Goal: Task Accomplishment & Management: Use online tool/utility

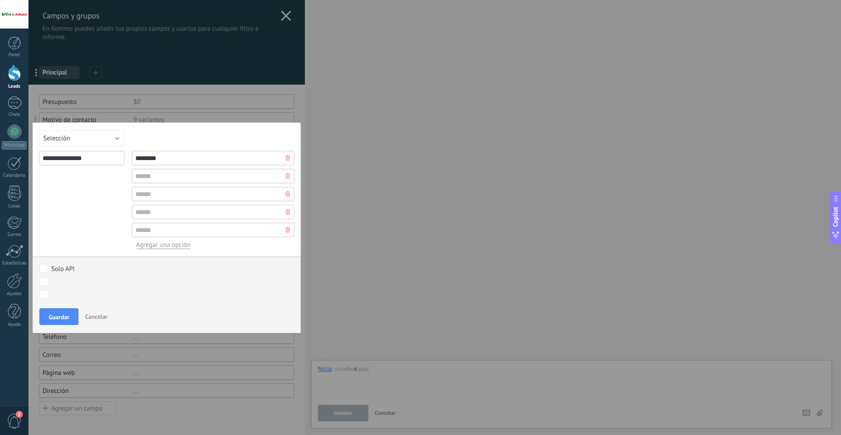
type input "********"
type input "*********"
click at [50, 315] on span "Guardar" at bounding box center [59, 317] width 21 height 6
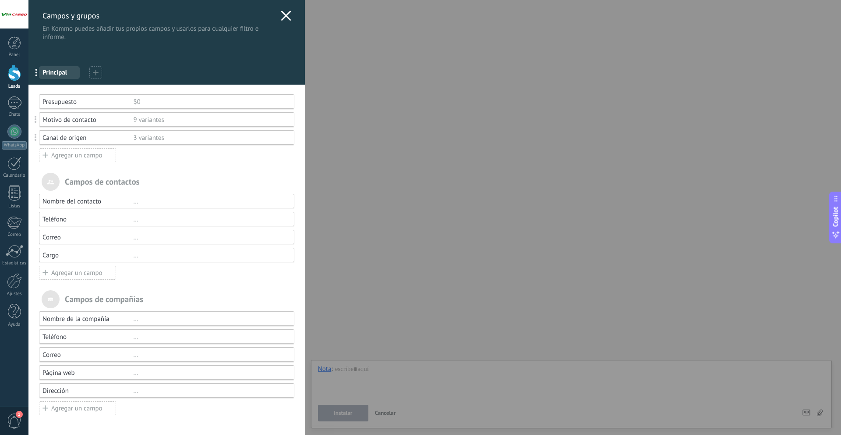
click at [155, 141] on div "3 variantes" at bounding box center [209, 138] width 153 height 8
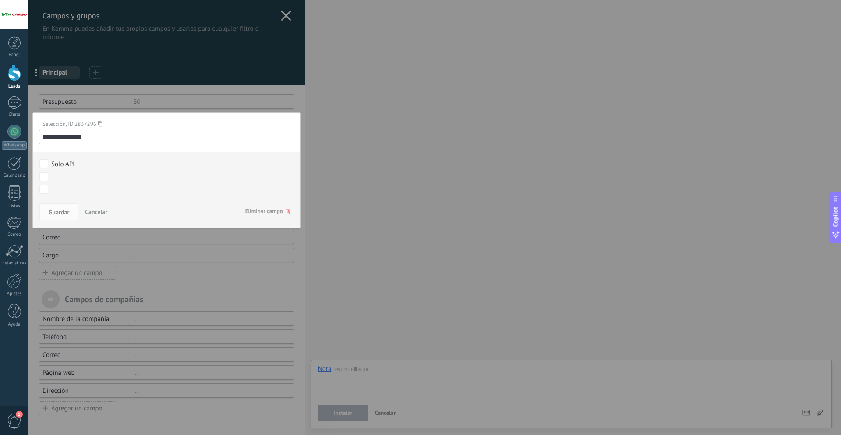
click at [188, 303] on div at bounding box center [166, 217] width 276 height 435
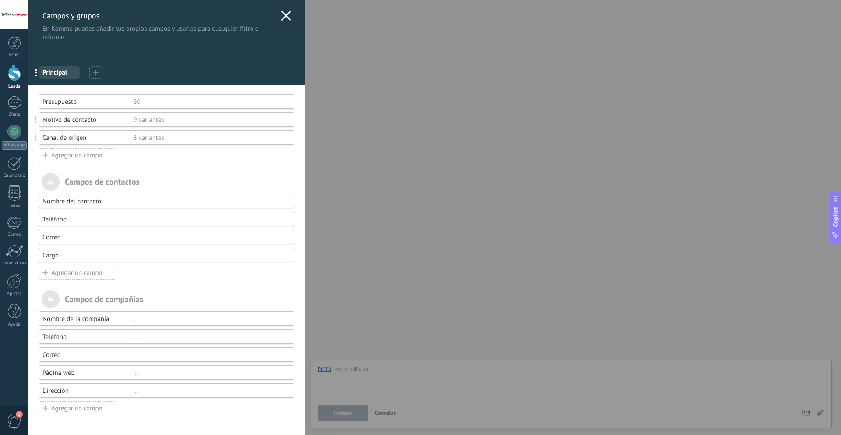
click at [100, 158] on div "Agregar un campo" at bounding box center [77, 155] width 77 height 14
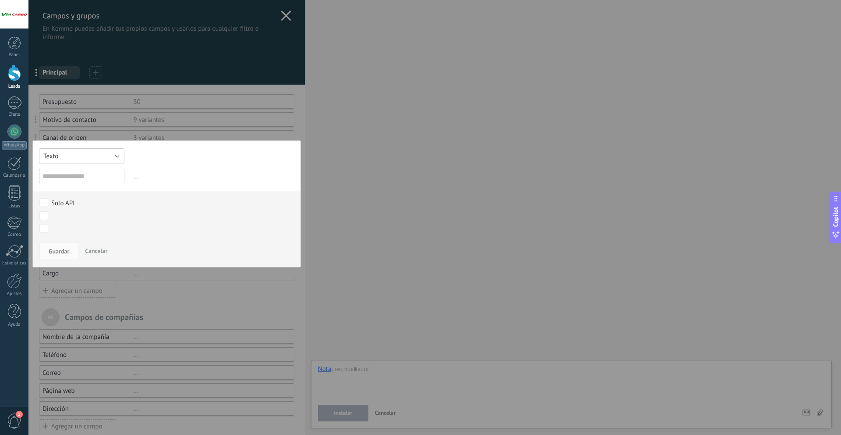
click at [100, 158] on button "Texto" at bounding box center [81, 156] width 85 height 16
click at [85, 172] on div "Texto Número Interruptor Selección Multiselección Día URL Texto Largo Interrupt…" at bounding box center [166, 203] width 269 height 127
click at [69, 172] on input "text" at bounding box center [81, 176] width 85 height 14
click at [74, 161] on button "Texto" at bounding box center [81, 156] width 85 height 16
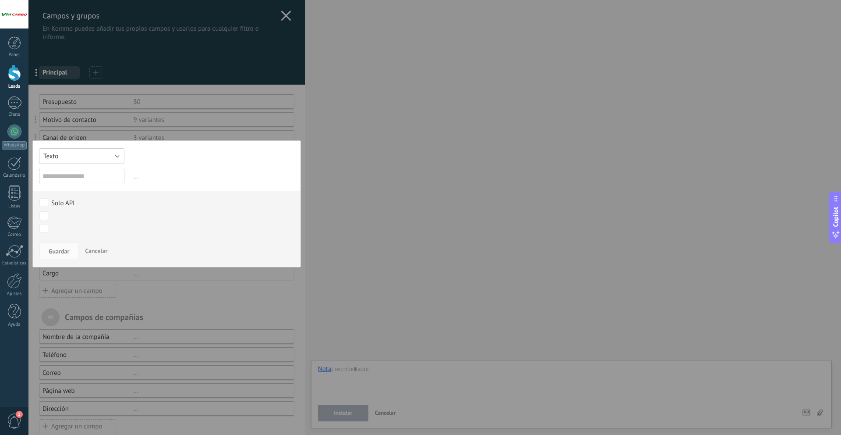
scroll to position [0, 0]
click at [75, 175] on li "Número" at bounding box center [79, 170] width 90 height 15
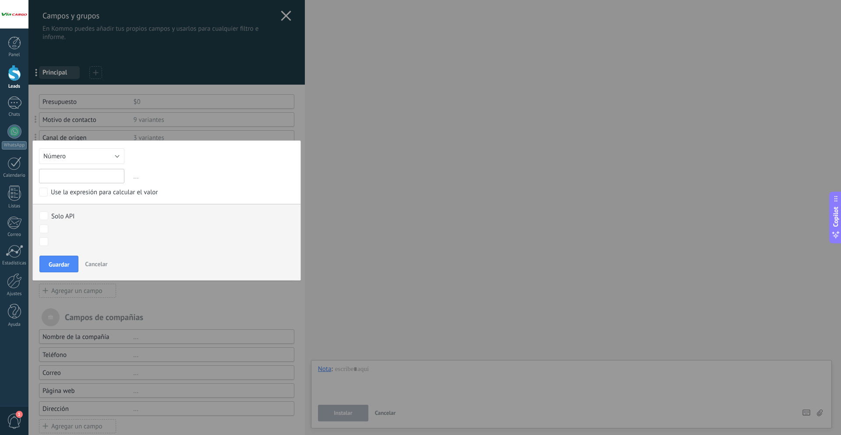
click at [107, 176] on input "text" at bounding box center [81, 176] width 85 height 14
click at [102, 192] on div "Use la expresión para calcular el valor" at bounding box center [104, 192] width 107 height 9
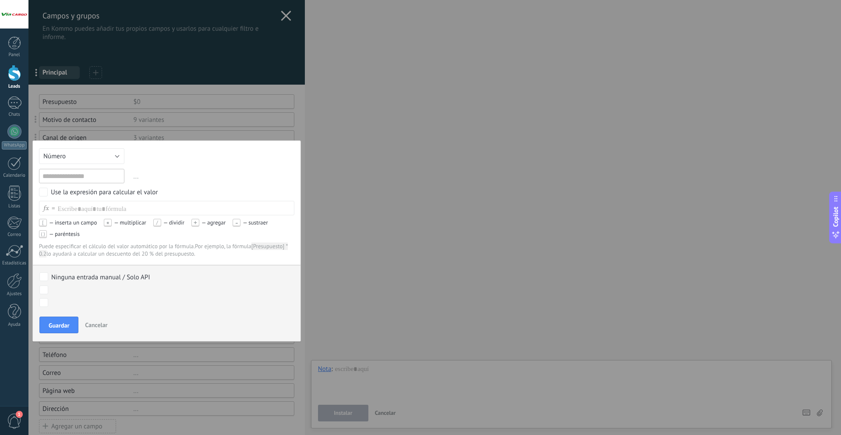
click at [102, 192] on div "Use la expresión para calcular el valor" at bounding box center [104, 192] width 107 height 9
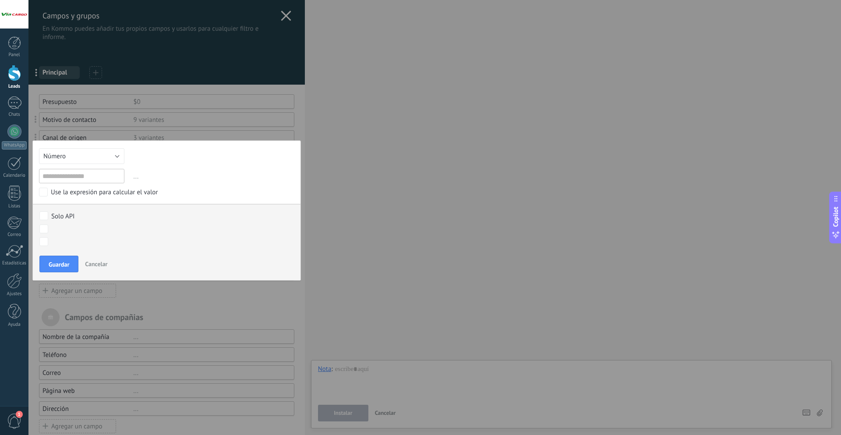
click at [132, 181] on span "..." at bounding box center [213, 176] width 163 height 14
click at [135, 177] on span "..." at bounding box center [213, 176] width 163 height 14
click at [86, 159] on button "Número" at bounding box center [81, 156] width 85 height 16
click at [70, 162] on span "Número" at bounding box center [78, 166] width 88 height 8
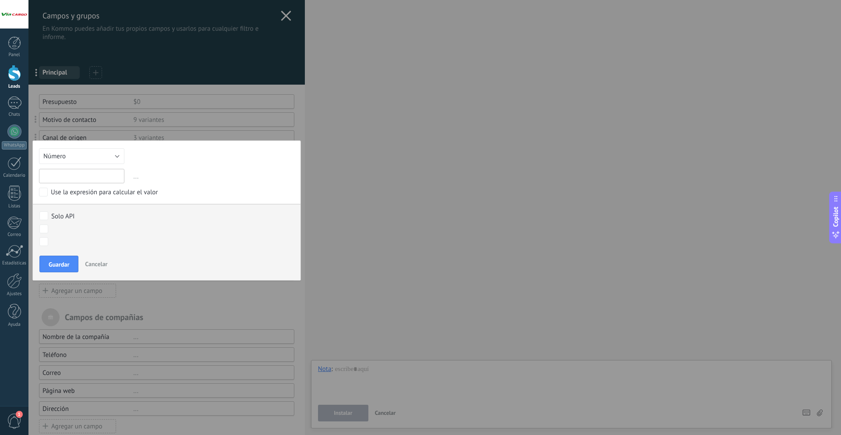
click at [101, 175] on input "text" at bounding box center [81, 176] width 85 height 14
paste input "******"
type input "******"
click at [135, 178] on span "..." at bounding box center [213, 176] width 163 height 14
click at [0, 0] on div "Clasificación Investigación Leads ganados Leads perdidos" at bounding box center [0, 0] width 0 height 0
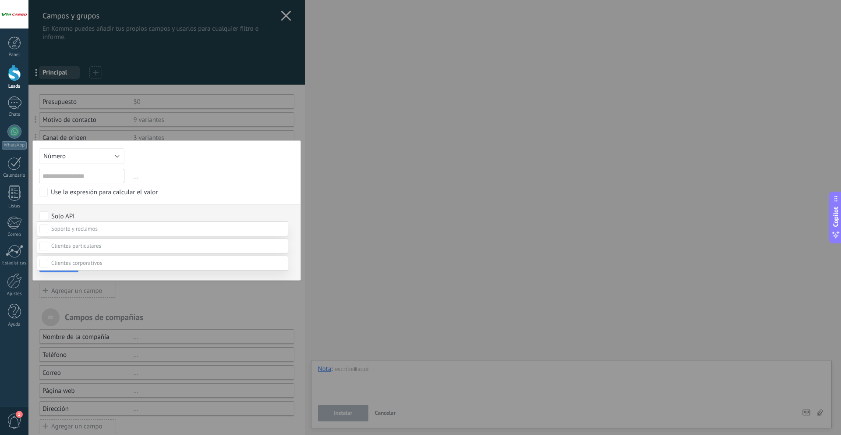
click at [87, 208] on div at bounding box center [434, 217] width 813 height 435
click at [49, 264] on span "Guardar" at bounding box center [59, 264] width 21 height 6
click at [87, 180] on input "text" at bounding box center [81, 176] width 85 height 14
type input "**********"
click at [67, 268] on button "Guardar" at bounding box center [58, 263] width 39 height 17
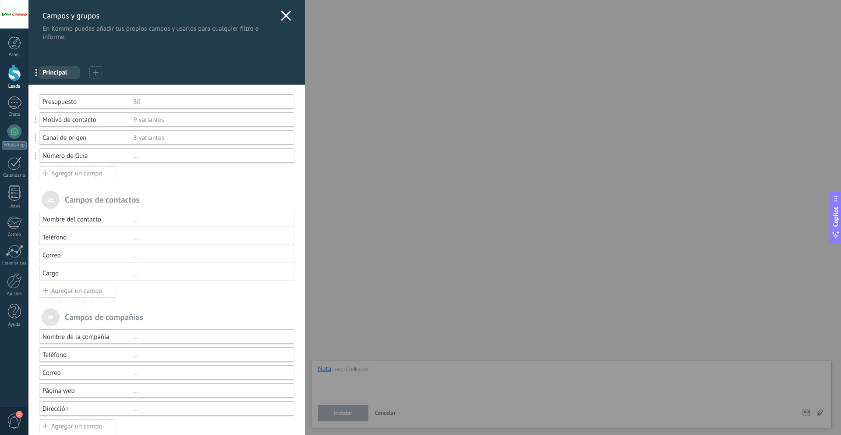
click at [53, 176] on div "Agregar un campo" at bounding box center [77, 173] width 77 height 14
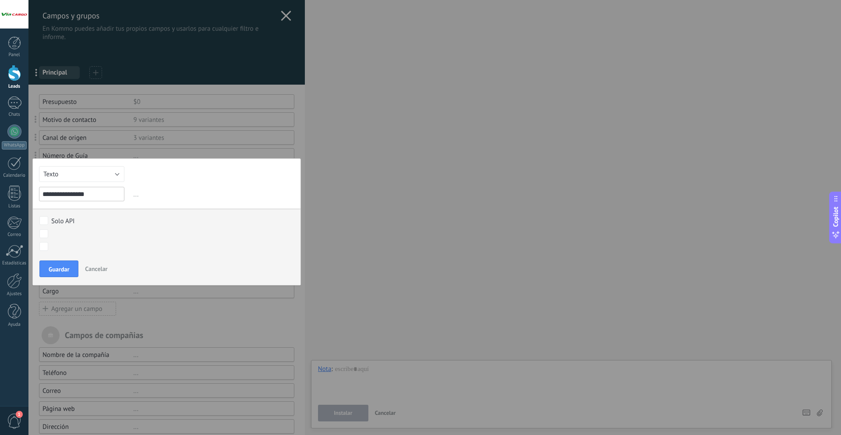
type input "**********"
click at [59, 179] on button "Texto" at bounding box center [81, 174] width 85 height 16
drag, startPoint x: 76, startPoint y: 230, endPoint x: 128, endPoint y: 219, distance: 53.3
click at [76, 230] on span "Multiselección" at bounding box center [78, 234] width 88 height 8
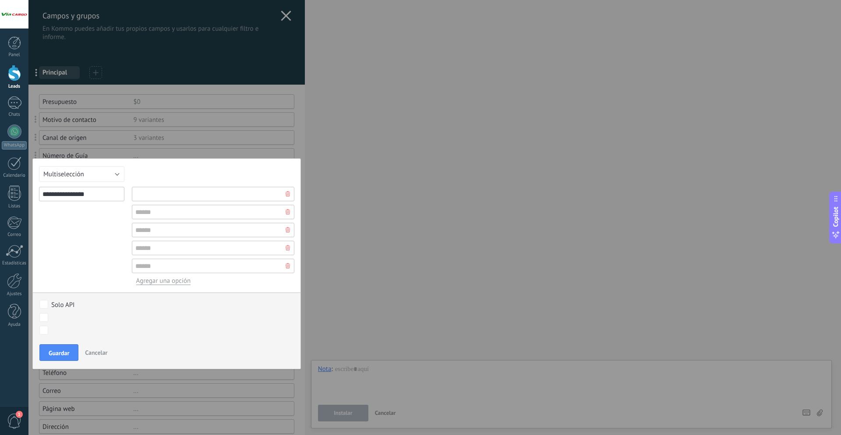
click at [172, 194] on input "text" at bounding box center [213, 194] width 163 height 14
click at [191, 191] on input "**********" at bounding box center [213, 194] width 163 height 14
type input "**********"
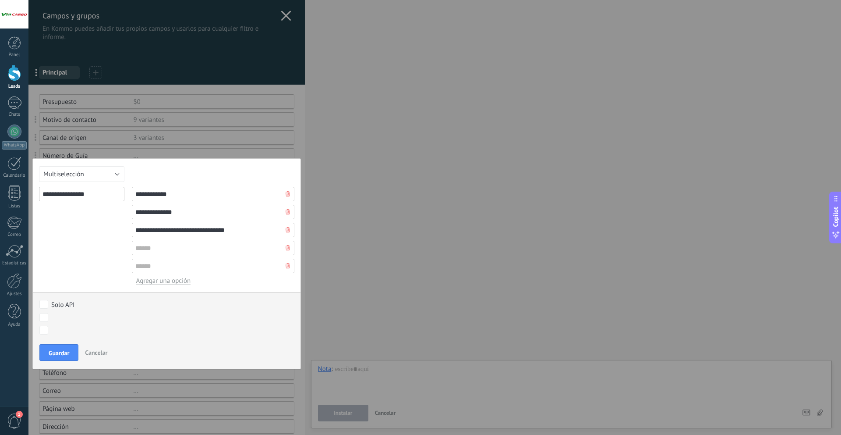
click at [287, 245] on div at bounding box center [287, 248] width 13 height 14
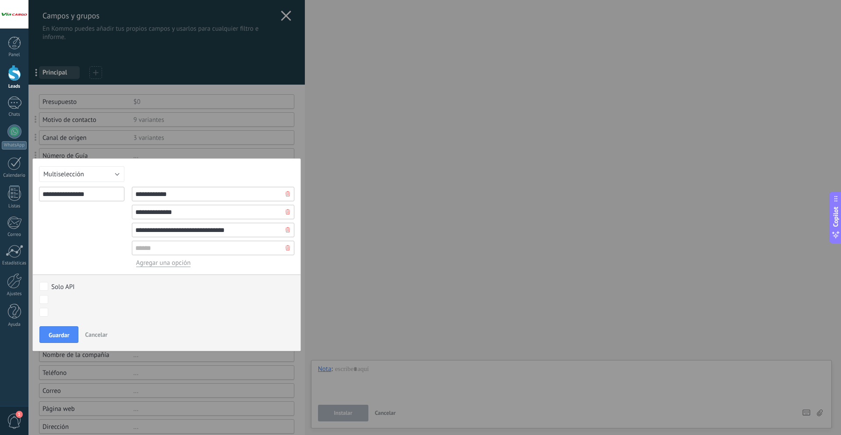
click at [286, 247] on use at bounding box center [288, 247] width 4 height 5
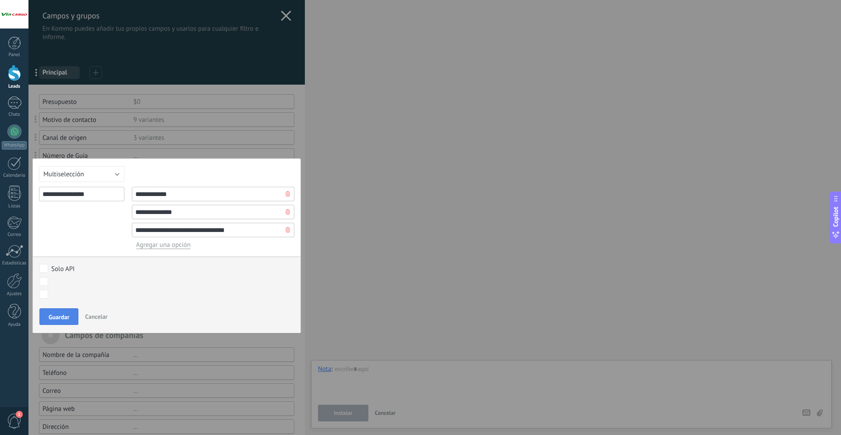
click at [43, 311] on button "Guardar" at bounding box center [58, 316] width 39 height 17
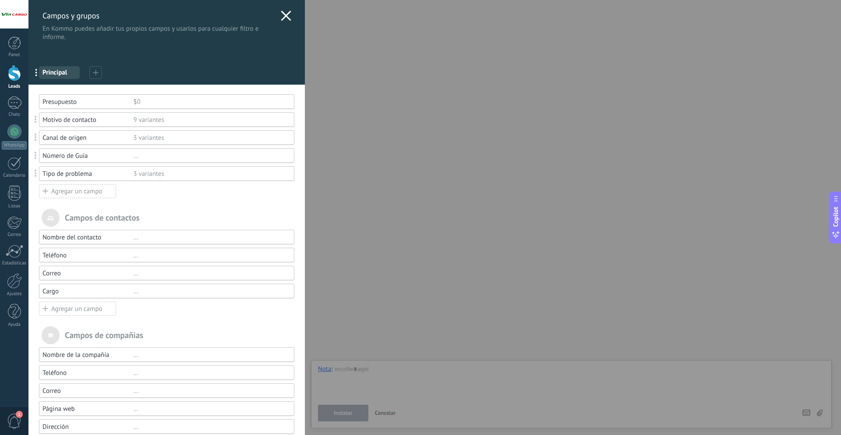
click at [71, 313] on div "Agregar un campo" at bounding box center [77, 308] width 77 height 14
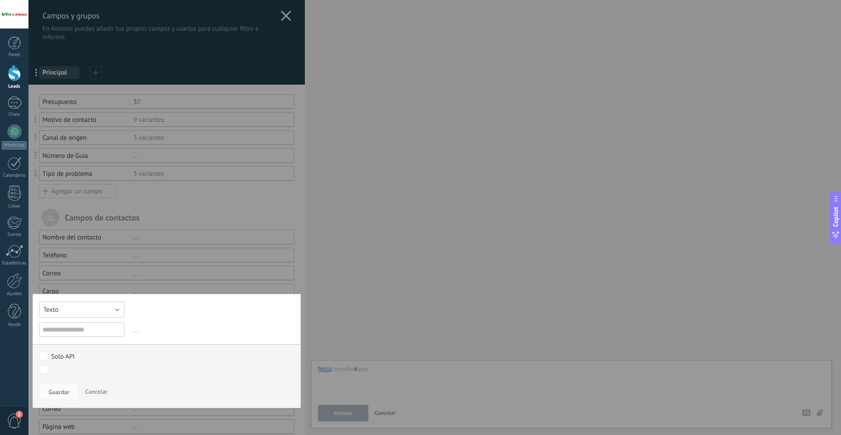
click at [71, 315] on button "Texto" at bounding box center [81, 309] width 85 height 16
click at [65, 325] on span "Número" at bounding box center [78, 324] width 88 height 8
click at [75, 332] on input "text" at bounding box center [81, 329] width 85 height 14
type input "***"
click at [74, 381] on div "Guardar Cancelar" at bounding box center [167, 394] width 268 height 28
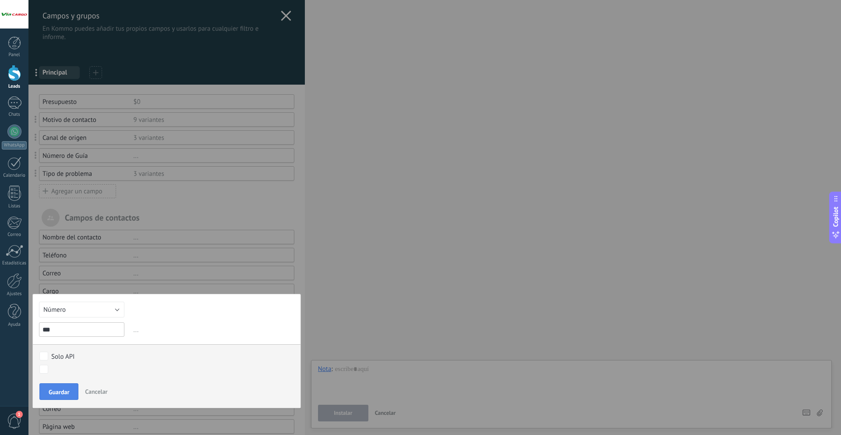
click at [70, 385] on button "Guardar" at bounding box center [58, 391] width 39 height 17
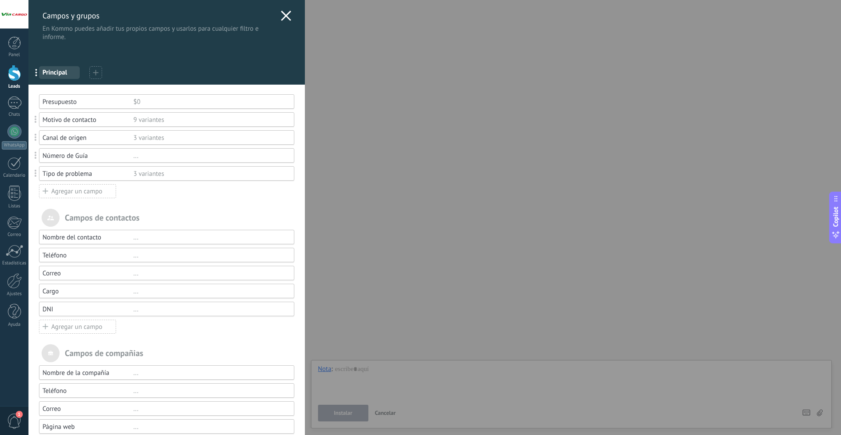
click at [181, 311] on div "..." at bounding box center [209, 309] width 153 height 8
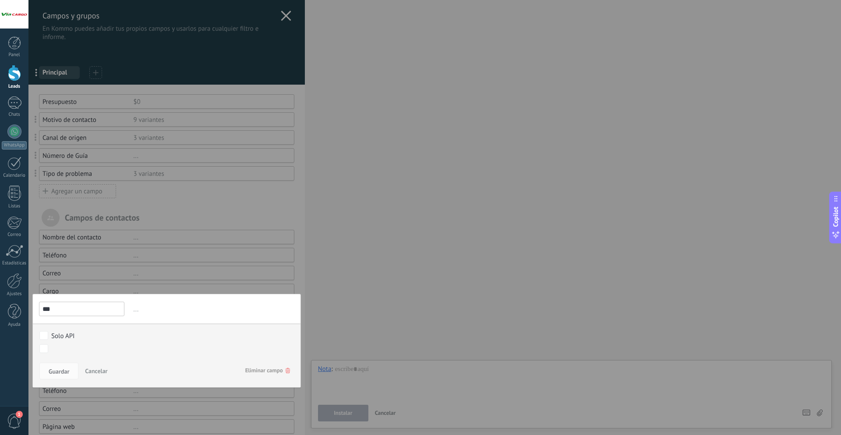
click at [124, 272] on div at bounding box center [166, 242] width 276 height 485
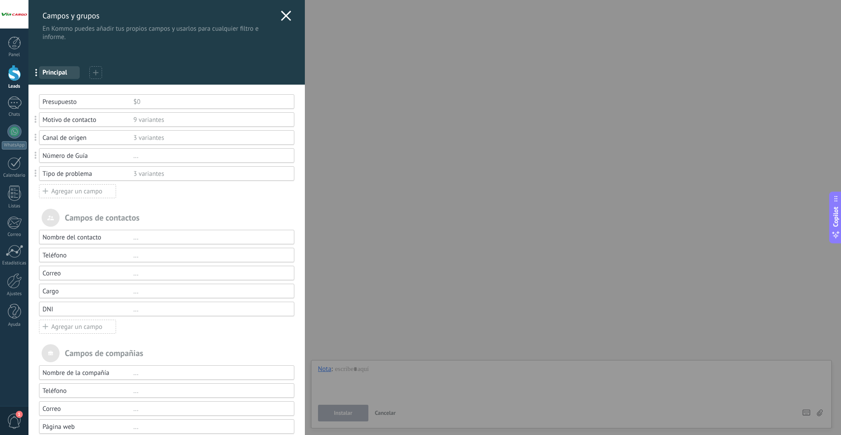
click at [128, 269] on div "Correo" at bounding box center [87, 273] width 91 height 8
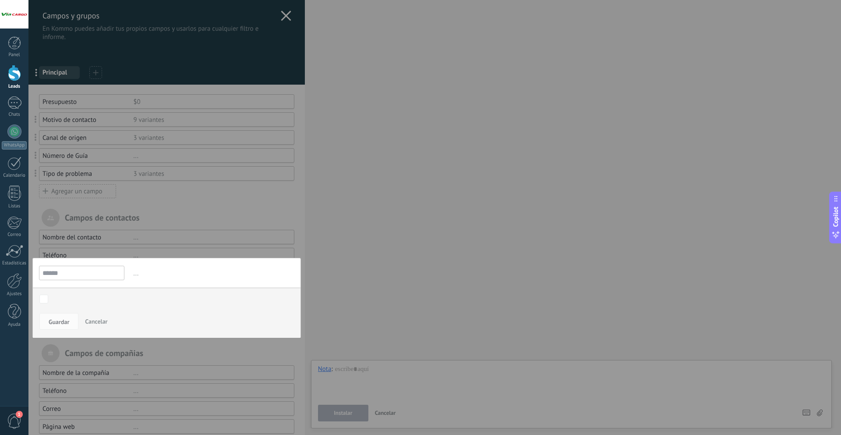
click at [96, 318] on span "Cancelar" at bounding box center [96, 321] width 22 height 8
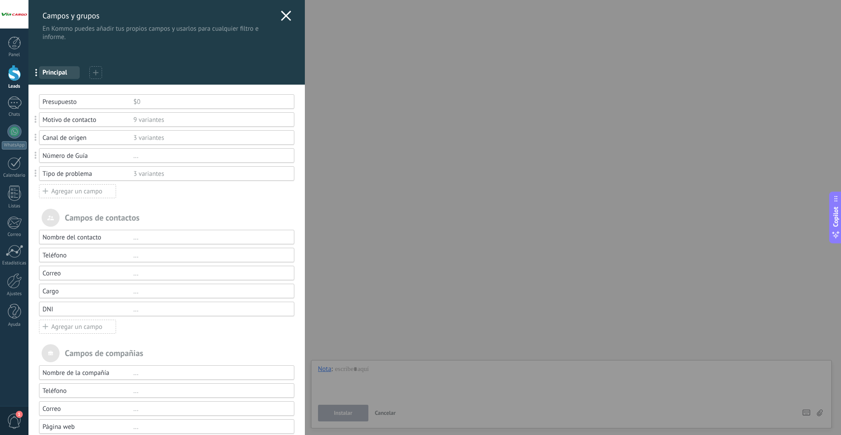
click at [112, 293] on div "Cargo" at bounding box center [87, 291] width 91 height 8
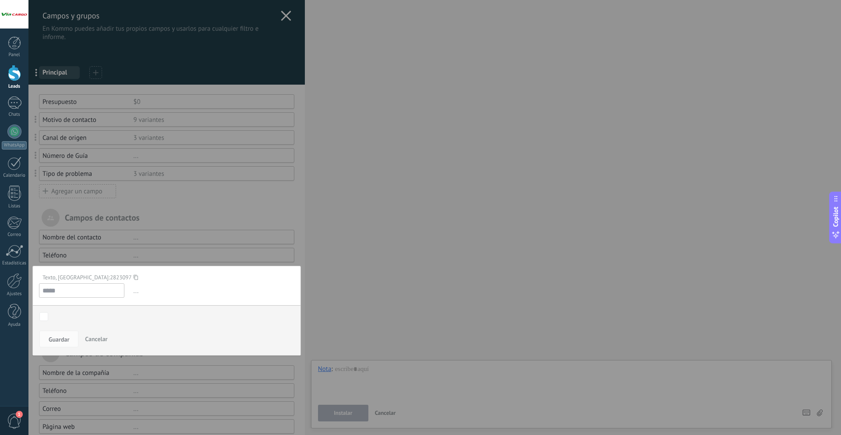
click at [114, 372] on div at bounding box center [166, 242] width 276 height 485
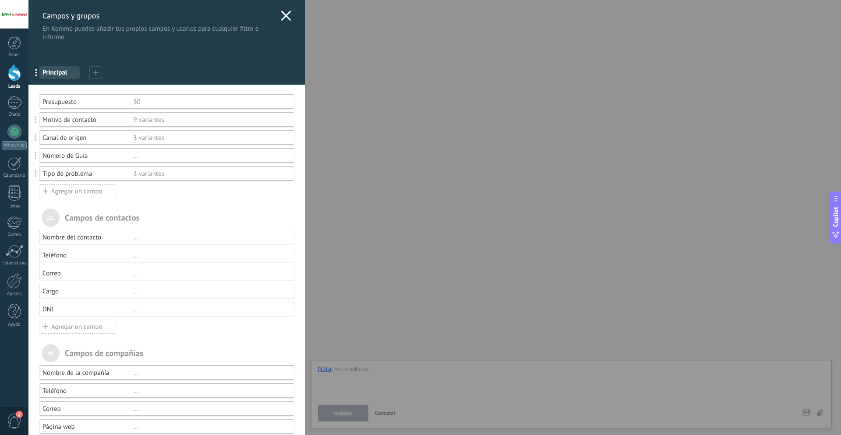
click at [84, 327] on div "Agregar un campo" at bounding box center [77, 326] width 77 height 14
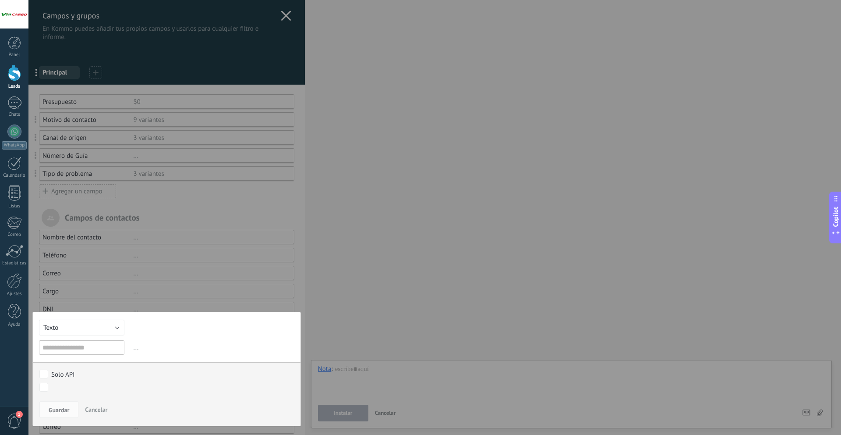
click at [123, 334] on div "Texto Número Interruptor Selección Multiselección Día URL Texto Largo Interrupt…" at bounding box center [166, 369] width 269 height 114
click at [107, 326] on button "Texto" at bounding box center [81, 327] width 85 height 16
click at [85, 369] on span "Selección" at bounding box center [78, 372] width 88 height 8
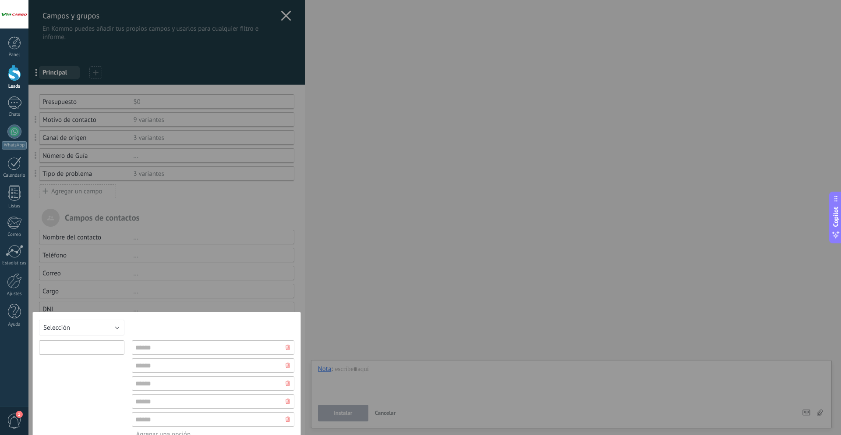
click at [79, 349] on input "text" at bounding box center [81, 347] width 85 height 14
type input "**********"
click at [286, 383] on icon at bounding box center [288, 382] width 4 height 5
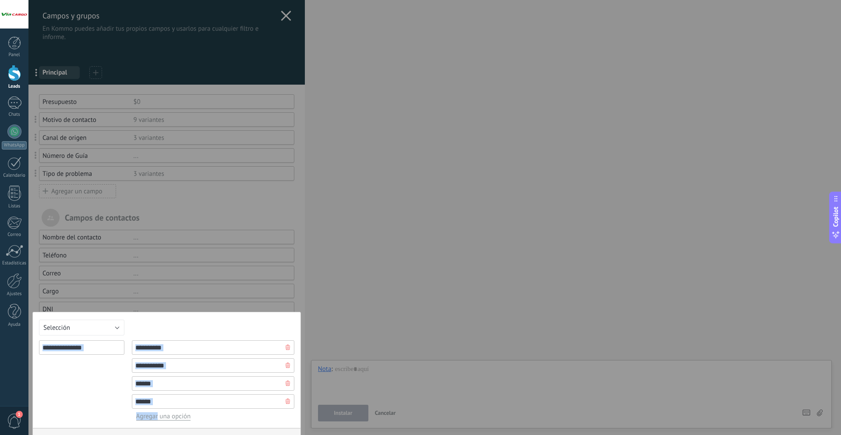
click at [286, 383] on icon at bounding box center [288, 382] width 4 height 5
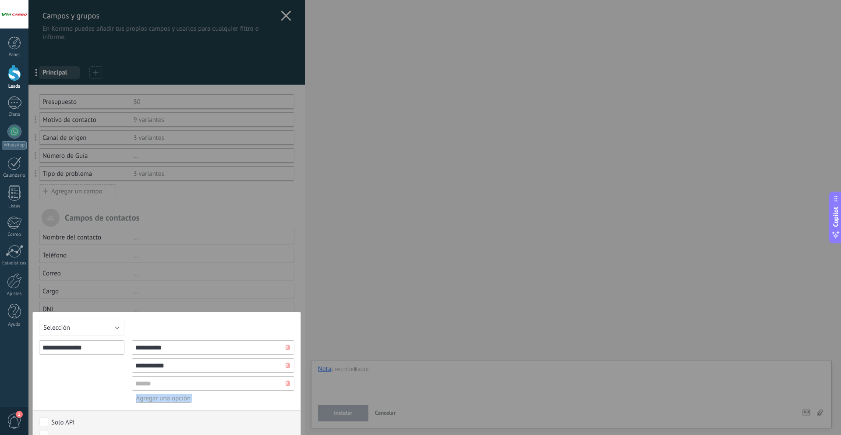
click at [286, 383] on icon at bounding box center [288, 382] width 4 height 5
click at [63, 432] on button "Guardar" at bounding box center [58, 439] width 39 height 17
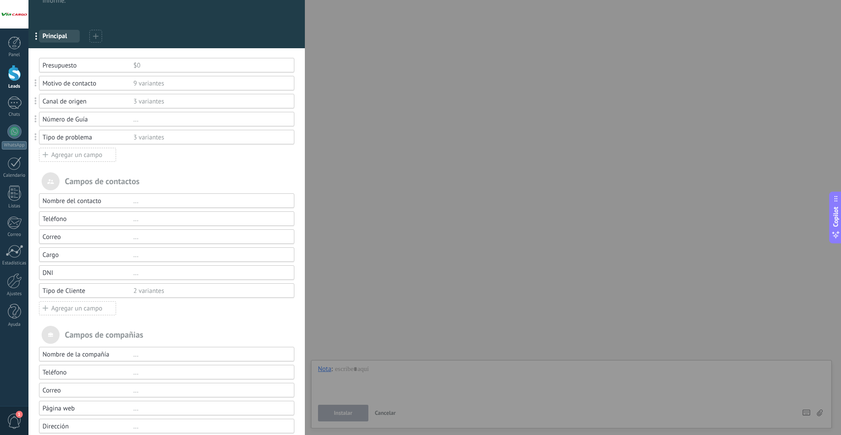
scroll to position [67, 0]
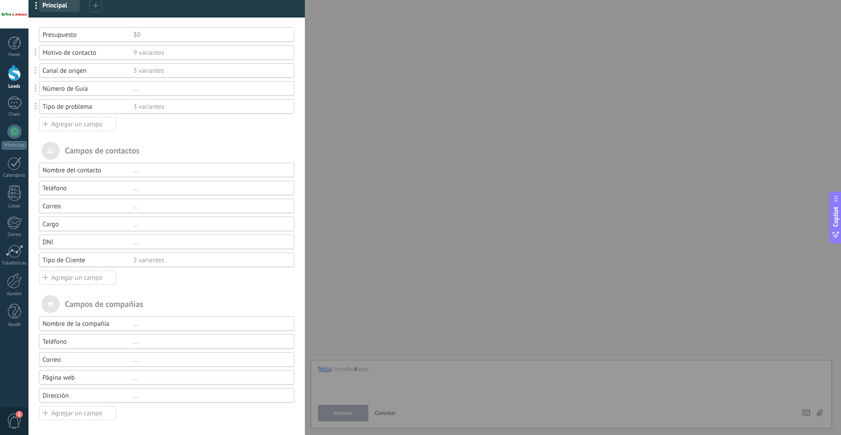
click at [138, 378] on div "..." at bounding box center [209, 377] width 153 height 8
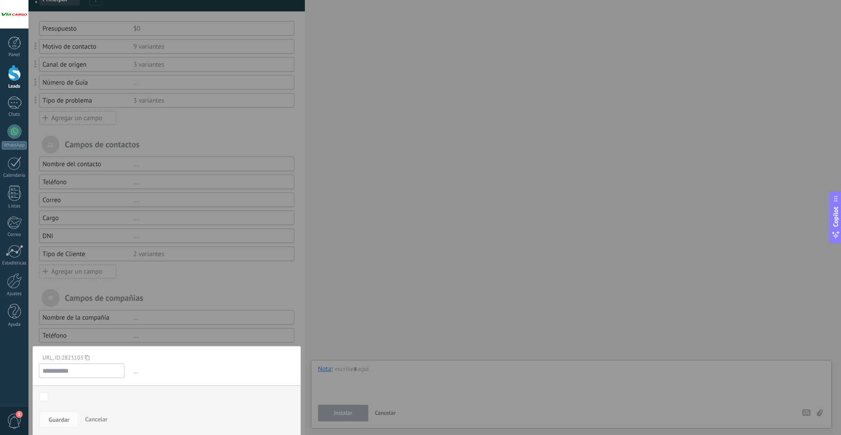
click at [135, 295] on div at bounding box center [166, 178] width 276 height 503
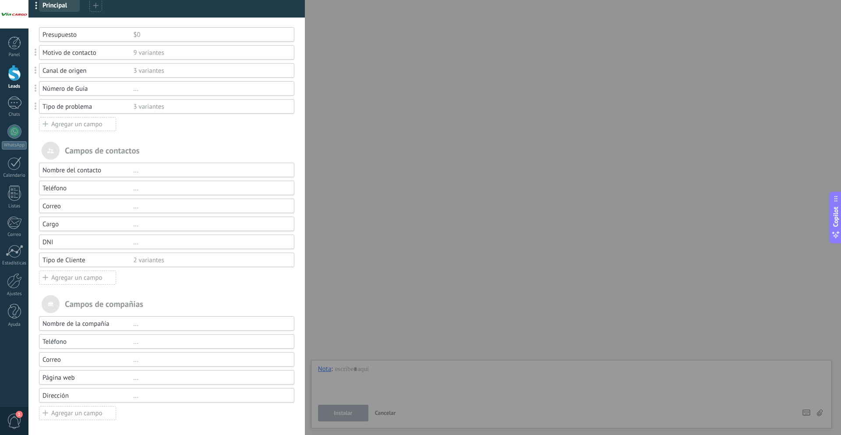
click at [140, 297] on div "Campos de compañias" at bounding box center [166, 304] width 255 height 18
click at [74, 411] on div "Agregar un campo" at bounding box center [77, 413] width 77 height 14
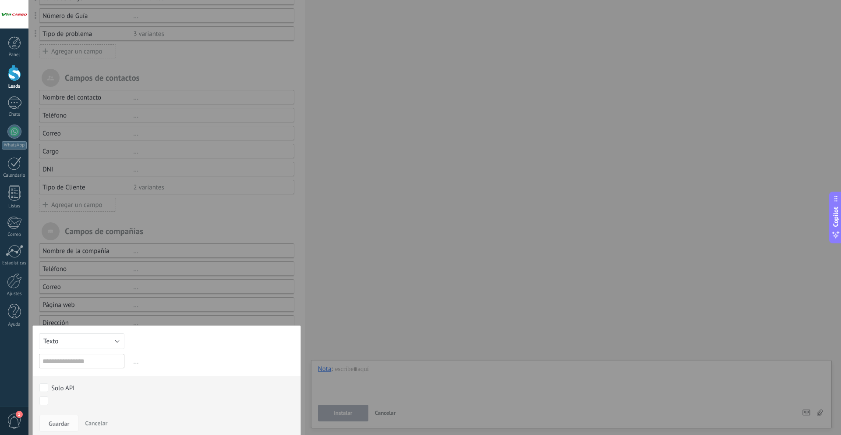
scroll to position [144, 0]
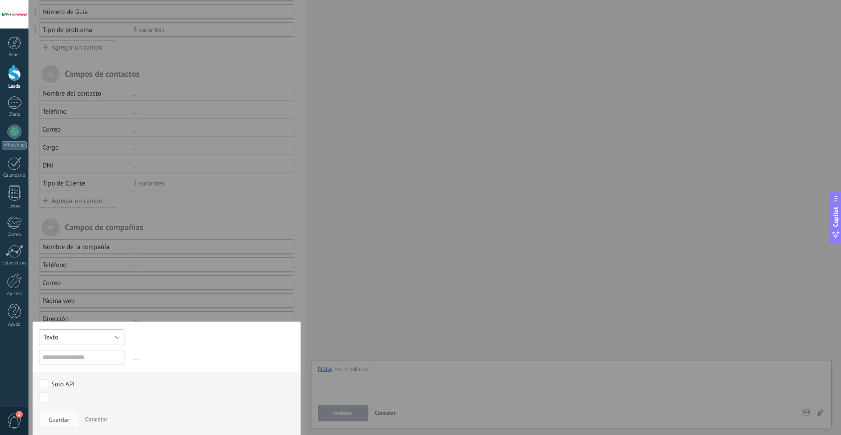
click at [58, 335] on span "Texto" at bounding box center [50, 337] width 15 height 8
drag, startPoint x: 78, startPoint y: 338, endPoint x: 83, endPoint y: 347, distance: 10.5
click at [78, 338] on span "Texto" at bounding box center [78, 337] width 88 height 8
click at [84, 348] on div "Texto Número Interruptor Selección Multiselección Día URL Texto Largo Interrupt…" at bounding box center [166, 378] width 269 height 114
click at [85, 353] on input "text" at bounding box center [81, 357] width 85 height 14
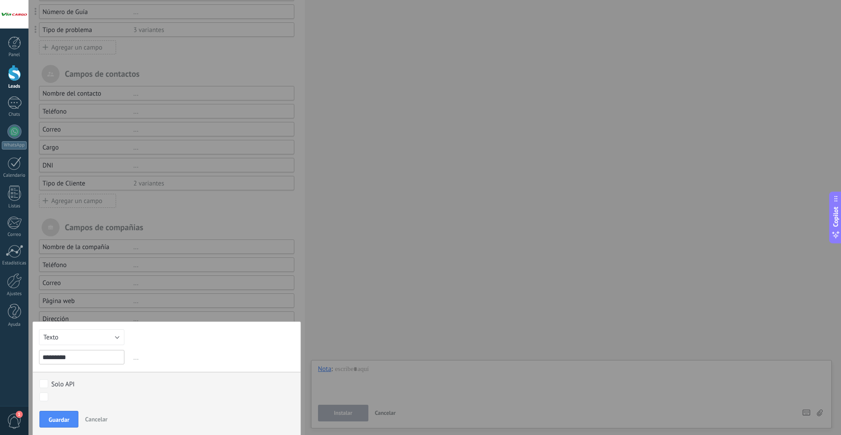
type input "*********"
click at [49, 425] on div "Guardar Cancelar" at bounding box center [167, 421] width 268 height 28
click at [50, 423] on button "Guardar" at bounding box center [58, 419] width 39 height 17
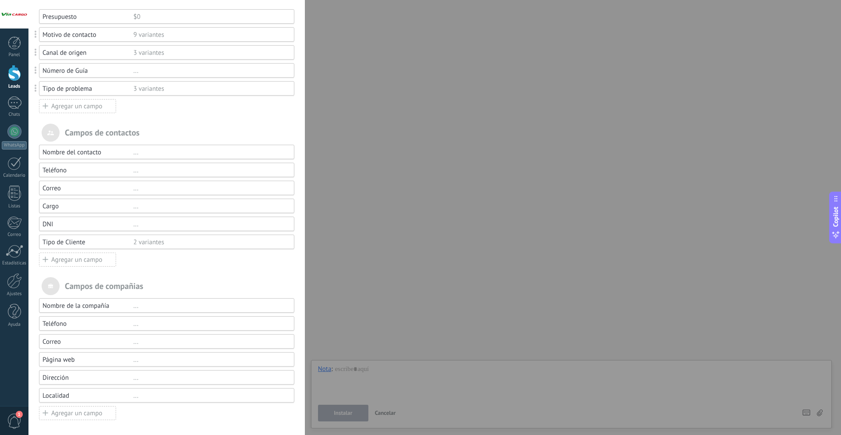
click at [83, 415] on div "Agregar un campo" at bounding box center [77, 413] width 77 height 14
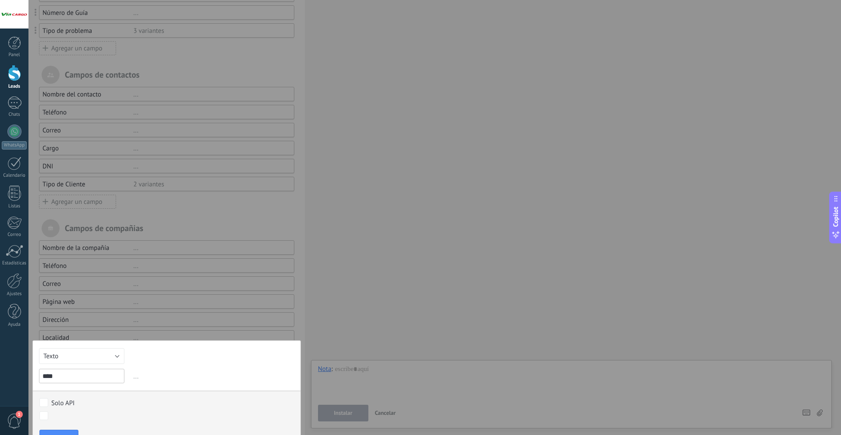
type input "****"
click at [97, 358] on button "Texto" at bounding box center [81, 356] width 85 height 16
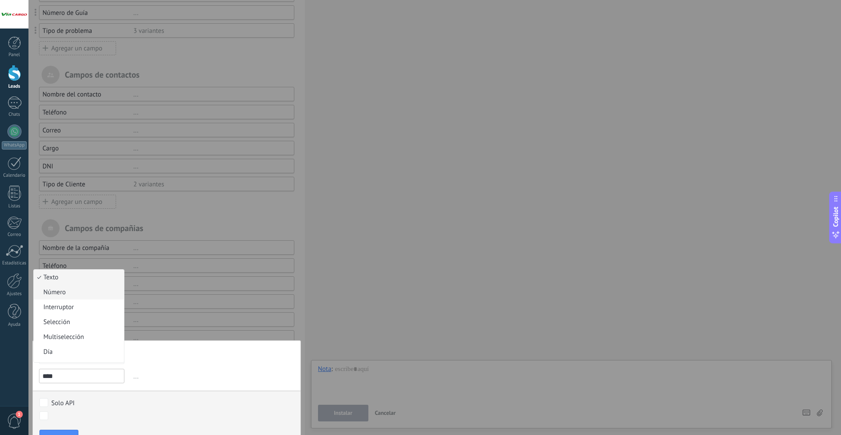
click at [96, 288] on span "Número" at bounding box center [78, 292] width 88 height 8
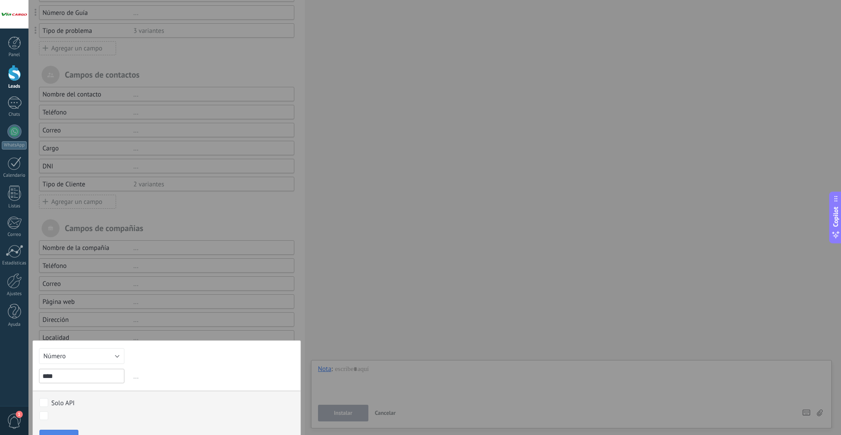
click at [60, 431] on button "Guardar" at bounding box center [58, 437] width 39 height 17
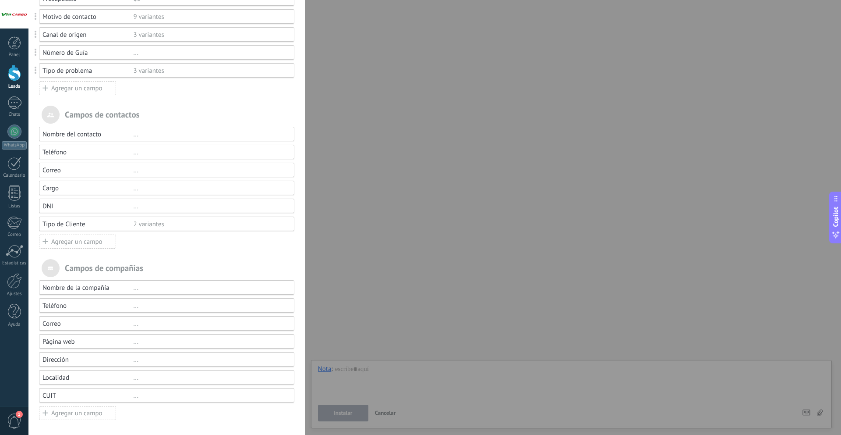
click at [64, 414] on div "Agregar un campo" at bounding box center [77, 413] width 77 height 14
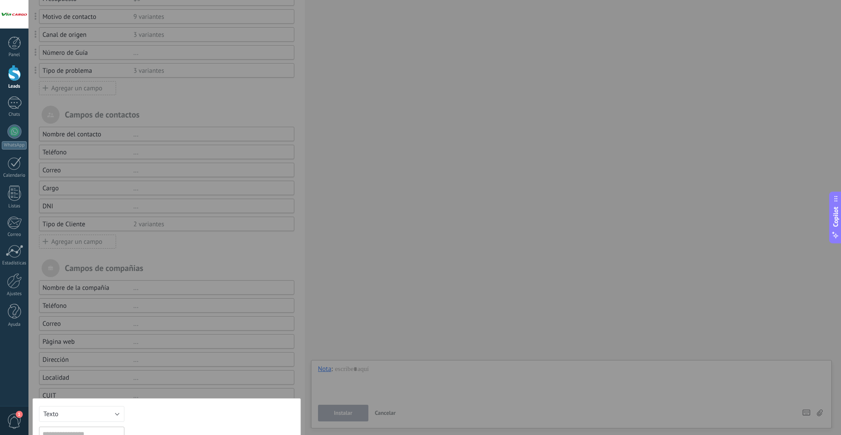
scroll to position [143, 0]
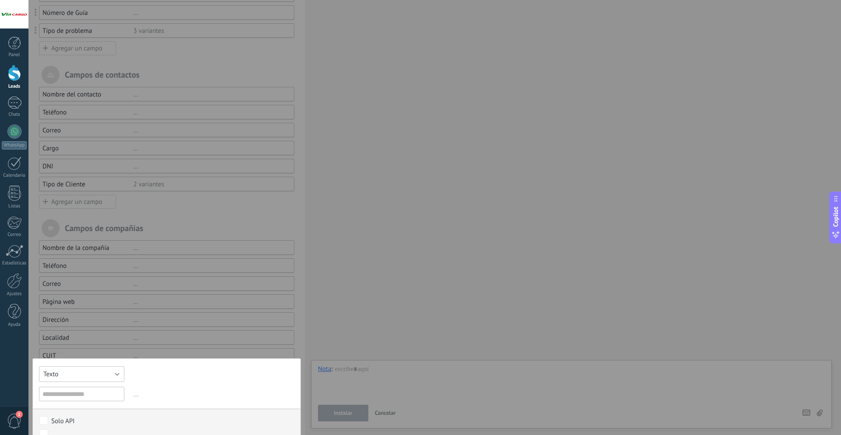
click at [78, 372] on button "Texto" at bounding box center [81, 374] width 85 height 16
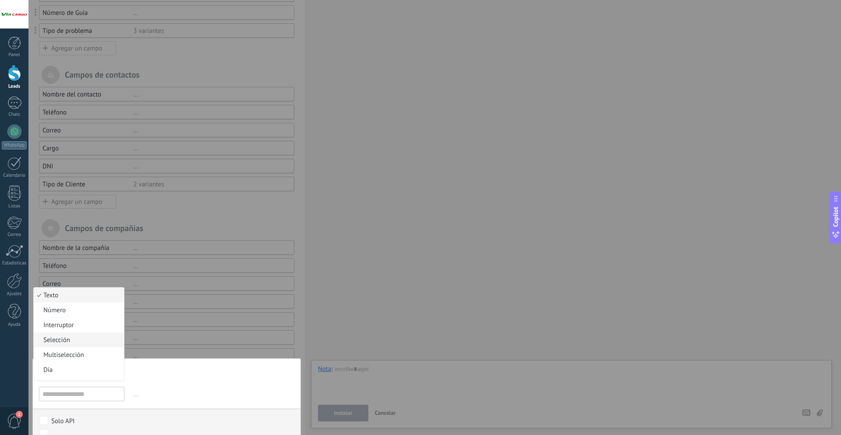
click at [77, 343] on li "Selección" at bounding box center [79, 339] width 90 height 15
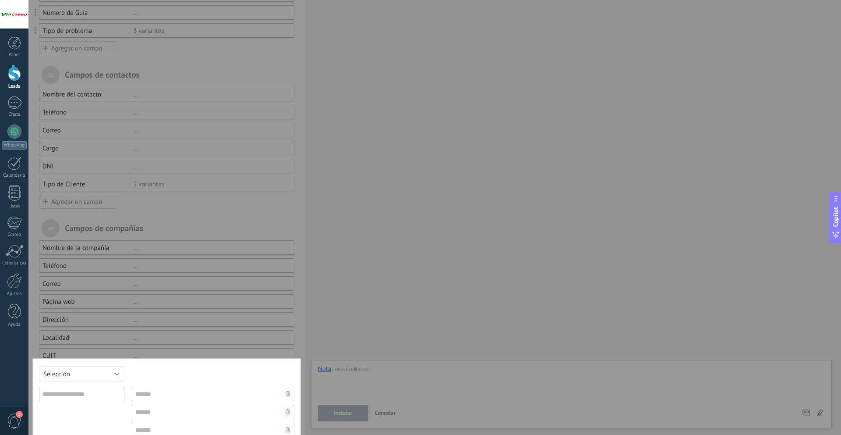
drag, startPoint x: 202, startPoint y: 370, endPoint x: 213, endPoint y: 370, distance: 11.4
drag, startPoint x: 395, startPoint y: 355, endPoint x: 397, endPoint y: 340, distance: 14.6
click at [397, 340] on div "Campos y grupos En Kommo puedes añadir tus propios campos y usarlos para cualqu…" at bounding box center [434, 217] width 813 height 435
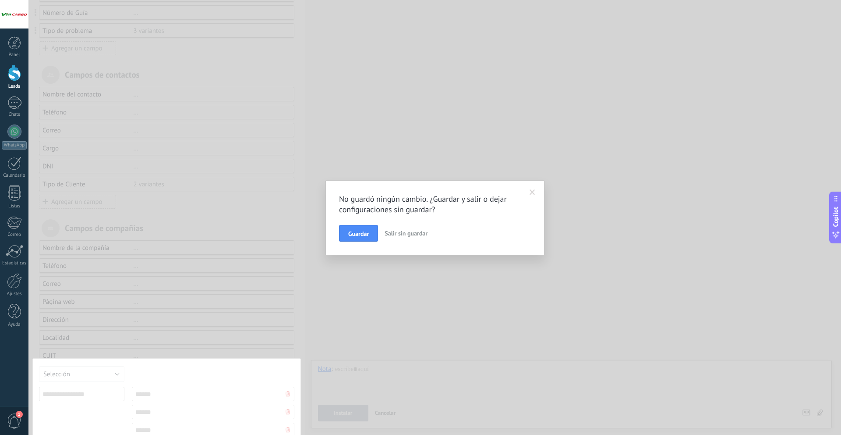
click at [397, 322] on div "No guardó ningún cambio. ¿Guardar y salir o dejar configuraciones sin guardar? …" at bounding box center [434, 217] width 813 height 435
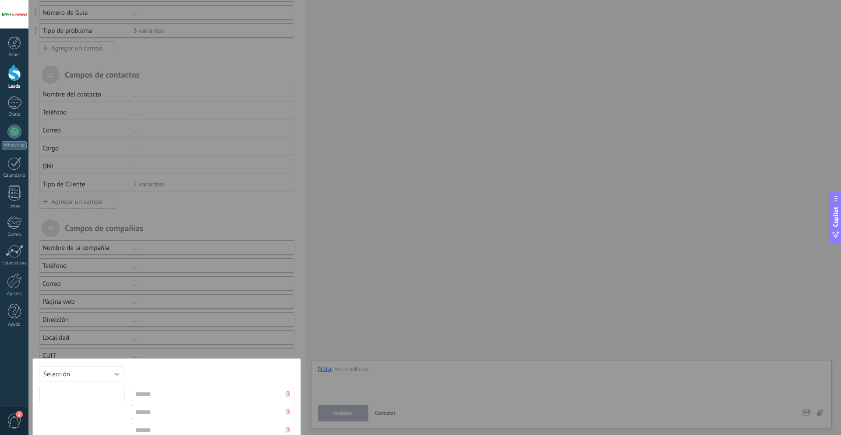
click at [71, 397] on input "text" at bounding box center [81, 393] width 85 height 14
type input "*"
type input "**********"
type input "*********"
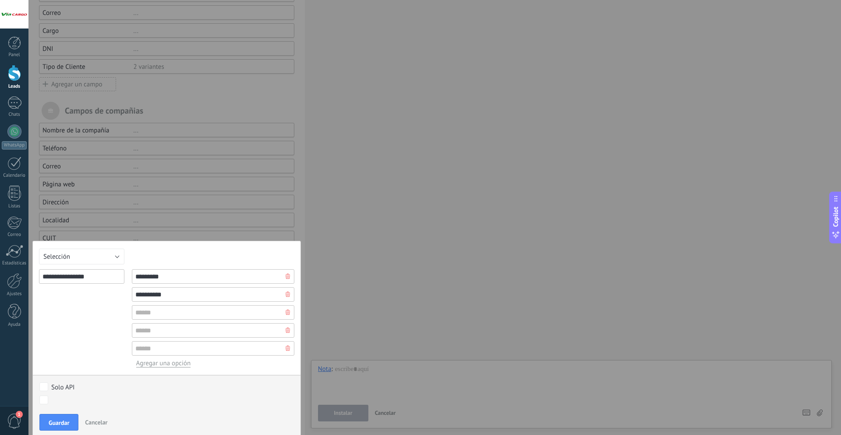
scroll to position [263, 0]
type input "**********"
click at [288, 308] on div at bounding box center [287, 309] width 13 height 14
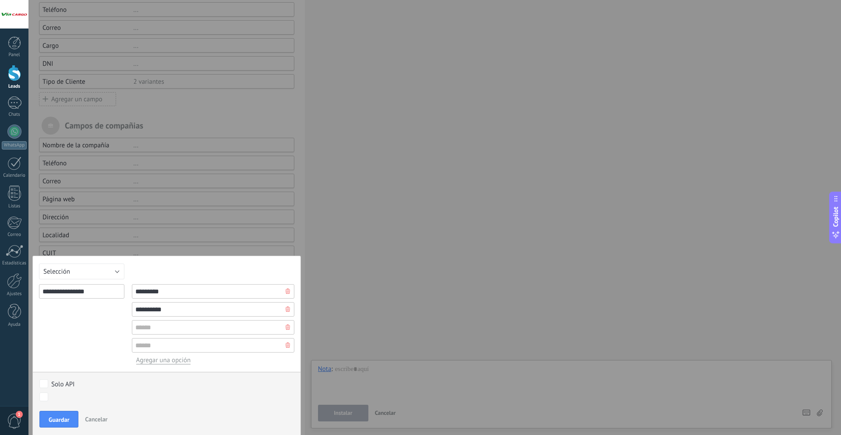
drag, startPoint x: 284, startPoint y: 323, endPoint x: 284, endPoint y: 336, distance: 12.3
click at [286, 324] on use at bounding box center [288, 326] width 4 height 5
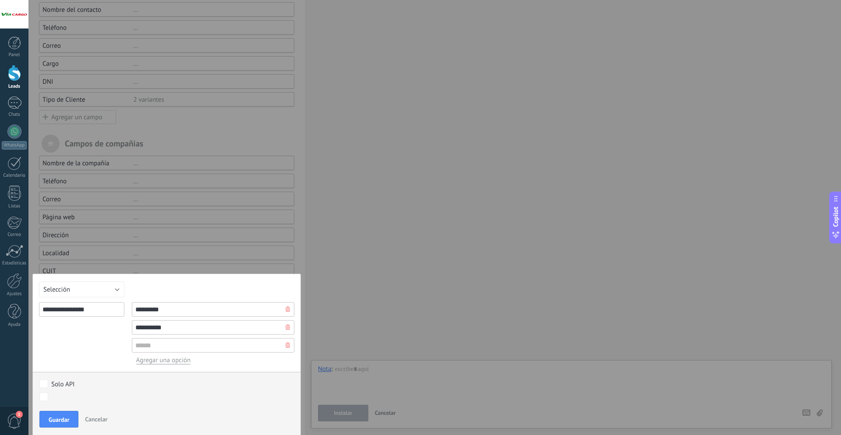
drag, startPoint x: 285, startPoint y: 342, endPoint x: 140, endPoint y: 430, distance: 169.7
click at [286, 342] on use at bounding box center [288, 344] width 4 height 5
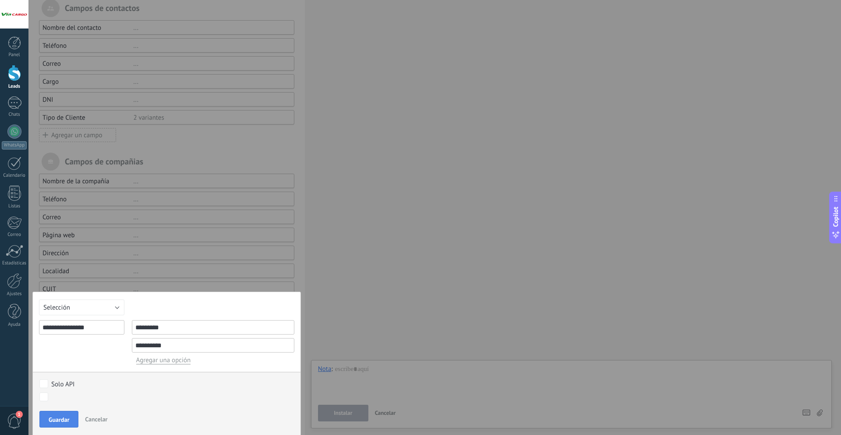
click at [55, 416] on span "Guardar" at bounding box center [59, 419] width 21 height 6
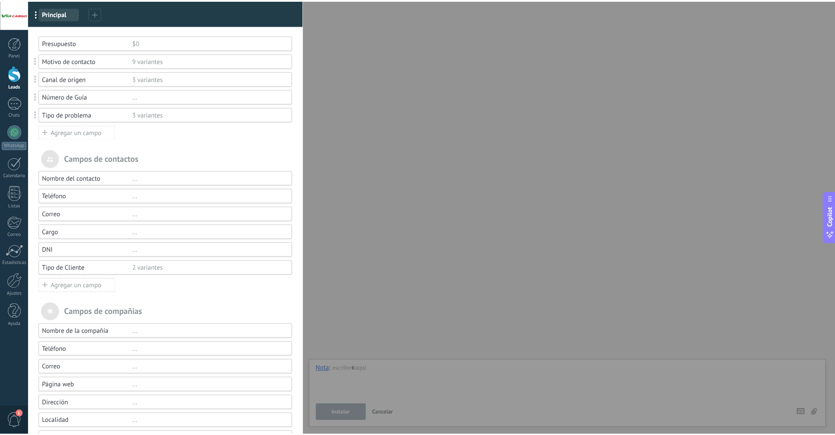
scroll to position [0, 0]
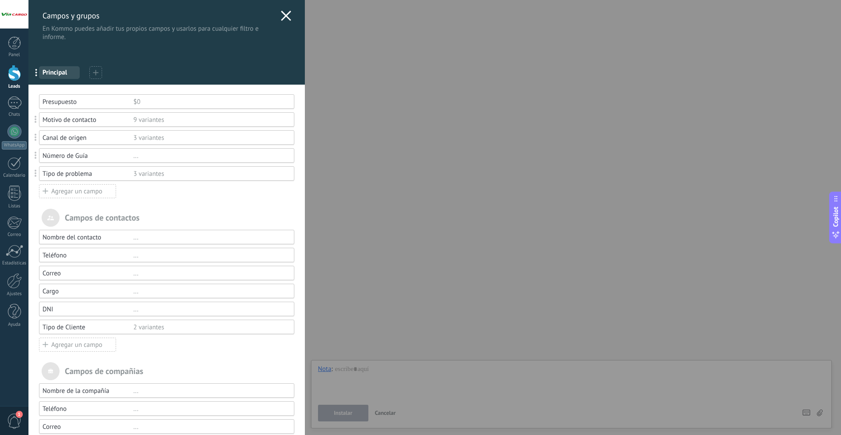
click at [287, 17] on icon at bounding box center [286, 16] width 11 height 11
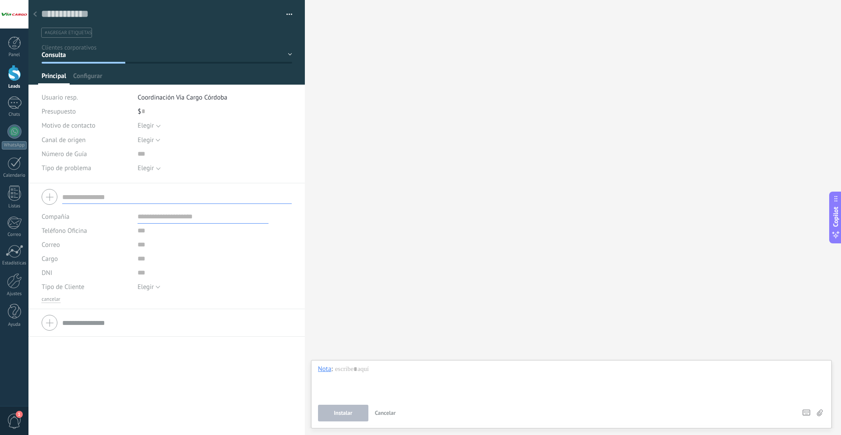
click at [151, 128] on div "Elegir" at bounding box center [146, 125] width 16 height 7
click at [287, 14] on button "button" at bounding box center [286, 14] width 13 height 13
click at [255, 28] on span "Administrar etiquetas" at bounding box center [255, 30] width 60 height 18
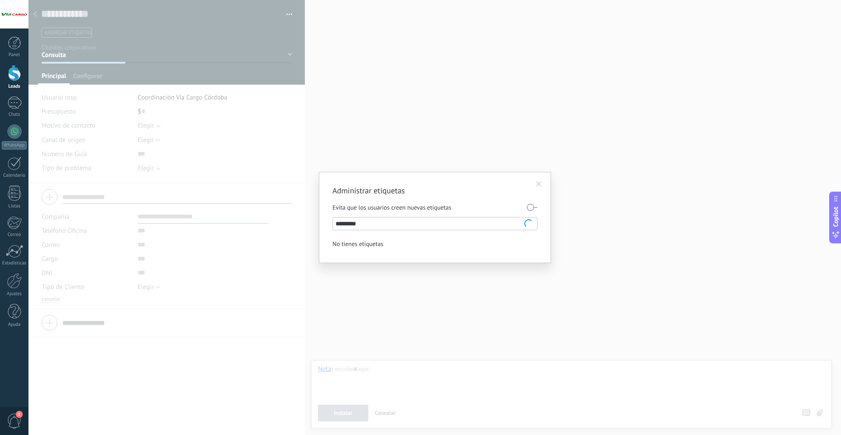
type input "**********"
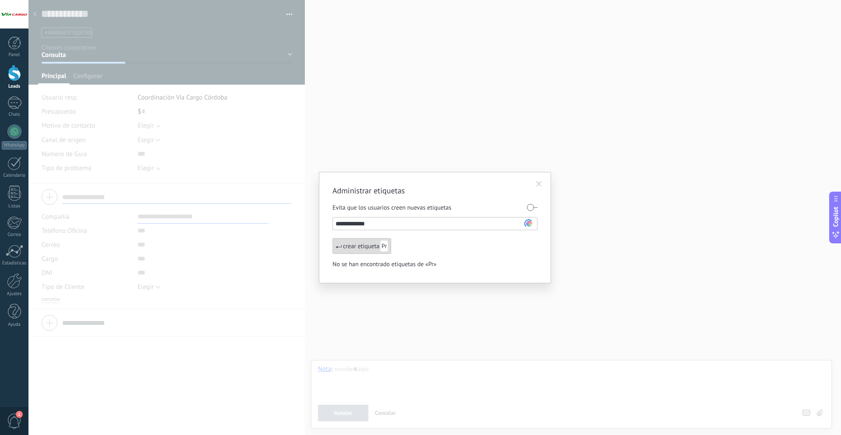
type input "**********"
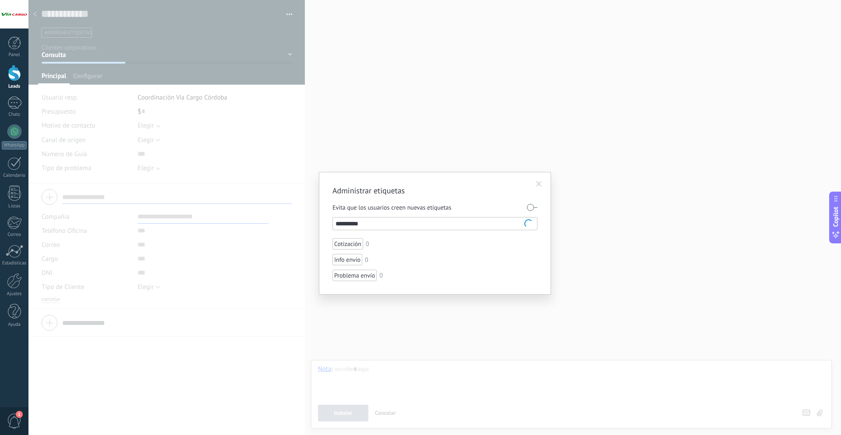
type input "**********"
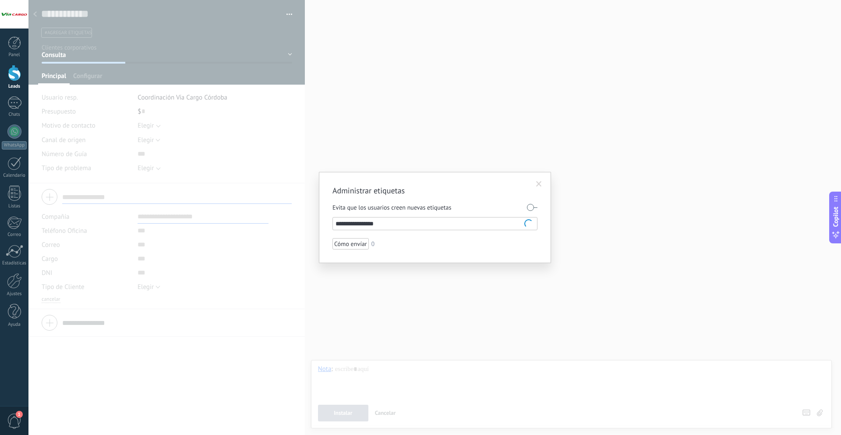
type input "**********"
type input "*"
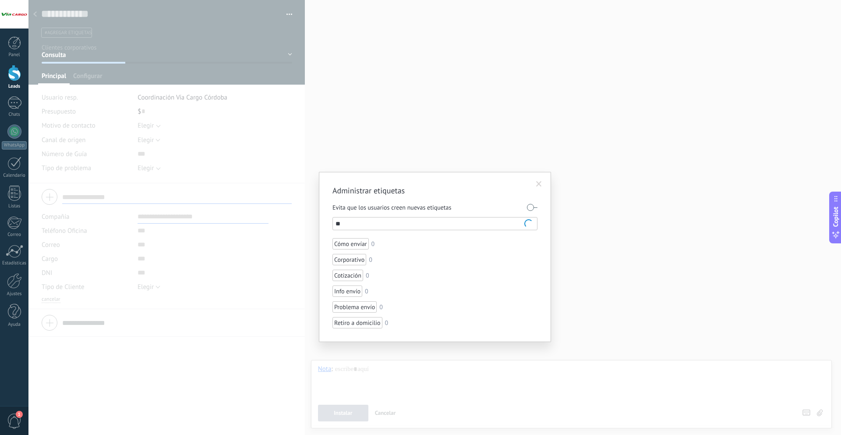
type input "*"
type input "*******"
type input "********"
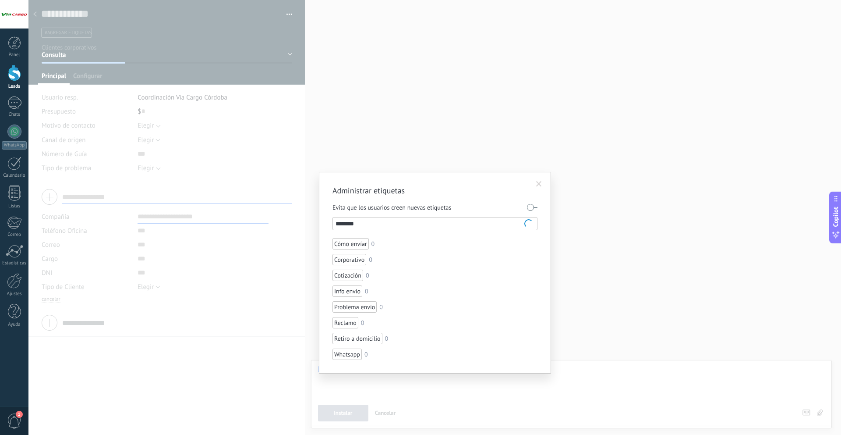
type input "********"
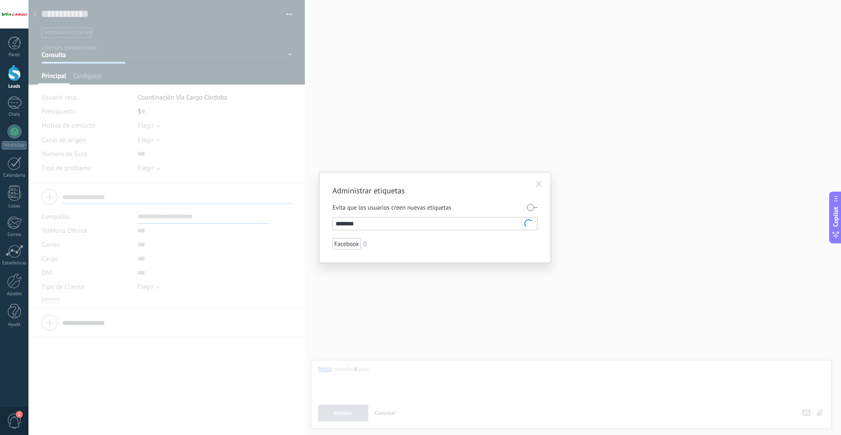
type input "*********"
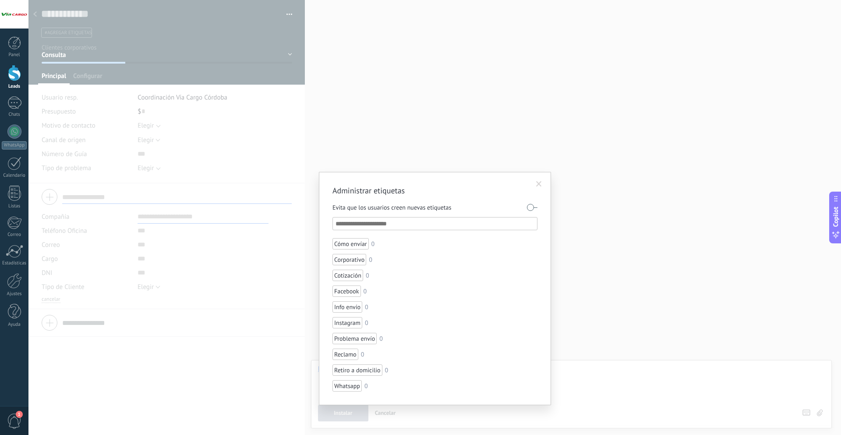
drag, startPoint x: 821, startPoint y: 271, endPoint x: 826, endPoint y: 269, distance: 5.4
click at [821, 271] on div "Administrar etiquetas Evita que los usuarios creen nuevas etiquetas Cómo envíar…" at bounding box center [434, 217] width 813 height 435
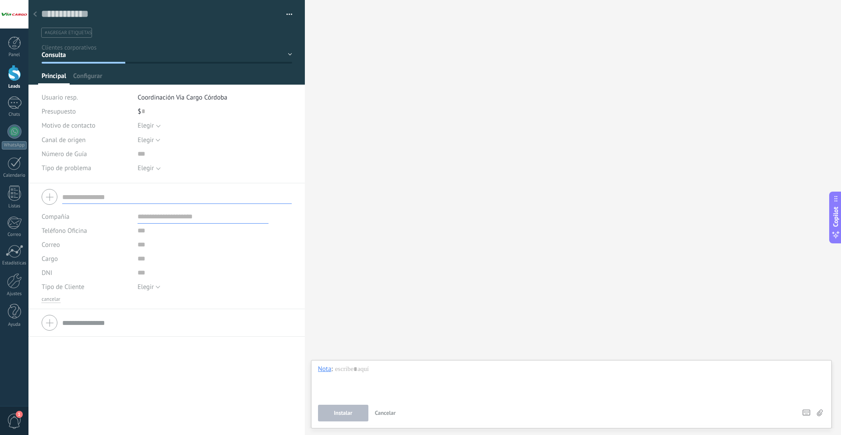
click at [73, 32] on span "#agregar etiquetas" at bounding box center [68, 33] width 47 height 6
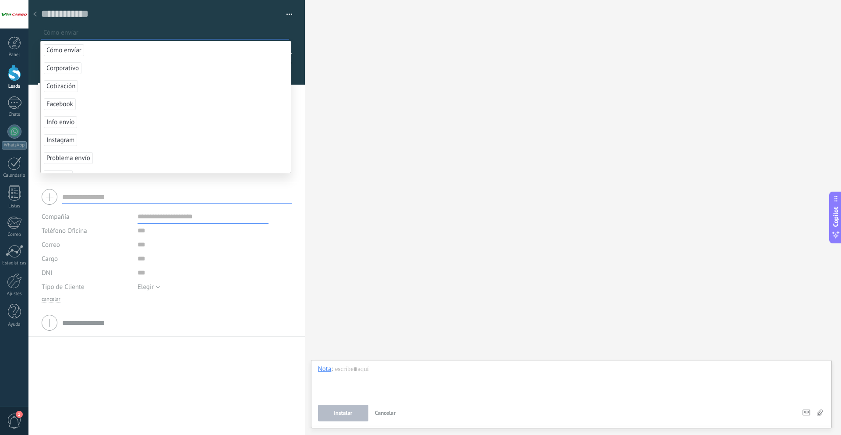
click at [289, 11] on button "button" at bounding box center [286, 14] width 13 height 13
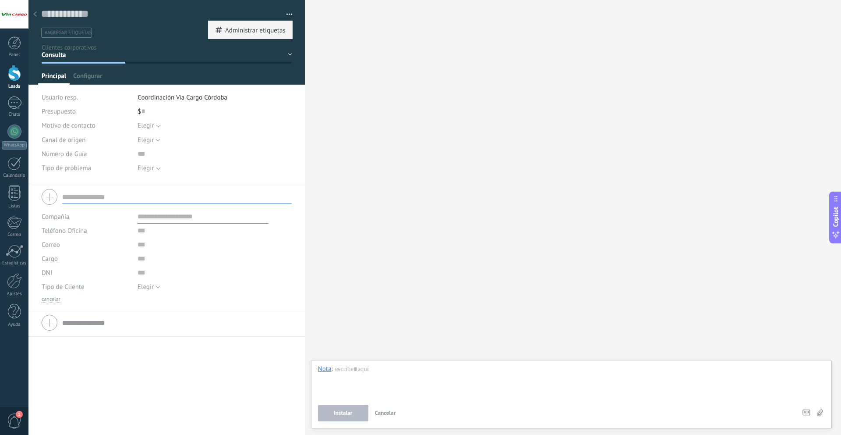
click at [268, 33] on span "Administrar etiquetas" at bounding box center [255, 30] width 60 height 18
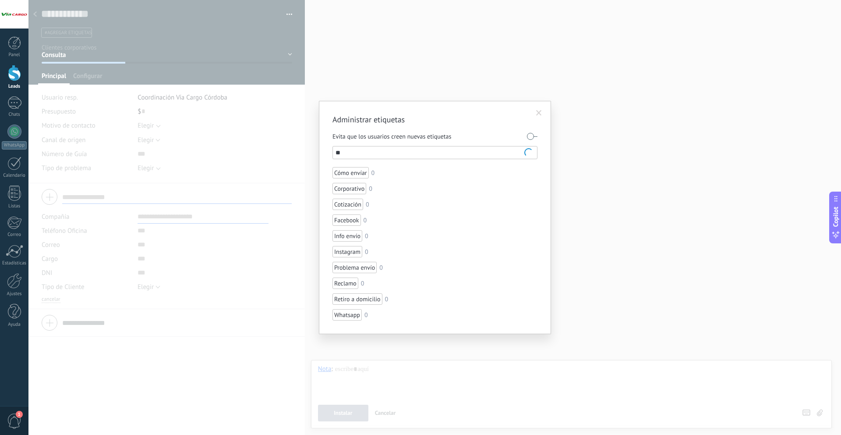
type input "*"
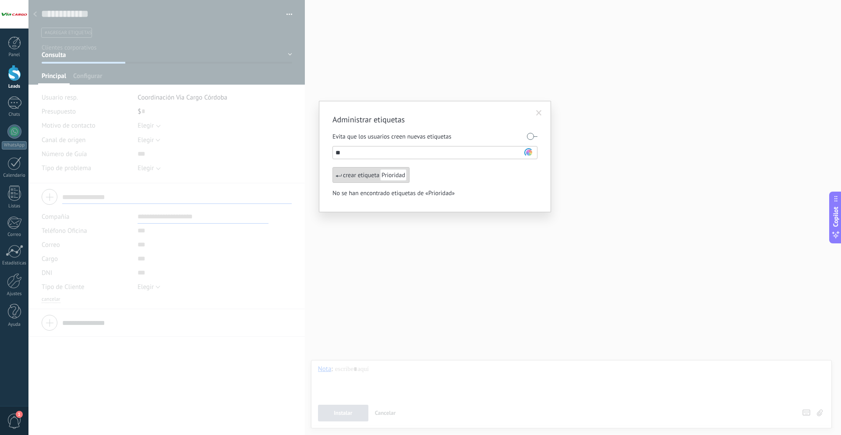
type input "*"
type input "**********"
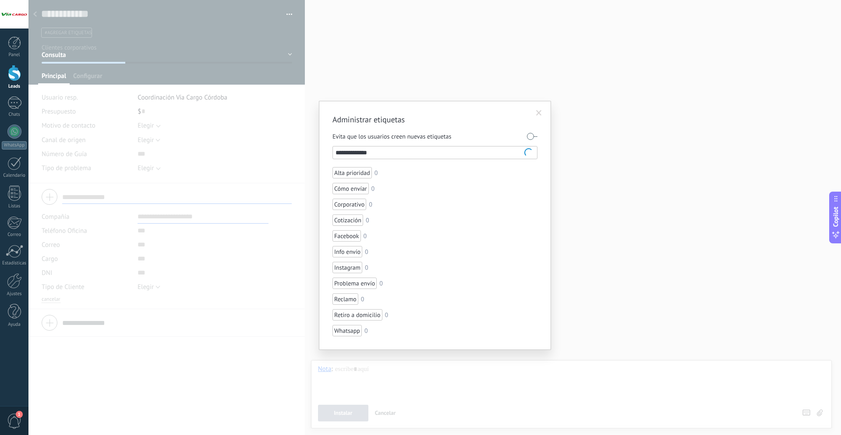
type input "**********"
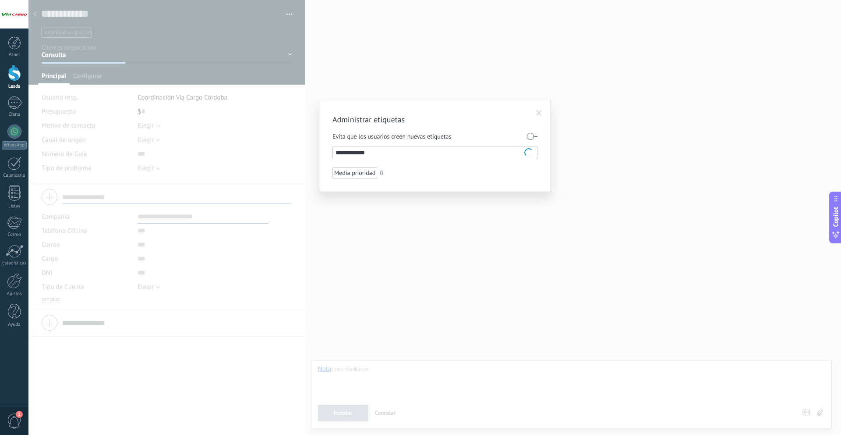
type input "**********"
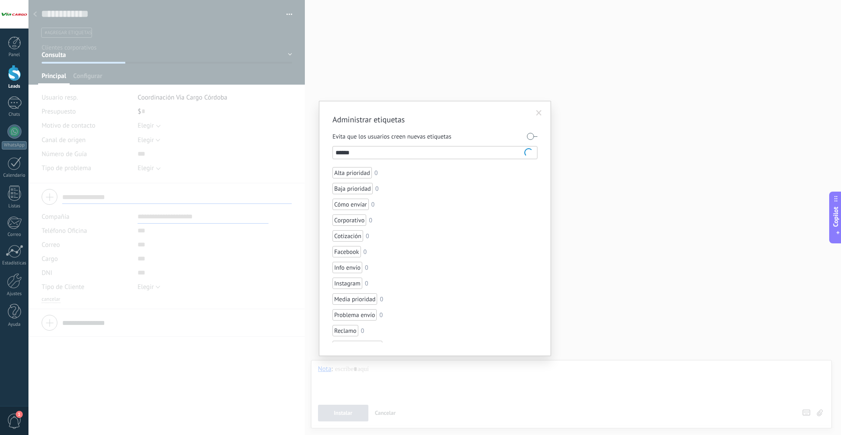
type input "*******"
click at [541, 113] on span at bounding box center [539, 113] width 14 height 15
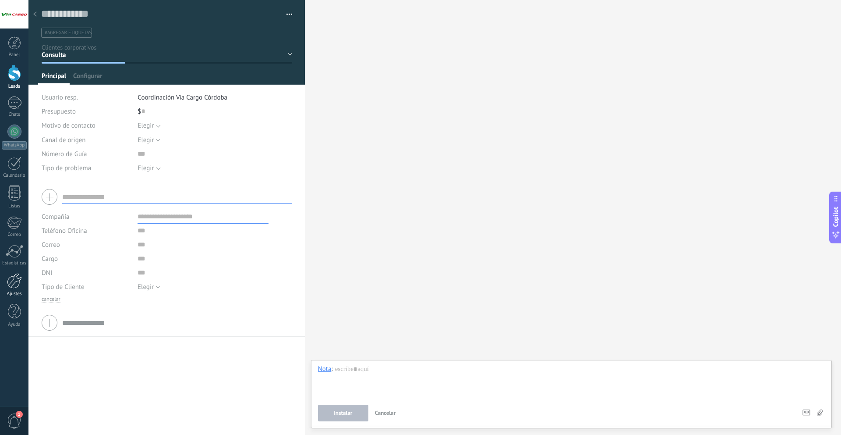
click at [10, 284] on div at bounding box center [14, 280] width 15 height 15
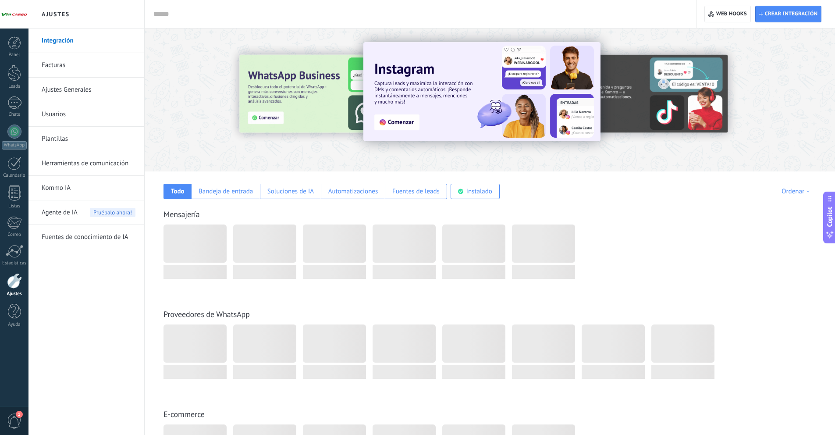
click at [74, 160] on link "Herramientas de comunicación" at bounding box center [89, 163] width 94 height 25
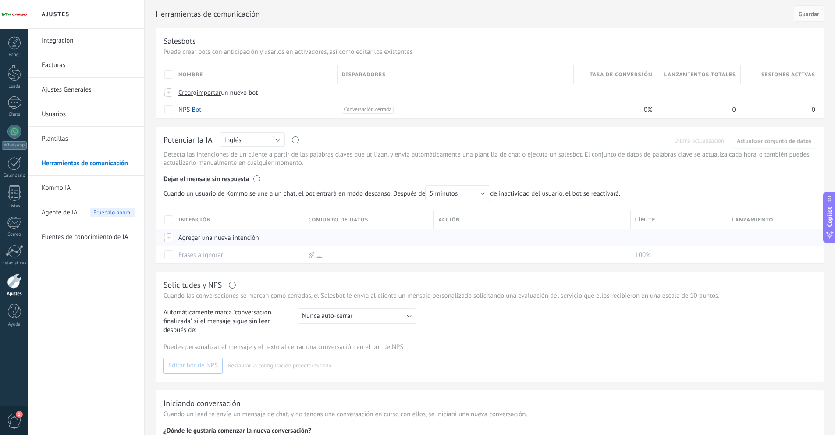
click at [195, 234] on div "Agregar una nueva intención" at bounding box center [237, 237] width 126 height 17
click at [185, 165] on p "Detecta las intenciones de un cliente a partir de las palabras claves que utili…" at bounding box center [489, 158] width 652 height 17
click at [227, 137] on span "Inglés" at bounding box center [232, 140] width 17 height 8
click at [267, 169] on span "Español" at bounding box center [248, 170] width 67 height 8
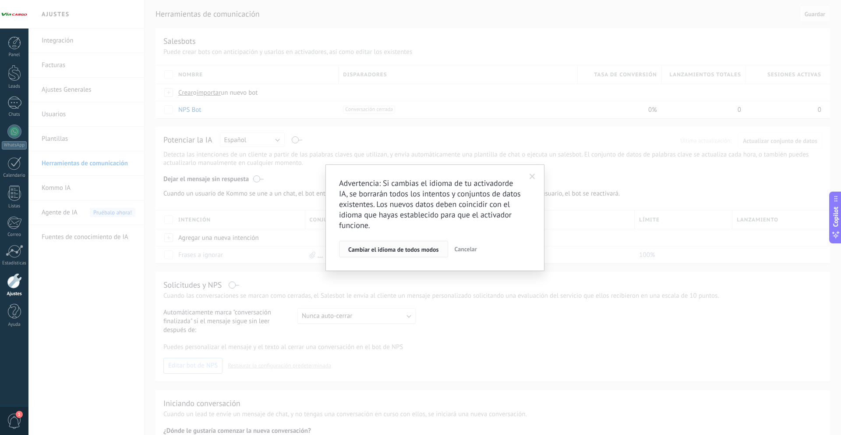
click at [430, 252] on span "Cambiar el idioma de todos modos" at bounding box center [393, 249] width 91 height 6
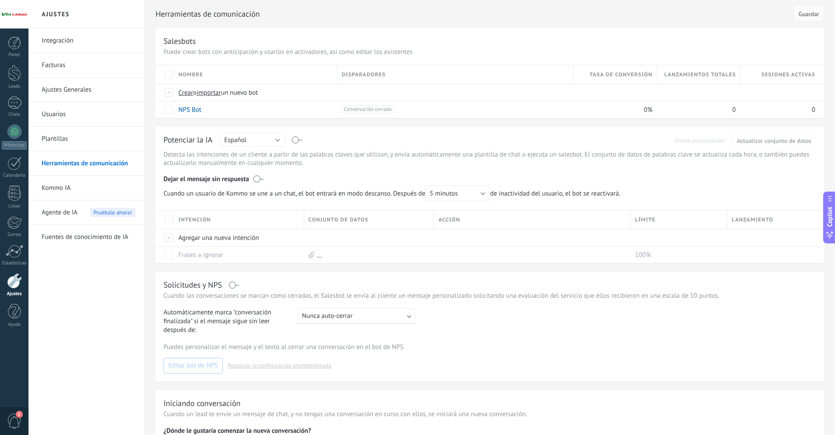
click at [255, 179] on label at bounding box center [258, 178] width 11 height 9
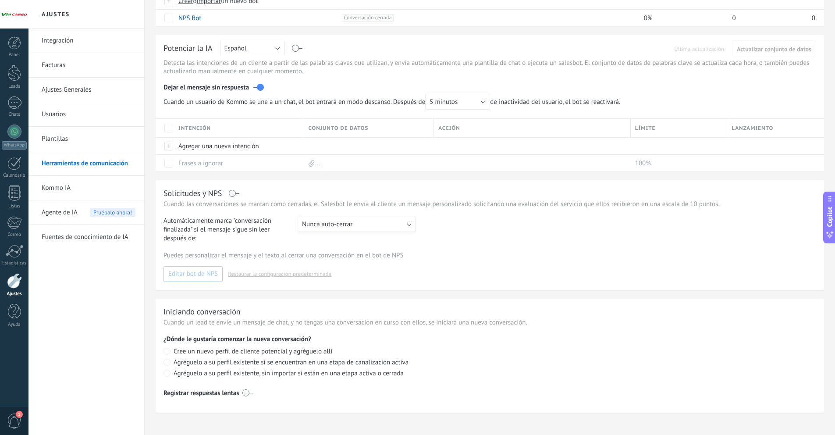
scroll to position [85, 0]
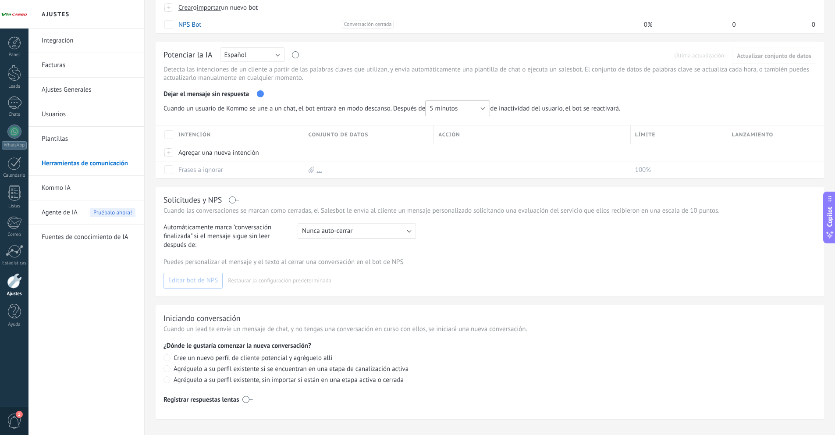
click at [464, 101] on button "5 minutos" at bounding box center [457, 108] width 65 height 16
click at [504, 227] on div "Automáticamente marca "conversación finalizada" si el mensaje sigue sin leer de…" at bounding box center [489, 236] width 652 height 26
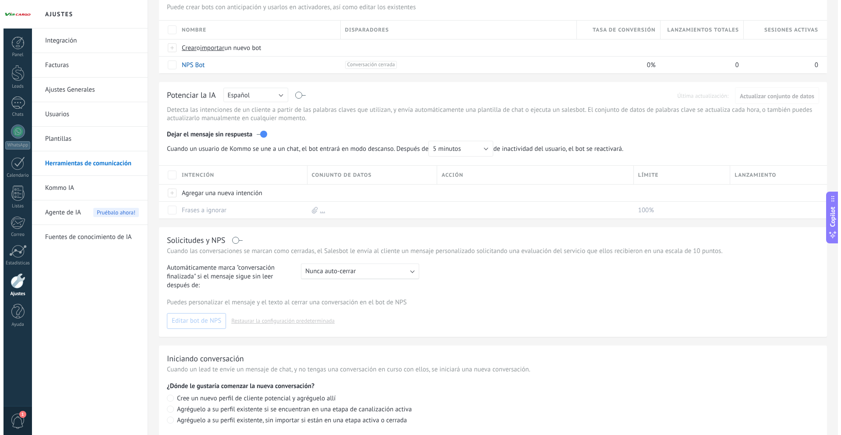
scroll to position [0, 0]
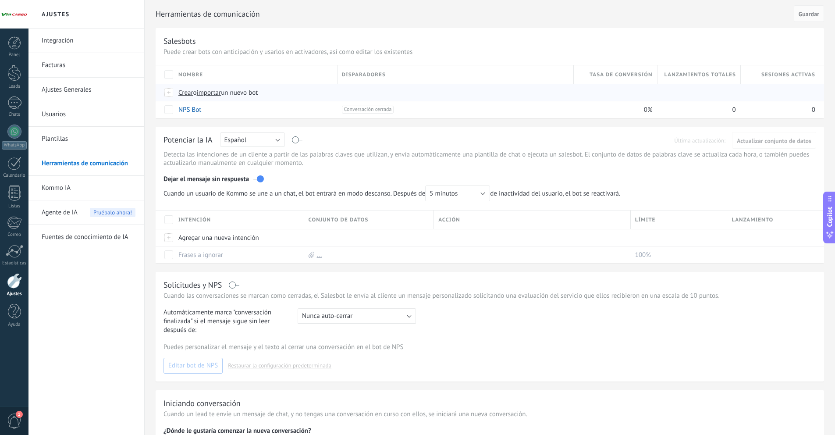
click at [188, 99] on div "Crear o importar un nuevo bot" at bounding box center [330, 92] width 312 height 17
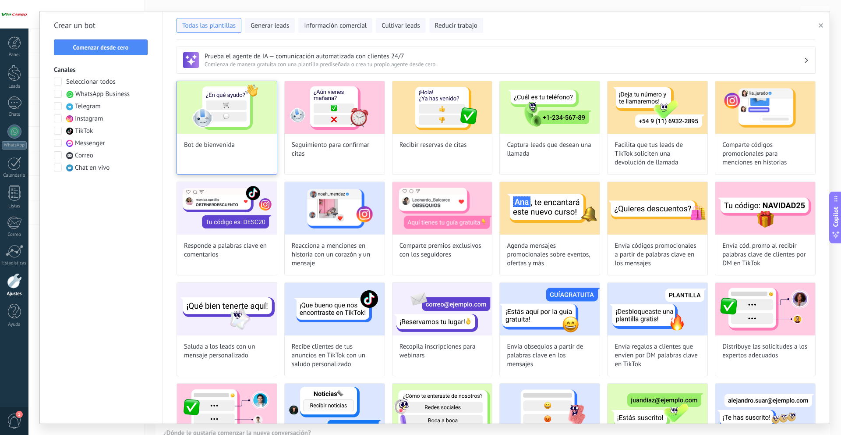
click at [192, 101] on img at bounding box center [227, 107] width 100 height 53
type input "**********"
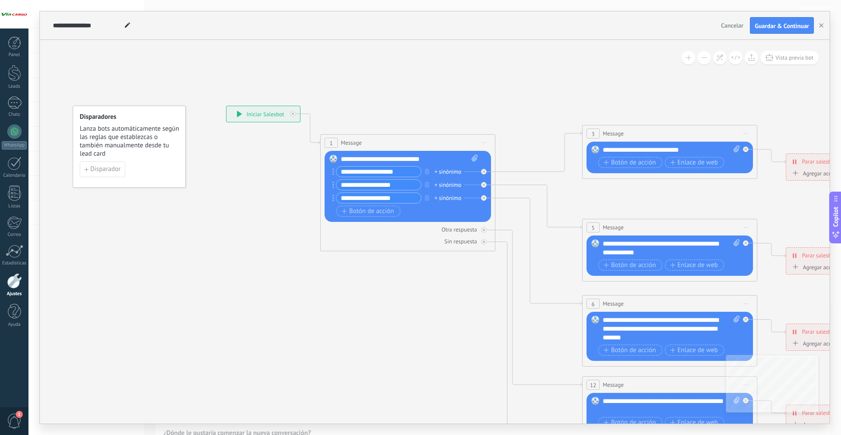
click at [377, 161] on div "**********" at bounding box center [409, 159] width 137 height 9
paste div
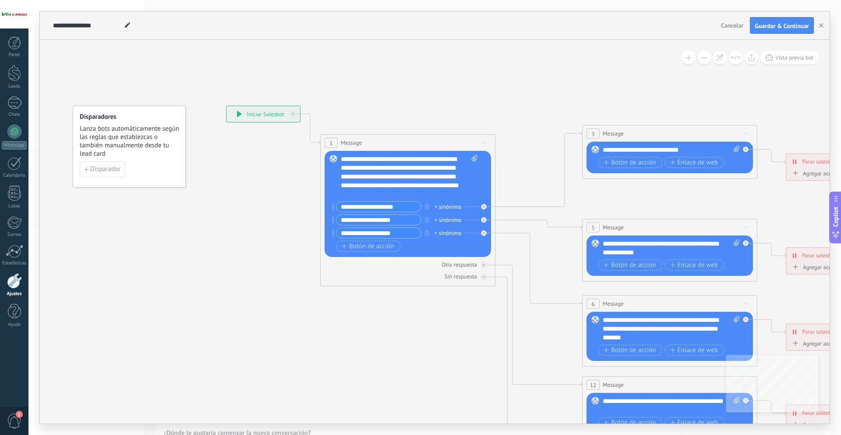
click at [340, 205] on input "**********" at bounding box center [378, 207] width 85 height 10
click at [358, 209] on input "**********" at bounding box center [378, 207] width 85 height 10
paste input "text"
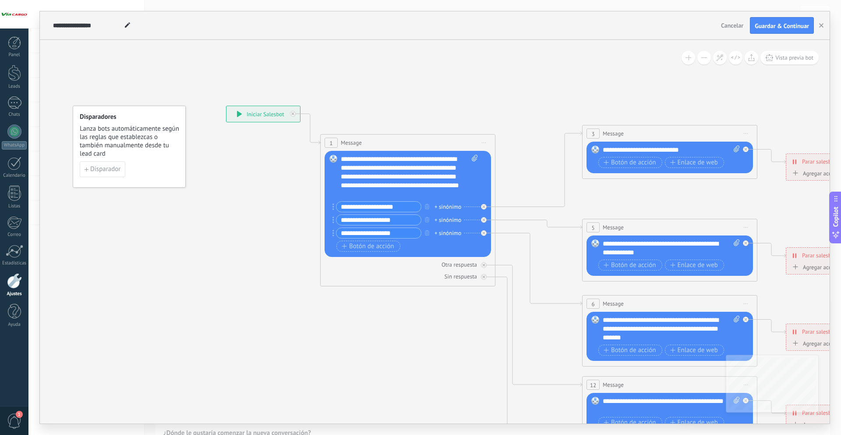
type input "**********"
click at [391, 199] on div "Reemplazar Quitar Convertir a mensaje de voz Arrastre la imagen aquí para adjun…" at bounding box center [409, 204] width 137 height 99
click at [389, 195] on div "**********" at bounding box center [409, 177] width 137 height 44
click at [391, 205] on input "**********" at bounding box center [378, 207] width 85 height 10
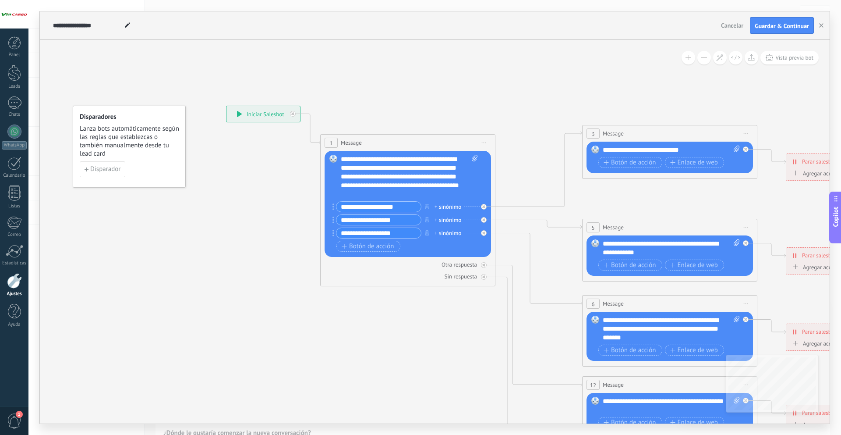
click at [391, 205] on input "**********" at bounding box center [378, 207] width 85 height 10
click at [385, 195] on div "**********" at bounding box center [409, 177] width 137 height 44
click at [428, 205] on icon "button" at bounding box center [427, 206] width 4 height 5
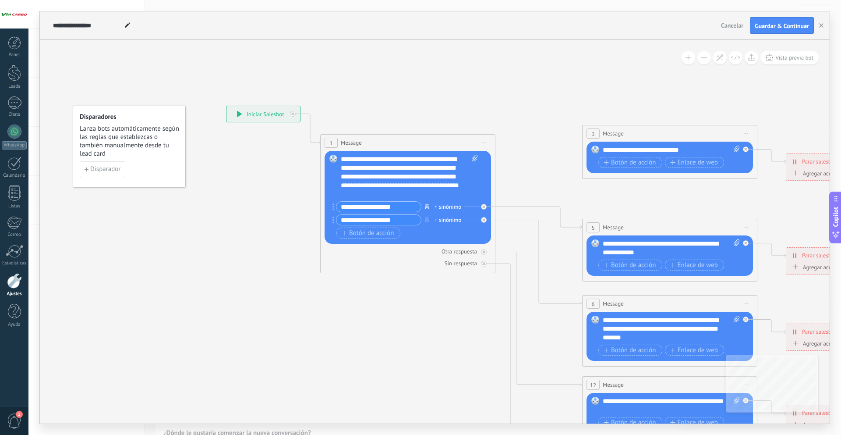
click at [428, 205] on icon "button" at bounding box center [427, 206] width 4 height 5
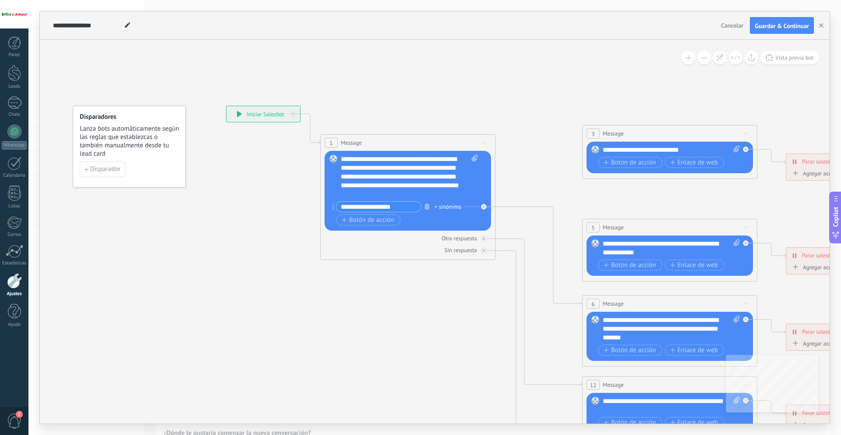
click at [428, 205] on icon "button" at bounding box center [427, 206] width 4 height 5
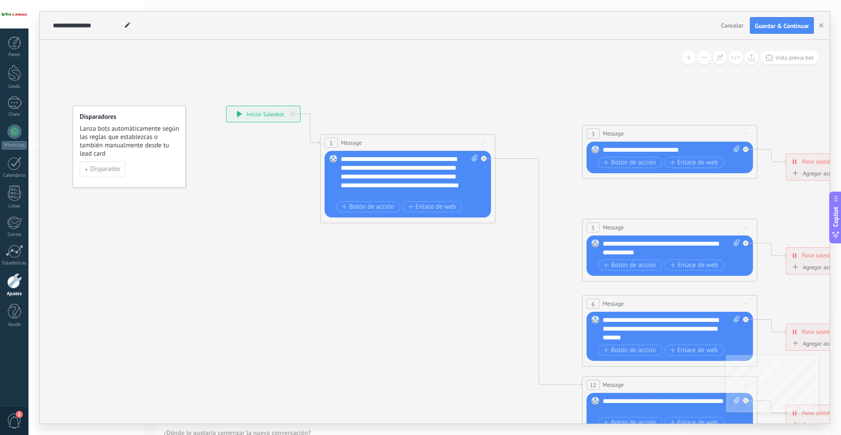
click at [418, 195] on div "**********" at bounding box center [409, 177] width 137 height 44
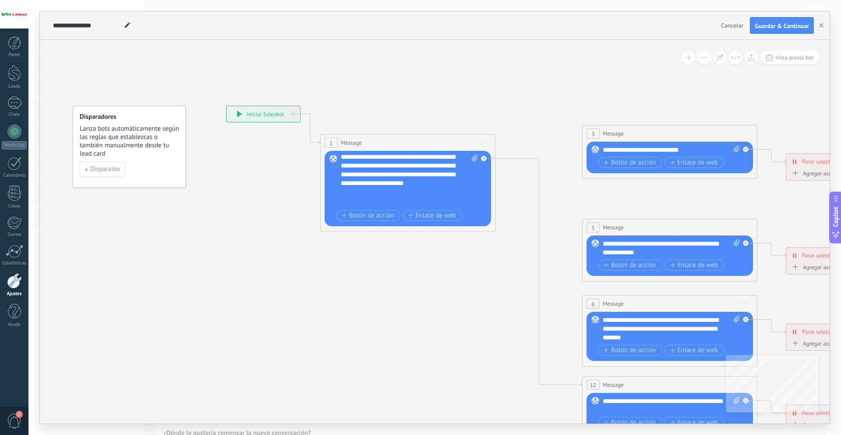
scroll to position [27, 0]
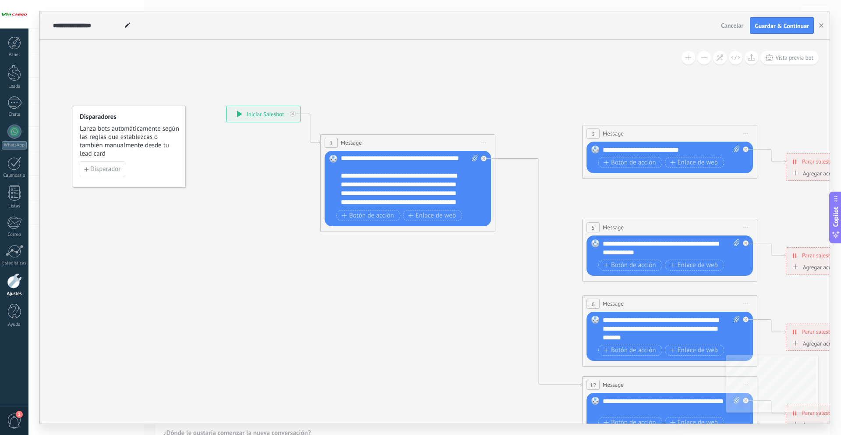
click at [340, 186] on div "Reemplazar Quitar Convertir a mensaje de voz Arrastre la imagen aquí para adjun…" at bounding box center [408, 188] width 166 height 75
click at [412, 184] on div "**********" at bounding box center [402, 201] width 122 height 61
click at [341, 202] on div "**********" at bounding box center [402, 206] width 122 height 53
click at [433, 180] on div "**********" at bounding box center [402, 175] width 122 height 9
click at [451, 192] on div "**********" at bounding box center [402, 206] width 122 height 53
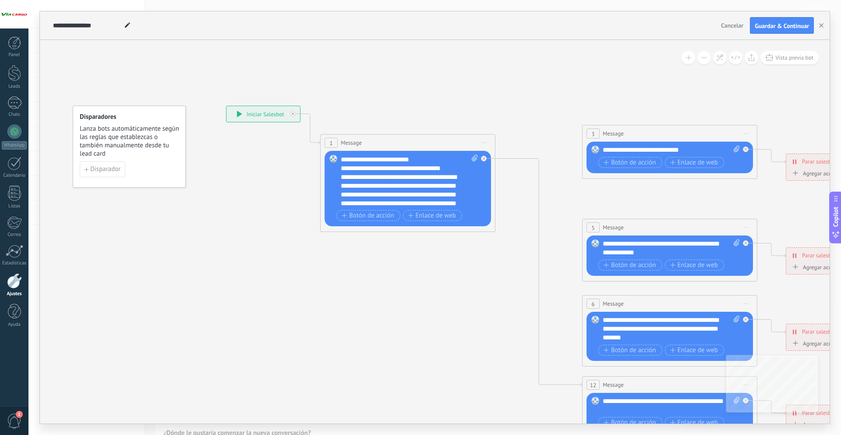
scroll to position [45, 0]
click at [358, 192] on div "**********" at bounding box center [402, 193] width 122 height 44
click at [342, 167] on div "**********" at bounding box center [402, 163] width 122 height 35
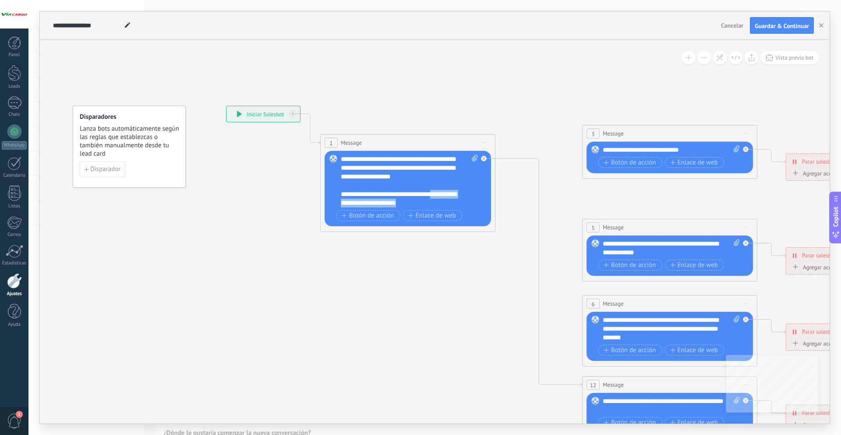
drag, startPoint x: 437, startPoint y: 204, endPoint x: 438, endPoint y: 193, distance: 11.4
click at [438, 193] on div "**********" at bounding box center [402, 199] width 122 height 18
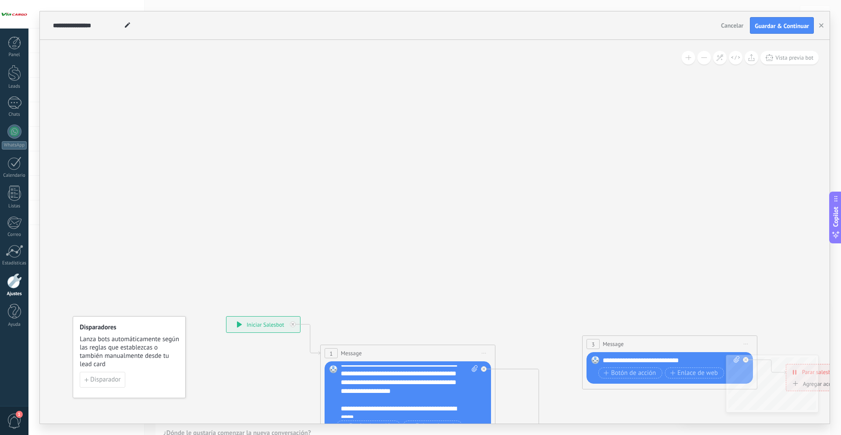
scroll to position [0, 0]
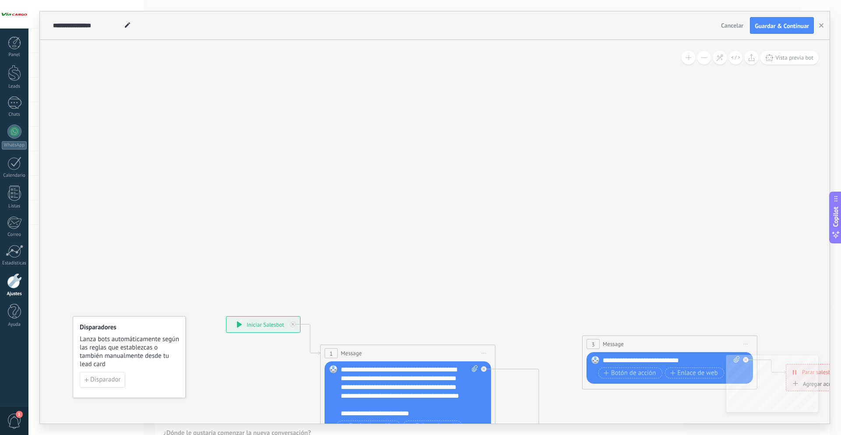
click at [343, 368] on div "**********" at bounding box center [409, 391] width 137 height 53
click at [401, 407] on div "**********" at bounding box center [409, 391] width 137 height 53
click at [462, 389] on div "**********" at bounding box center [409, 391] width 137 height 53
click at [387, 373] on div "**********" at bounding box center [402, 364] width 122 height 35
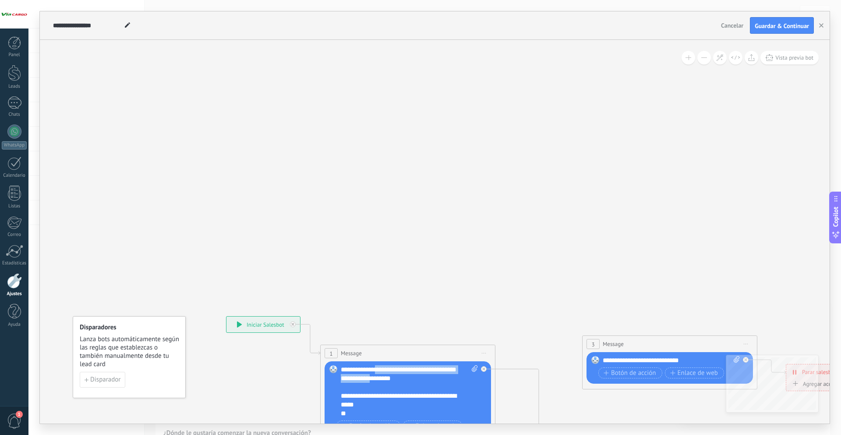
scroll to position [122, 0]
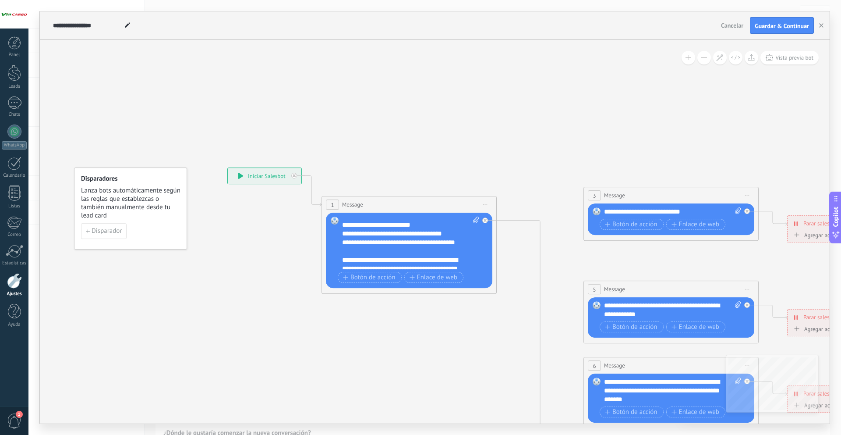
scroll to position [64, 0]
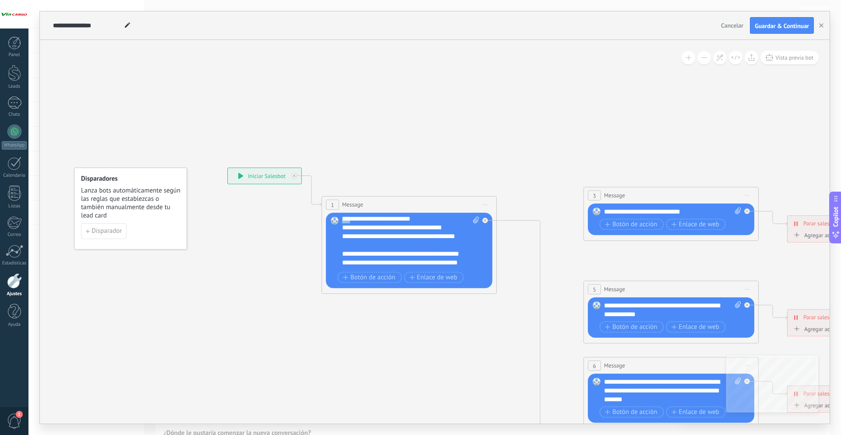
drag, startPoint x: 350, startPoint y: 227, endPoint x: 340, endPoint y: 226, distance: 10.1
click at [340, 226] on div "Reemplazar Quitar Convertir a mensaje de voz Arrastre la imagen aquí para adjun…" at bounding box center [409, 249] width 166 height 75
click at [598, 187] on div "3 Message ******* (a): Todos los contactos - canales seleccionados Todos los co…" at bounding box center [671, 214] width 175 height 54
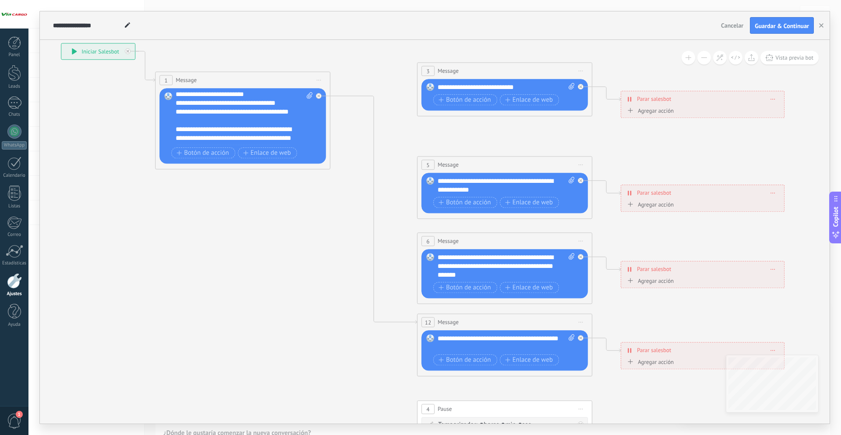
drag, startPoint x: 521, startPoint y: 283, endPoint x: 359, endPoint y: 264, distance: 162.8
click at [359, 264] on icon at bounding box center [525, 261] width 1366 height 875
click at [322, 94] on div at bounding box center [321, 93] width 10 height 11
click at [358, 130] on icon at bounding box center [525, 261] width 1366 height 875
drag, startPoint x: 421, startPoint y: 101, endPoint x: 466, endPoint y: 82, distance: 48.9
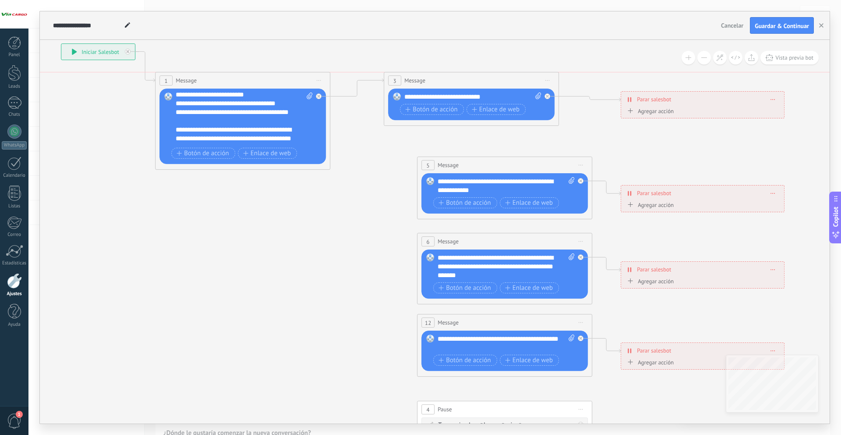
drag, startPoint x: 498, startPoint y: 64, endPoint x: 464, endPoint y: 73, distance: 35.0
click at [465, 72] on div "3 Message ******* (a): Todos los contactos - canales seleccionados Todos los co…" at bounding box center [471, 99] width 175 height 54
click at [427, 97] on div "**********" at bounding box center [472, 96] width 137 height 9
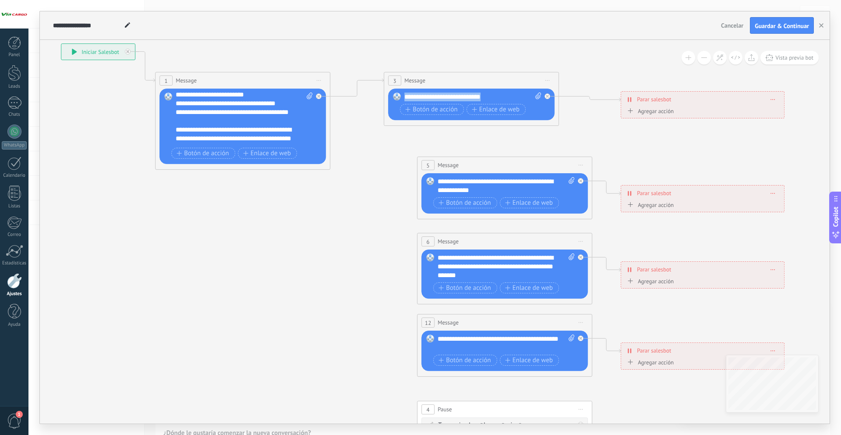
click at [427, 97] on div "**********" at bounding box center [472, 96] width 137 height 9
drag, startPoint x: 550, startPoint y: 79, endPoint x: 546, endPoint y: 106, distance: 27.4
click at [549, 79] on span "Iniciar vista previa aquí Cambiar nombre Duplicar [GEOGRAPHIC_DATA]" at bounding box center [548, 80] width 14 height 13
click at [573, 137] on div "Borrar" at bounding box center [587, 137] width 87 height 15
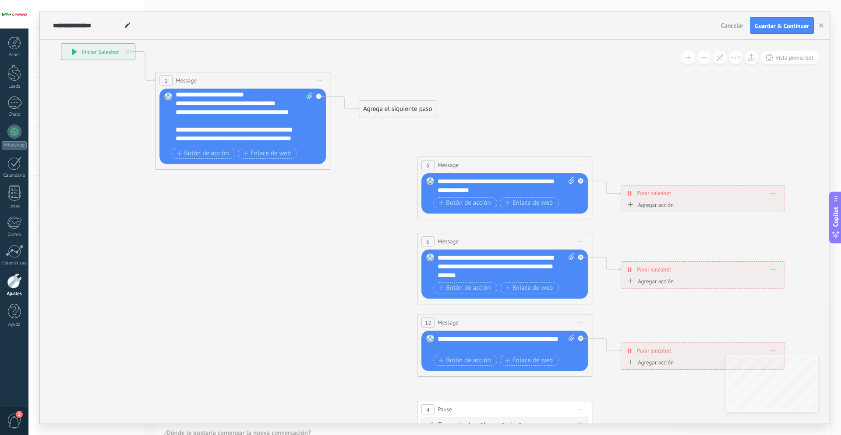
click at [583, 164] on span "Iniciar vista previa aquí Cambiar nombre Duplicar [GEOGRAPHIC_DATA]" at bounding box center [581, 165] width 14 height 13
drag, startPoint x: 591, startPoint y: 227, endPoint x: 589, endPoint y: 222, distance: 5.9
click at [591, 227] on div "Borrar" at bounding box center [620, 222] width 87 height 15
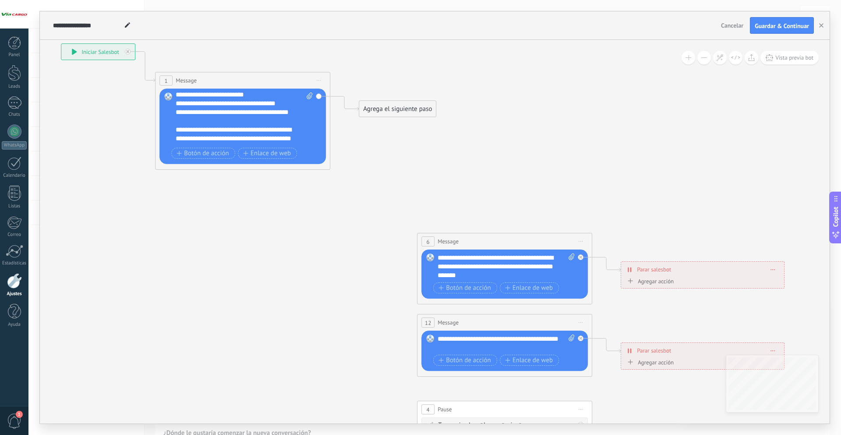
click at [583, 237] on span "Iniciar vista previa aquí Cambiar nombre Duplicar [GEOGRAPHIC_DATA]" at bounding box center [581, 241] width 14 height 13
click at [592, 305] on div "Iniciar vista previa aquí Cambiar nombre Duplicar [GEOGRAPHIC_DATA]" at bounding box center [621, 276] width 88 height 60
click at [590, 302] on div "Borrar" at bounding box center [620, 298] width 87 height 15
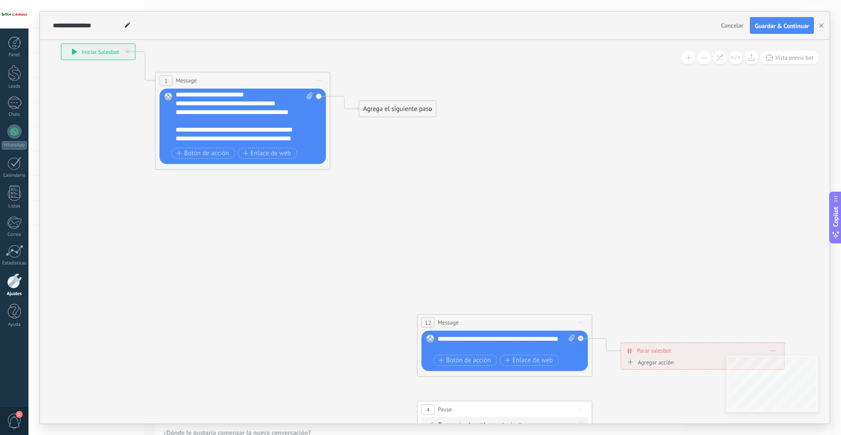
drag, startPoint x: 586, startPoint y: 307, endPoint x: 582, endPoint y: 318, distance: 11.4
click at [584, 314] on icon at bounding box center [525, 261] width 1366 height 875
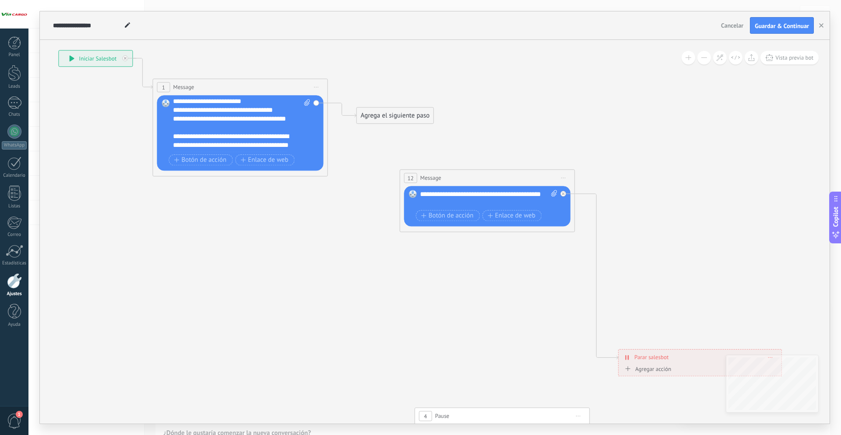
drag, startPoint x: 579, startPoint y: 322, endPoint x: 565, endPoint y: 172, distance: 150.5
click at [565, 171] on div "12 Message ******* (a): Todos los contactos - canales seleccionados Todos los c…" at bounding box center [487, 178] width 174 height 16
click at [563, 184] on div "12 Message ******* (a): Todos los contactos - canales seleccionados Todos los c…" at bounding box center [487, 178] width 174 height 16
click at [565, 180] on span "Iniciar vista previa aquí Cambiar nombre Duplicar [GEOGRAPHIC_DATA]" at bounding box center [563, 178] width 14 height 13
click at [574, 237] on div "Borrar" at bounding box center [603, 235] width 87 height 15
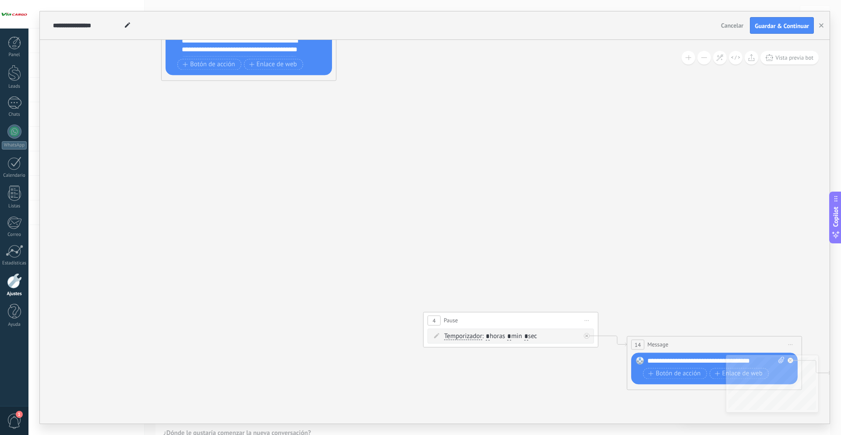
drag, startPoint x: 527, startPoint y: 199, endPoint x: 541, endPoint y: 232, distance: 35.4
click at [531, 151] on icon at bounding box center [531, 172] width 1366 height 875
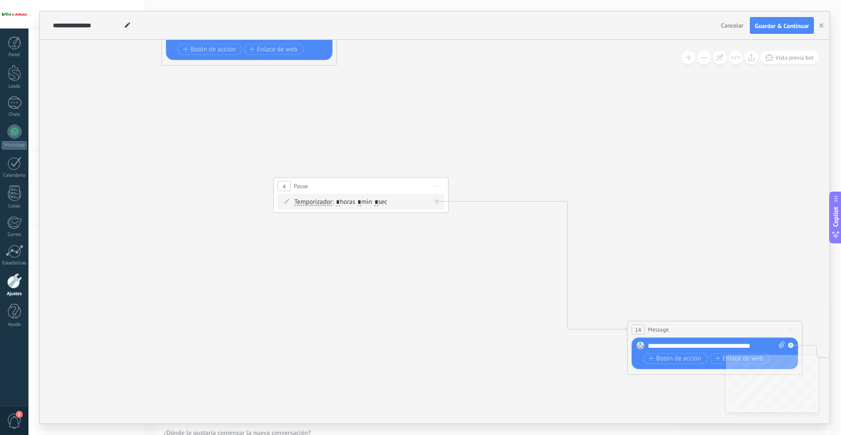
drag, startPoint x: 536, startPoint y: 294, endPoint x: 576, endPoint y: 127, distance: 171.3
click at [388, 178] on div "4 Pause ***** Iniciar vista previa aquí Cambiar nombre Duplicar [GEOGRAPHIC_DAT…" at bounding box center [361, 186] width 174 height 16
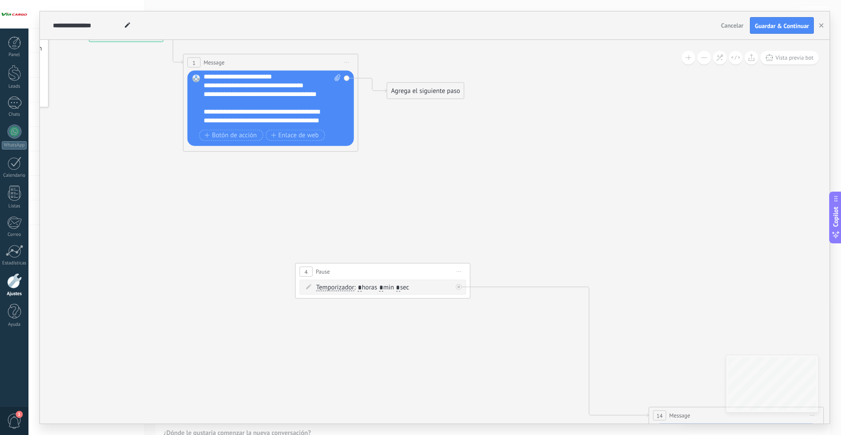
drag, startPoint x: 598, startPoint y: 102, endPoint x: 589, endPoint y: 211, distance: 109.9
click at [620, 197] on icon at bounding box center [553, 243] width 1366 height 875
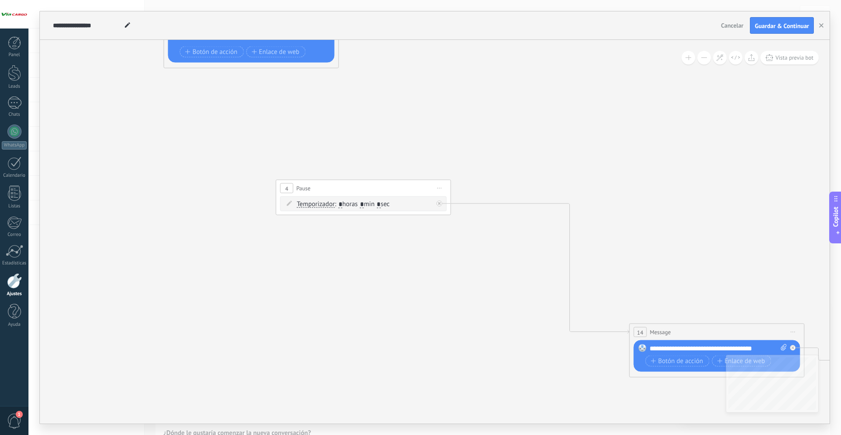
drag, startPoint x: 389, startPoint y: 268, endPoint x: 518, endPoint y: 241, distance: 131.6
click at [372, 178] on icon at bounding box center [533, 160] width 1366 height 875
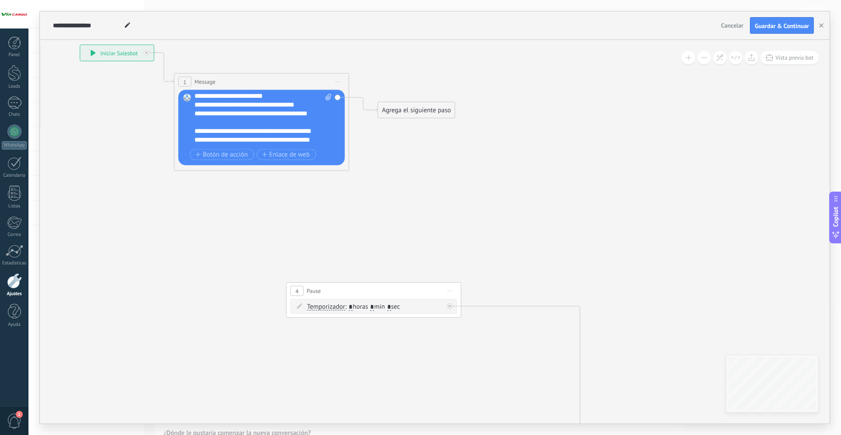
drag, startPoint x: 530, startPoint y: 138, endPoint x: 541, endPoint y: 257, distance: 119.7
click at [545, 257] on icon at bounding box center [544, 263] width 1366 height 875
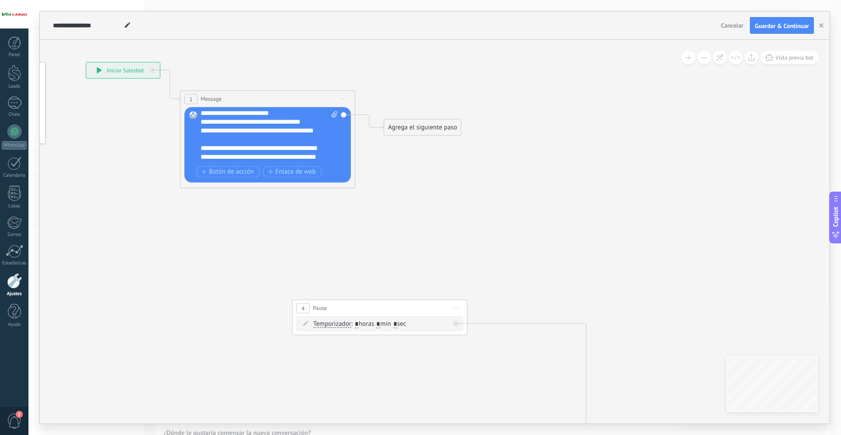
click at [436, 125] on div "Agrega el siguiente paso" at bounding box center [422, 127] width 77 height 14
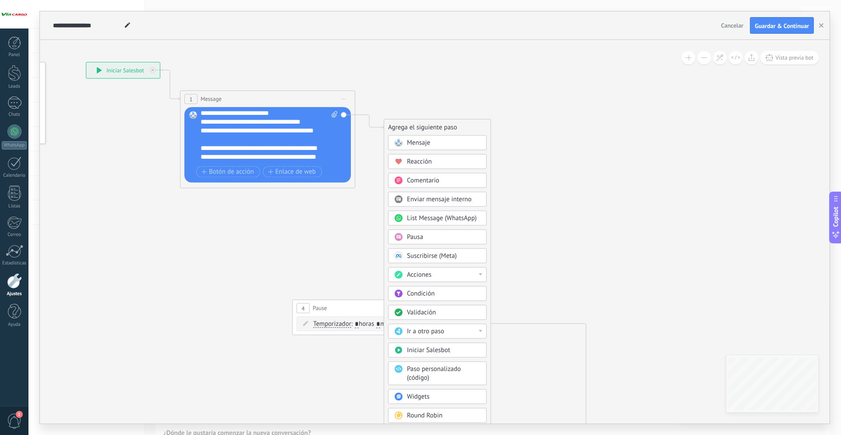
drag, startPoint x: 451, startPoint y: 237, endPoint x: 464, endPoint y: 232, distance: 13.8
click at [451, 237] on div "Pausa" at bounding box center [444, 237] width 74 height 9
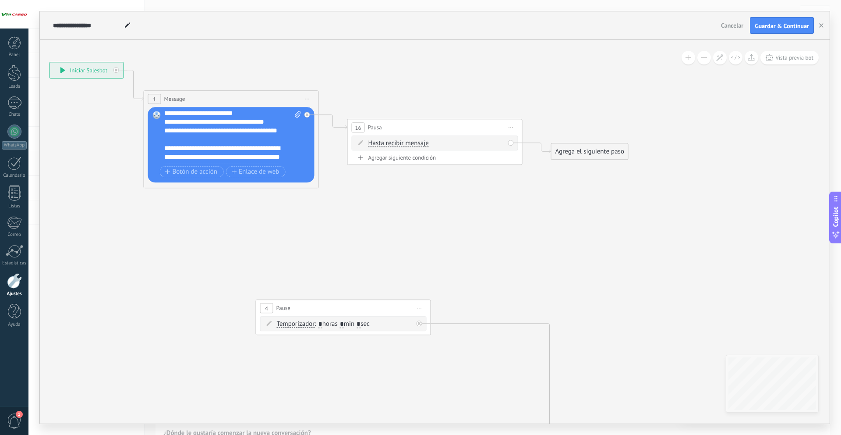
click at [421, 156] on div "Agregar siguiente condición" at bounding box center [435, 157] width 166 height 7
click at [435, 162] on input "*" at bounding box center [434, 162] width 4 height 7
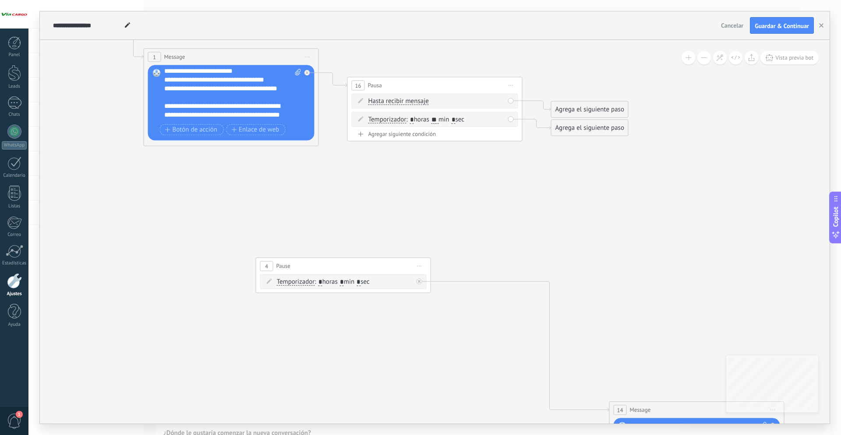
type input "**"
click at [421, 264] on span "Iniciar vista previa aquí Cambiar nombre Duplicar [GEOGRAPHIC_DATA]" at bounding box center [420, 265] width 14 height 13
click at [458, 326] on div "Borrar" at bounding box center [459, 322] width 87 height 15
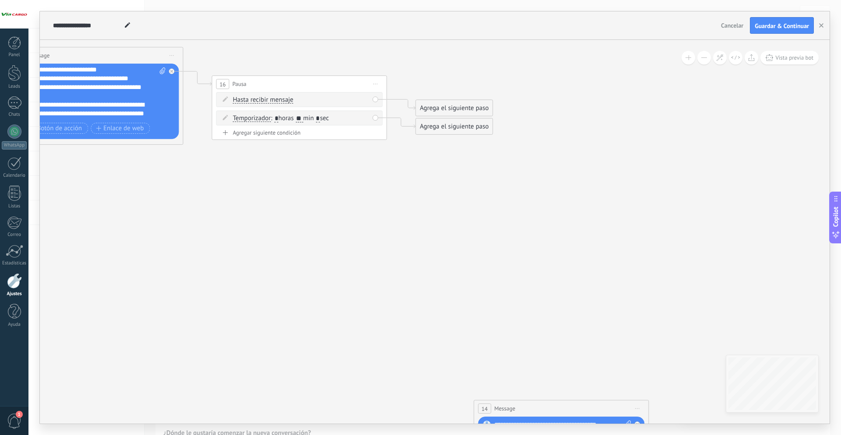
drag, startPoint x: 578, startPoint y: 231, endPoint x: 440, endPoint y: 256, distance: 140.2
click at [440, 256] on icon at bounding box center [378, 236] width 1366 height 875
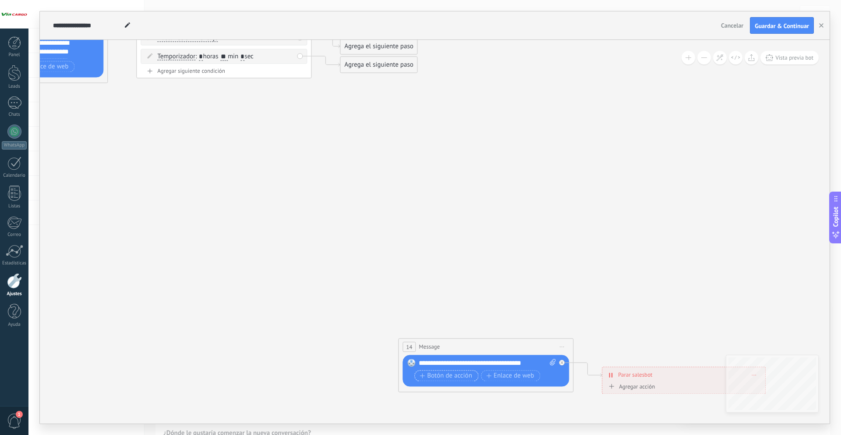
drag, startPoint x: 508, startPoint y: 352, endPoint x: 403, endPoint y: 346, distance: 104.9
click at [411, 254] on icon at bounding box center [302, 175] width 1366 height 875
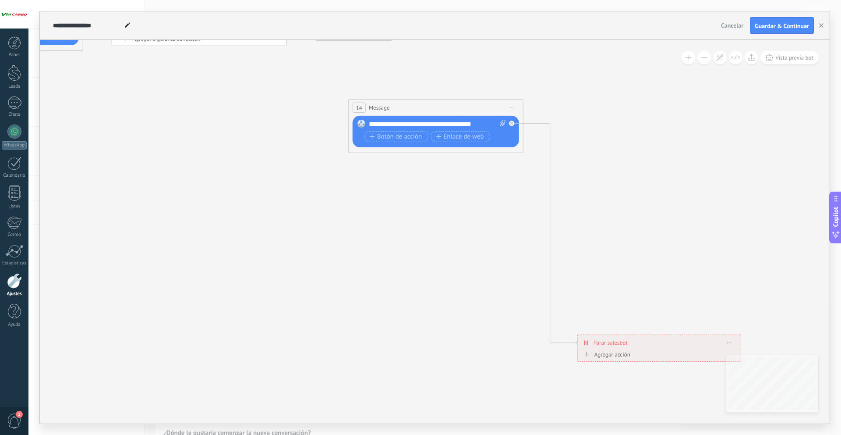
drag, startPoint x: 404, startPoint y: 315, endPoint x: 410, endPoint y: 76, distance: 239.3
click at [379, 108] on span "Message" at bounding box center [379, 107] width 21 height 8
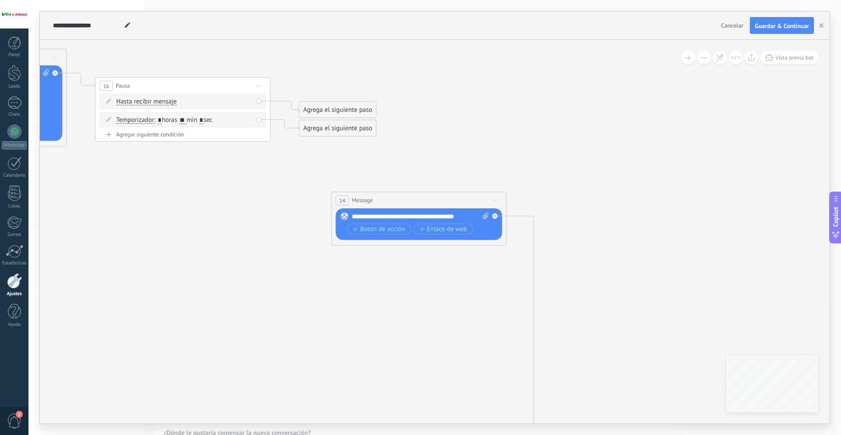
drag, startPoint x: 423, startPoint y: 65, endPoint x: 395, endPoint y: 154, distance: 93.7
click at [400, 157] on icon at bounding box center [261, 238] width 1366 height 875
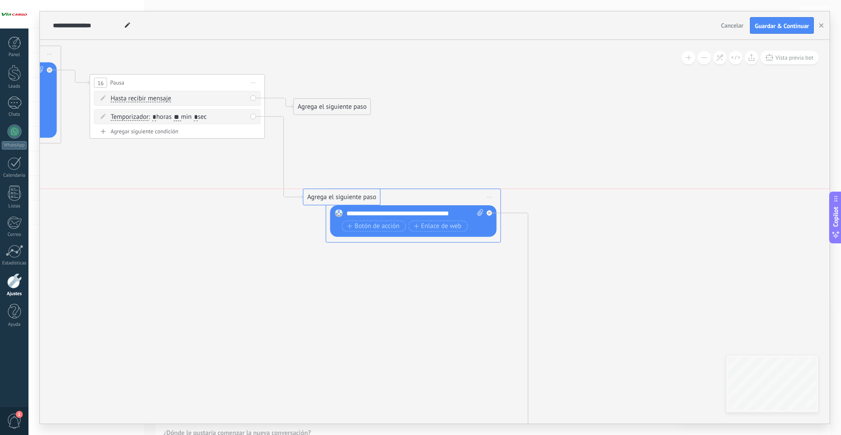
drag, startPoint x: 359, startPoint y: 128, endPoint x: 371, endPoint y: 202, distance: 74.5
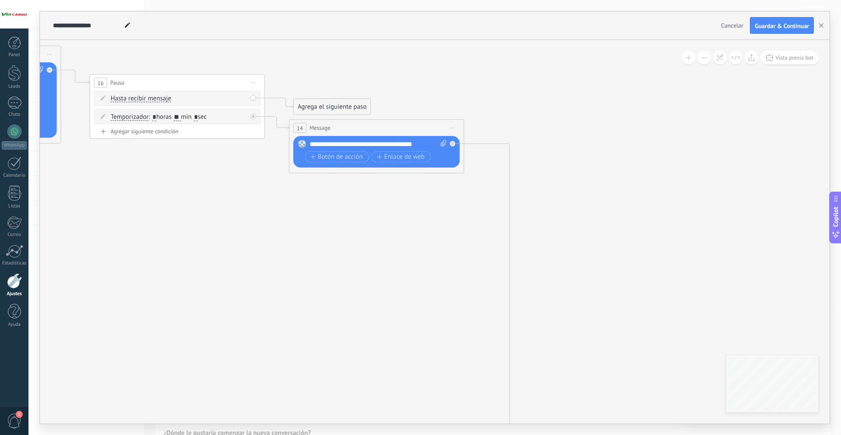
drag, startPoint x: 399, startPoint y: 192, endPoint x: 363, endPoint y: 123, distance: 77.6
click at [363, 123] on div "14 Message ******* (a): Todos los contactos - canales seleccionados Todos los c…" at bounding box center [377, 128] width 174 height 16
click at [356, 144] on div "**********" at bounding box center [378, 144] width 137 height 9
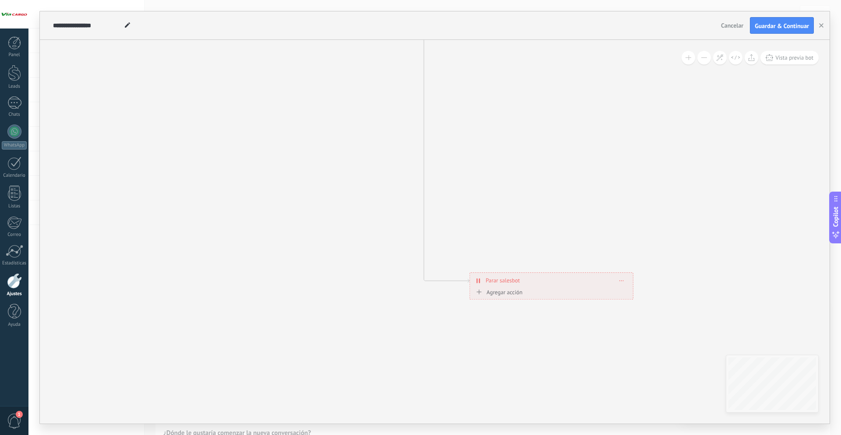
drag, startPoint x: 426, startPoint y: 296, endPoint x: 341, endPoint y: 142, distance: 175.5
click at [341, 142] on icon at bounding box center [170, 80] width 1366 height 875
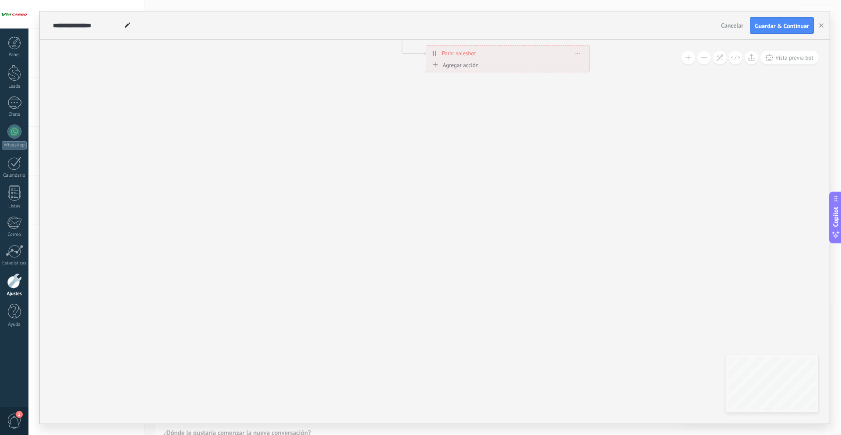
drag, startPoint x: 521, startPoint y: 286, endPoint x: 442, endPoint y: 144, distance: 163.2
click at [478, 59] on div "**********" at bounding box center [507, 53] width 163 height 15
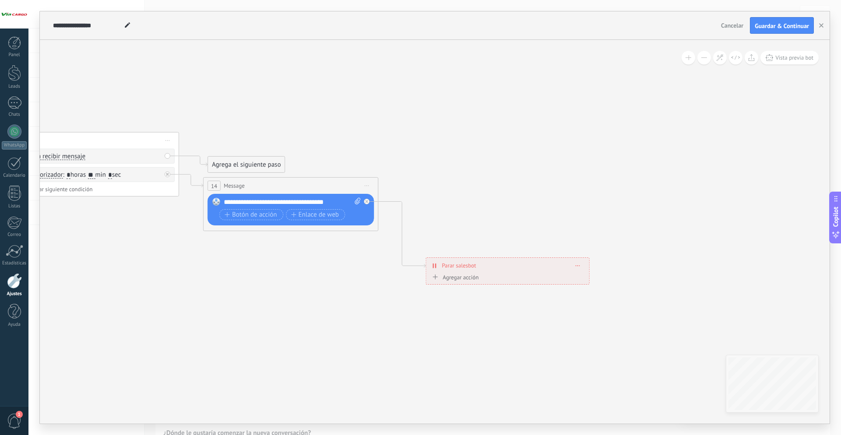
click at [576, 268] on div "**********" at bounding box center [507, 265] width 163 height 15
click at [578, 264] on span at bounding box center [578, 265] width 4 height 5
drag, startPoint x: 588, startPoint y: 278, endPoint x: 556, endPoint y: 272, distance: 31.7
click at [587, 278] on div "Borrar" at bounding box center [594, 277] width 39 height 15
click at [448, 215] on div "Agrega el siguiente paso" at bounding box center [445, 214] width 77 height 14
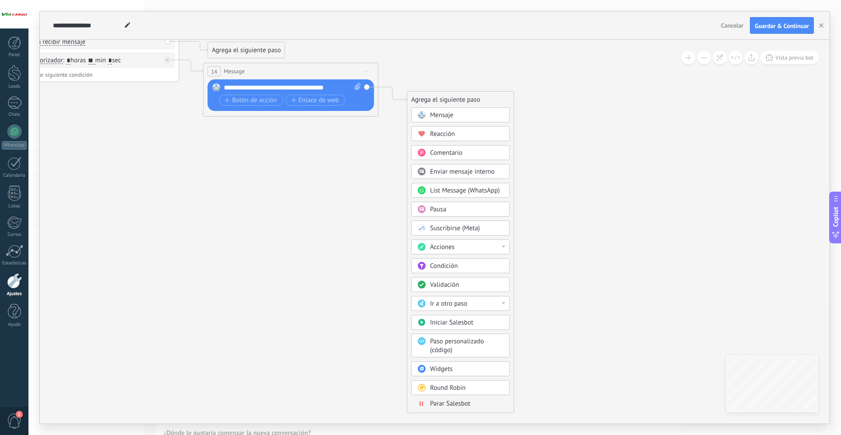
drag, startPoint x: 444, startPoint y: 401, endPoint x: 392, endPoint y: 358, distance: 67.5
click at [443, 400] on span "Parar Salesbot" at bounding box center [450, 403] width 40 height 8
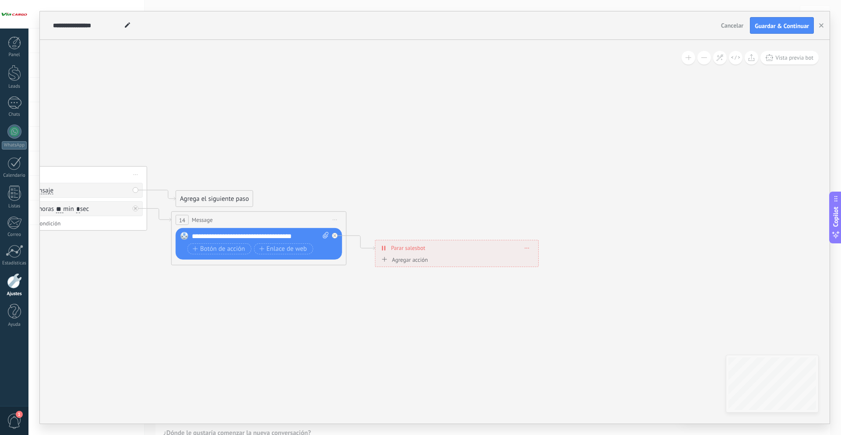
drag, startPoint x: 365, startPoint y: 149, endPoint x: 604, endPoint y: 173, distance: 240.3
click at [607, 166] on icon at bounding box center [48, 187] width 1187 height 594
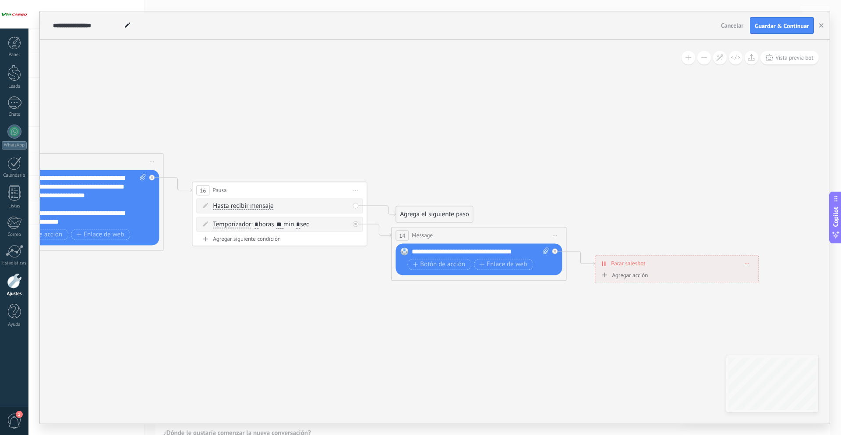
drag, startPoint x: 542, startPoint y: 213, endPoint x: 482, endPoint y: 246, distance: 67.7
click at [520, 230] on icon at bounding box center [268, 202] width 1187 height 594
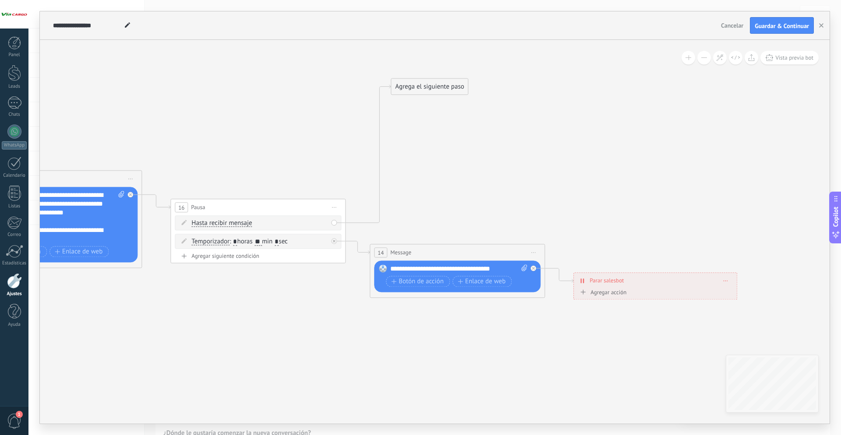
drag, startPoint x: 414, startPoint y: 229, endPoint x: 438, endPoint y: 143, distance: 89.5
click at [434, 79] on div "Agrega el siguiente paso" at bounding box center [429, 86] width 77 height 14
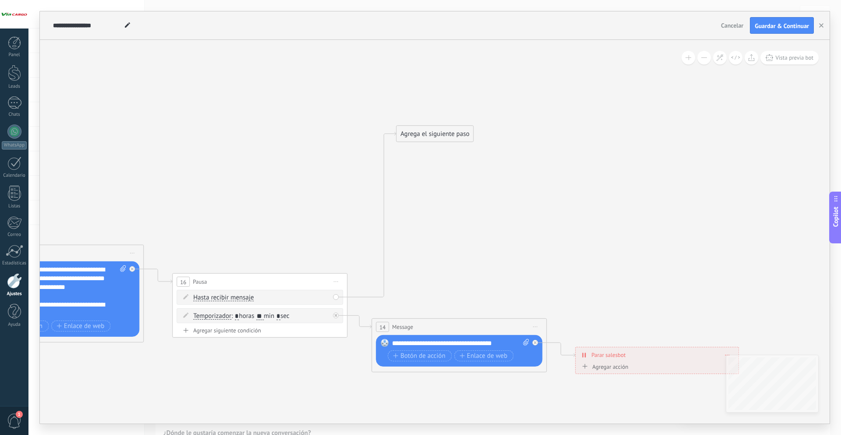
drag, startPoint x: 441, startPoint y: 189, endPoint x: 447, endPoint y: 260, distance: 71.7
click at [444, 268] on icon at bounding box center [306, 250] width 1303 height 686
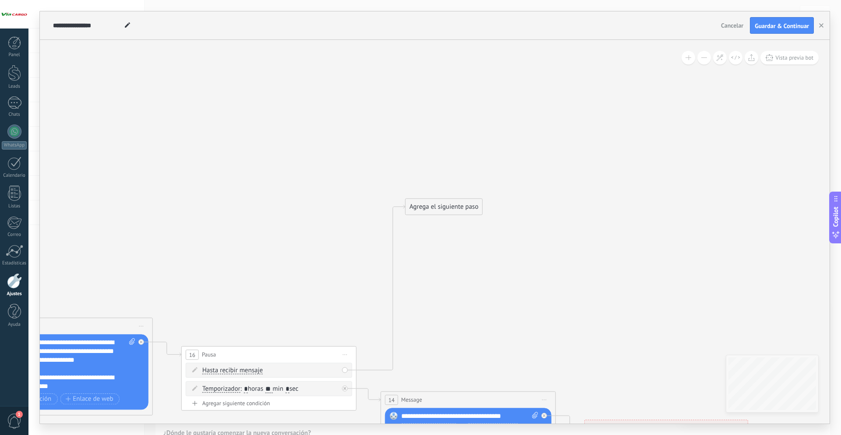
drag, startPoint x: 460, startPoint y: 226, endPoint x: 463, endPoint y: 222, distance: 4.7
click at [466, 286] on icon at bounding box center [315, 323] width 1303 height 686
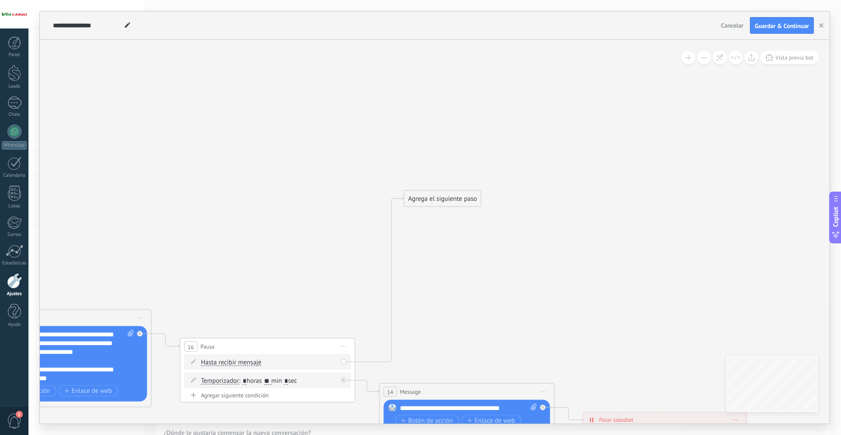
click at [461, 188] on icon at bounding box center [314, 315] width 1303 height 686
click at [461, 195] on div "Agrega el siguiente paso" at bounding box center [442, 198] width 77 height 14
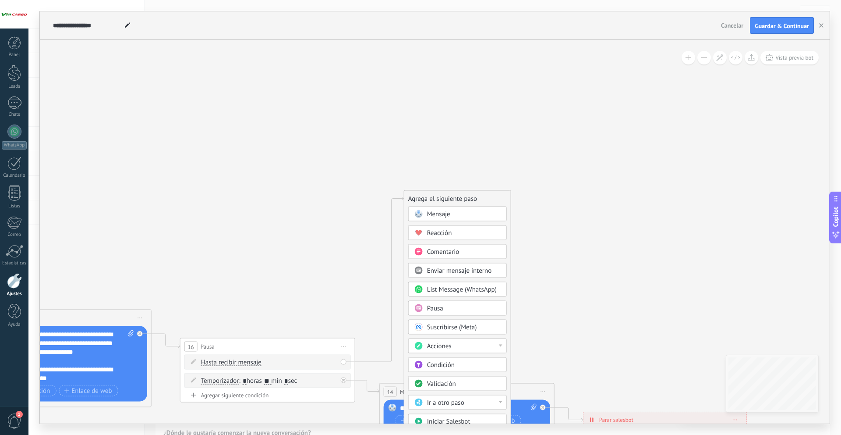
drag, startPoint x: 464, startPoint y: 360, endPoint x: 478, endPoint y: 312, distance: 49.6
click at [464, 359] on div "Condición" at bounding box center [457, 364] width 99 height 15
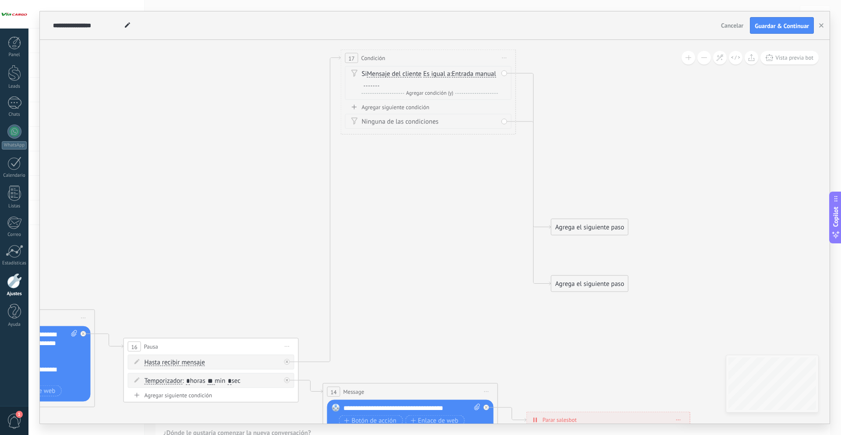
drag, startPoint x: 428, startPoint y: 153, endPoint x: 425, endPoint y: 56, distance: 97.3
click at [425, 56] on div "17 Condición ********* Iniciar vista previa aquí Cambiar nombre Duplicar [GEOGR…" at bounding box center [428, 58] width 174 height 16
drag, startPoint x: 409, startPoint y: 84, endPoint x: 427, endPoint y: 91, distance: 19.7
click at [379, 84] on div at bounding box center [371, 82] width 15 height 7
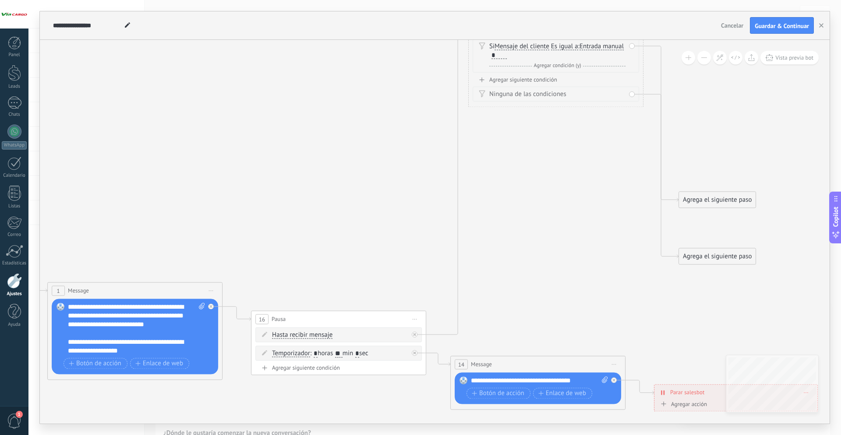
drag, startPoint x: 419, startPoint y: 221, endPoint x: 375, endPoint y: 204, distance: 47.0
click at [369, 207] on icon at bounding box center [385, 216] width 1303 height 827
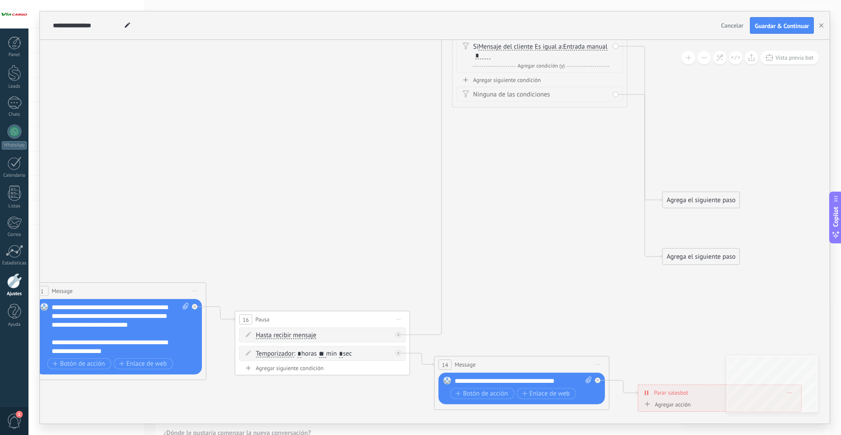
click at [506, 80] on div "Agregar siguiente condición" at bounding box center [540, 79] width 166 height 7
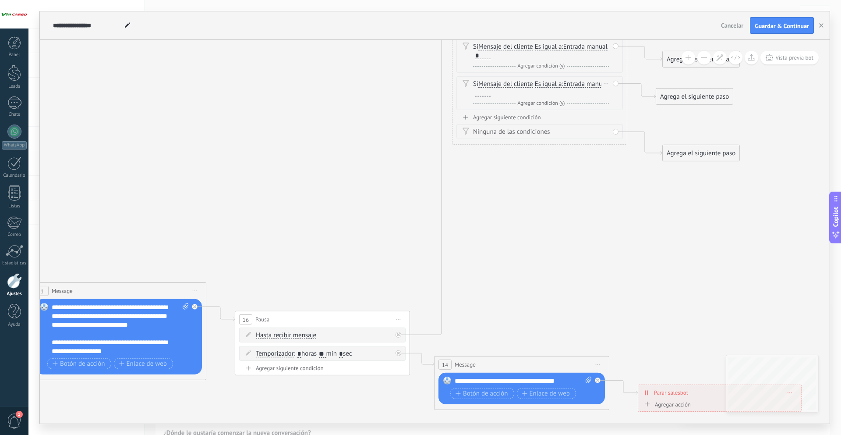
drag, startPoint x: 520, startPoint y: 91, endPoint x: 538, endPoint y: 104, distance: 21.6
click at [491, 93] on div at bounding box center [482, 92] width 15 height 7
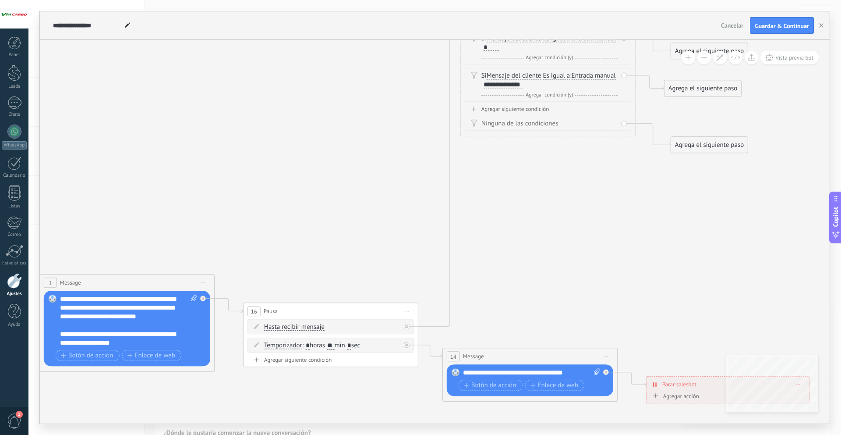
drag, startPoint x: 527, startPoint y: 222, endPoint x: 542, endPoint y: 180, distance: 45.0
click at [536, 214] on icon at bounding box center [377, 209] width 1303 height 828
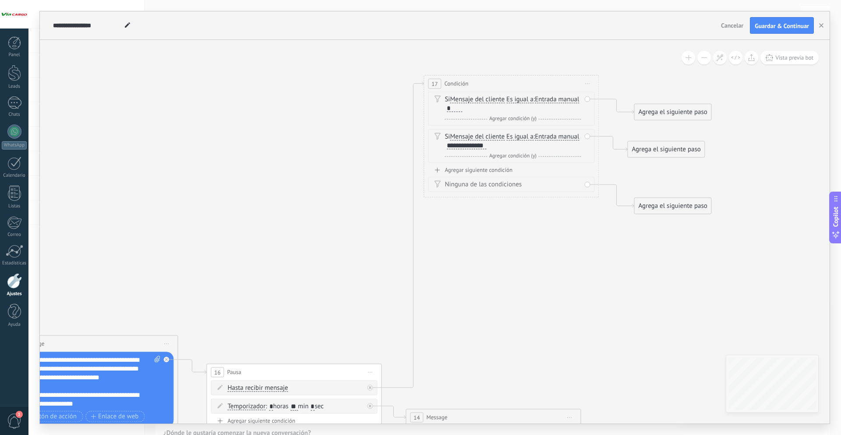
drag, startPoint x: 578, startPoint y: 171, endPoint x: 520, endPoint y: 261, distance: 107.1
click at [517, 262] on icon at bounding box center [340, 270] width 1303 height 828
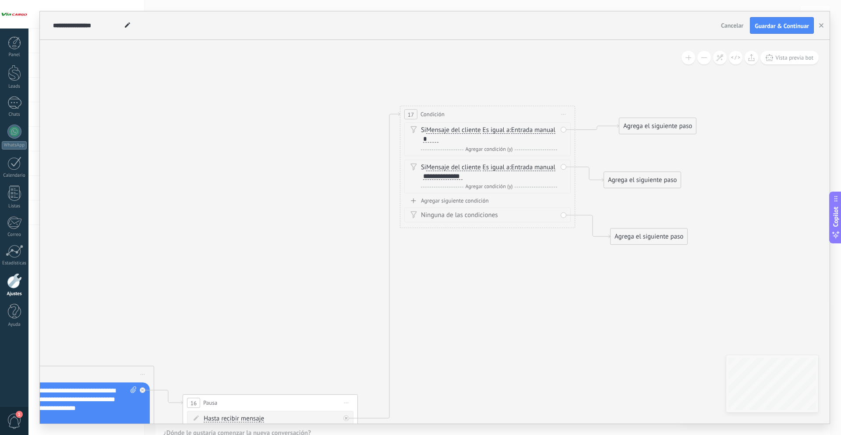
drag, startPoint x: 633, startPoint y: 145, endPoint x: 643, endPoint y: 131, distance: 16.9
click at [643, 127] on div "Agrega el siguiente paso" at bounding box center [658, 126] width 77 height 14
drag, startPoint x: 633, startPoint y: 175, endPoint x: 654, endPoint y: 161, distance: 25.3
click at [654, 152] on div "Agrega el siguiente paso" at bounding box center [666, 145] width 77 height 14
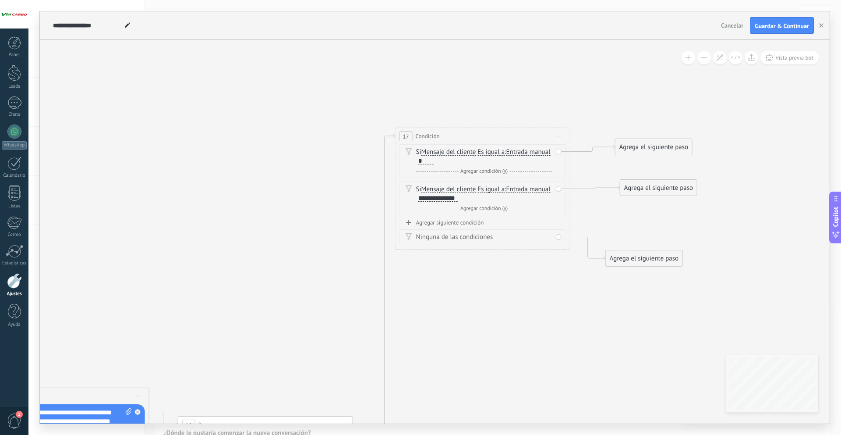
drag, startPoint x: 627, startPoint y: 227, endPoint x: 602, endPoint y: 301, distance: 78.6
click at [605, 301] on icon at bounding box center [312, 322] width 1303 height 828
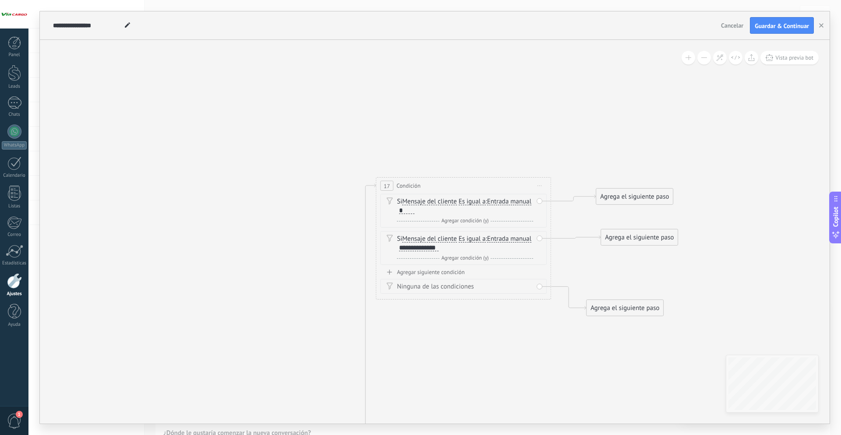
drag, startPoint x: 525, startPoint y: 317, endPoint x: 460, endPoint y: 298, distance: 67.0
click at [458, 302] on icon at bounding box center [293, 372] width 1303 height 828
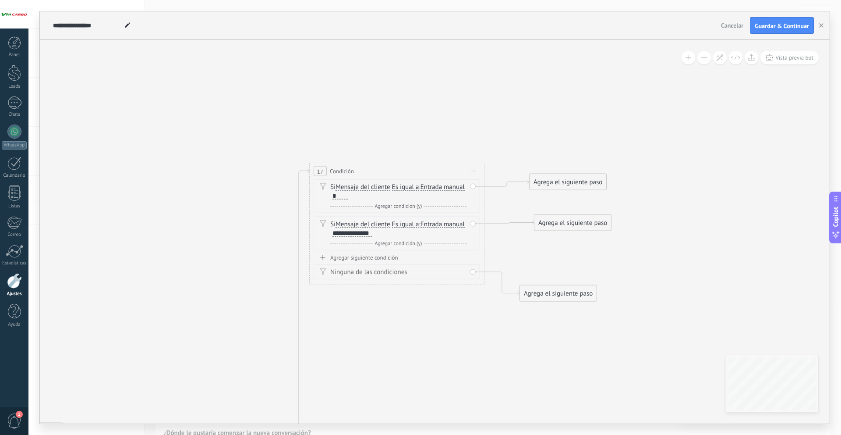
click at [565, 177] on div "Agrega el siguiente paso" at bounding box center [568, 182] width 77 height 14
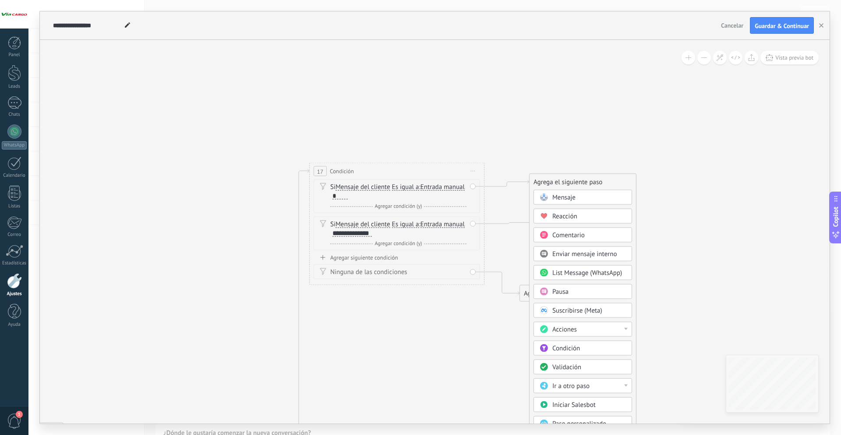
click at [585, 200] on div "Mensaje" at bounding box center [589, 197] width 74 height 9
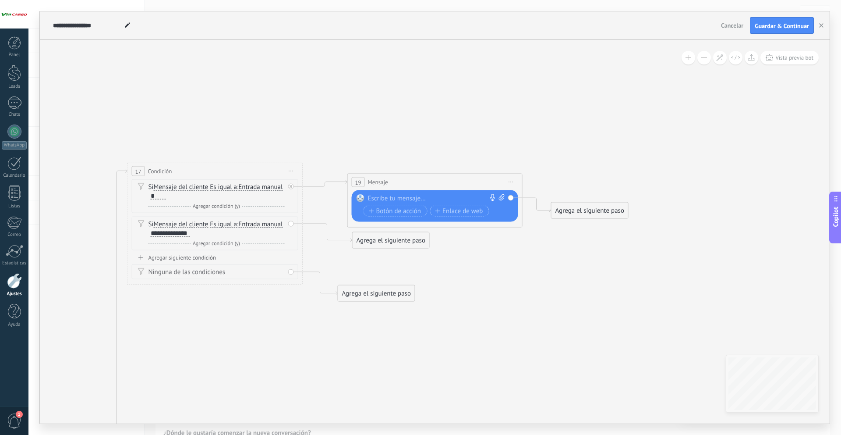
click at [452, 193] on div "Reemplazar Quitar Convertir a mensaje de voz Arrastre la imagen aquí para adjun…" at bounding box center [435, 206] width 166 height 32
click at [455, 201] on div at bounding box center [433, 198] width 130 height 9
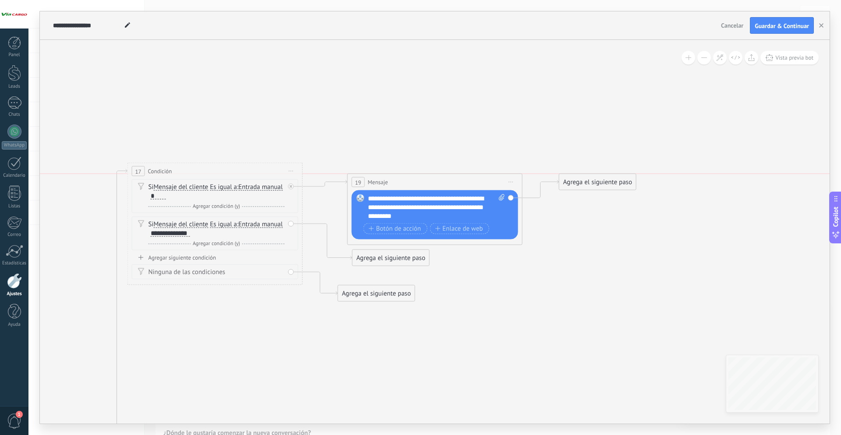
drag, startPoint x: 590, startPoint y: 213, endPoint x: 585, endPoint y: 196, distance: 18.1
click at [602, 179] on div "Agrega el siguiente paso" at bounding box center [597, 182] width 77 height 14
drag, startPoint x: 422, startPoint y: 224, endPoint x: 435, endPoint y: 193, distance: 33.8
drag, startPoint x: 608, startPoint y: 176, endPoint x: 607, endPoint y: 197, distance: 21.5
click at [607, 198] on div "Agrega el siguiente paso" at bounding box center [600, 200] width 77 height 14
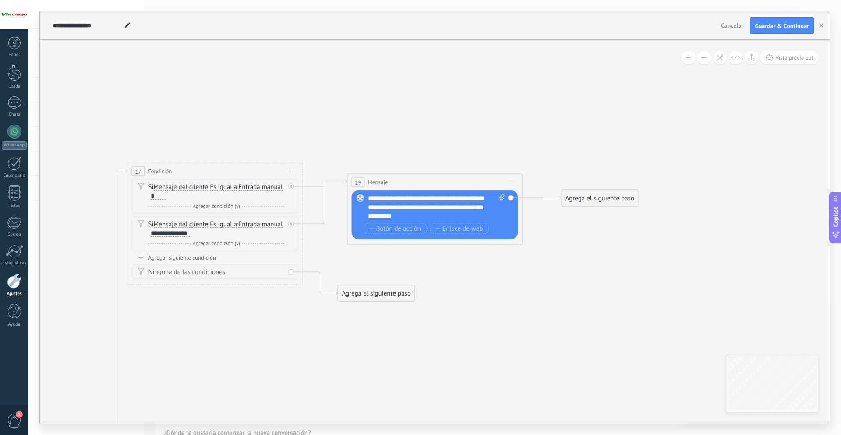
click at [607, 197] on div "Agrega el siguiente paso" at bounding box center [600, 198] width 77 height 14
click at [607, 198] on div "Agrega el siguiente paso" at bounding box center [600, 198] width 77 height 14
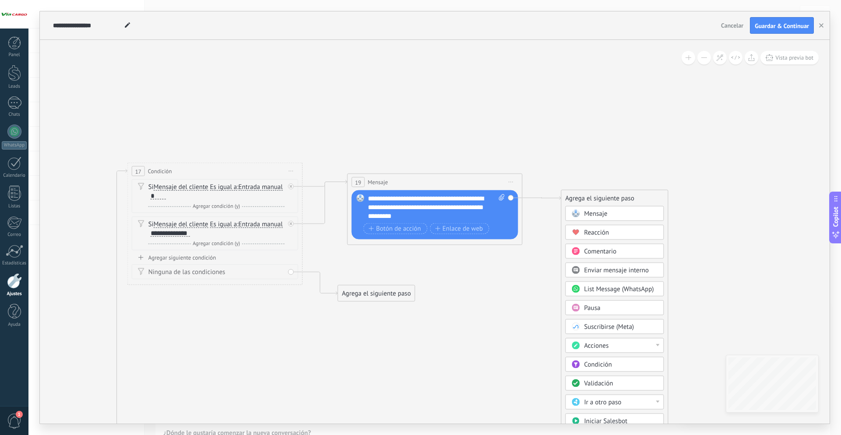
drag, startPoint x: 667, startPoint y: 276, endPoint x: 582, endPoint y: 180, distance: 127.9
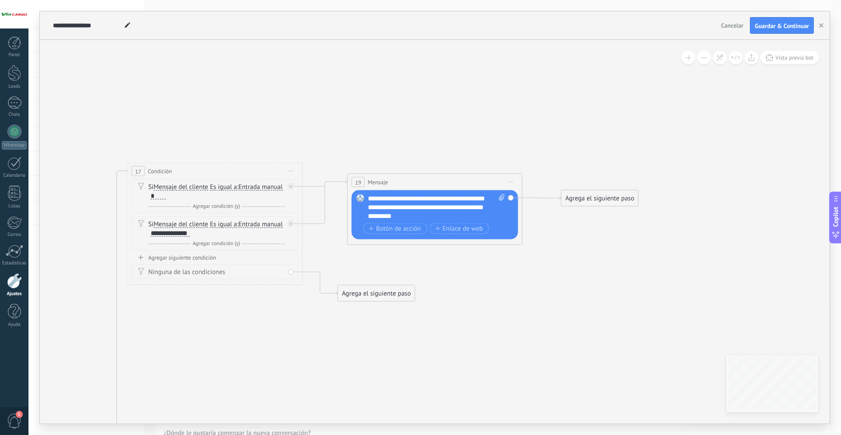
drag, startPoint x: 601, startPoint y: 200, endPoint x: 615, endPoint y: 269, distance: 69.8
click at [601, 200] on div "Agrega el siguiente paso" at bounding box center [600, 198] width 77 height 14
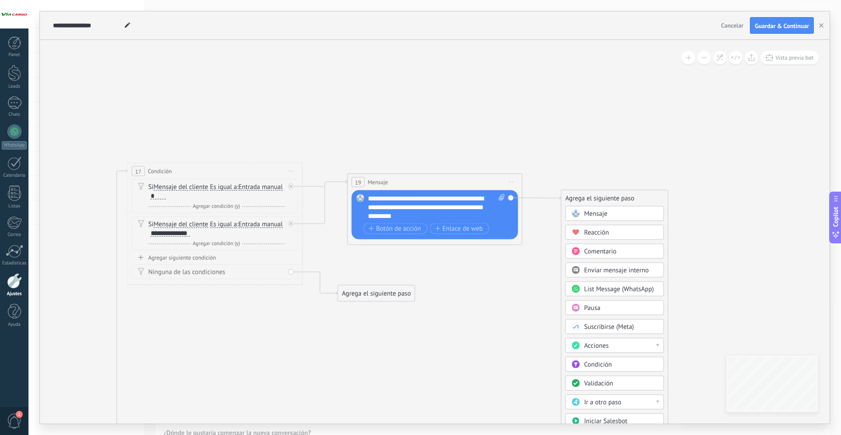
click at [610, 345] on div "Acciones" at bounding box center [621, 345] width 74 height 9
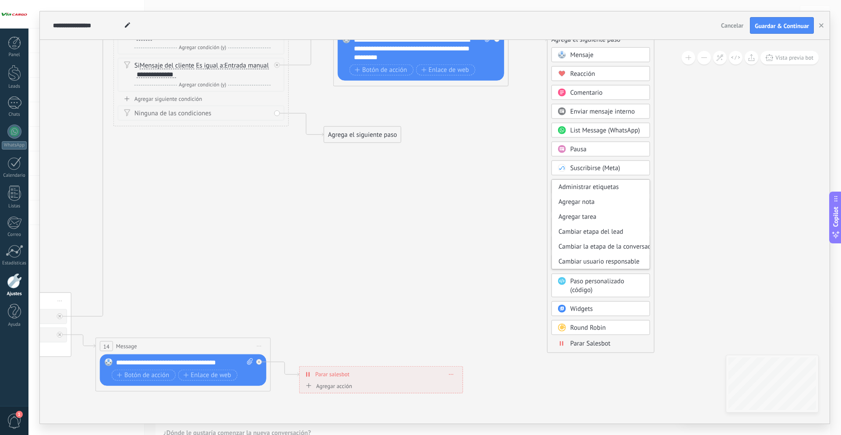
drag, startPoint x: 701, startPoint y: 257, endPoint x: 682, endPoint y: 109, distance: 148.8
click at [684, 106] on icon at bounding box center [96, 199] width 1435 height 828
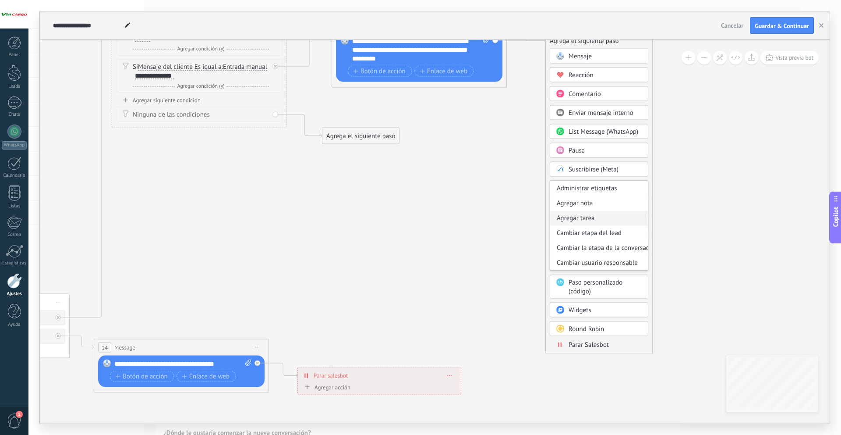
scroll to position [2, 0]
click at [609, 231] on div "Cambiar etapa del lead" at bounding box center [599, 231] width 98 height 15
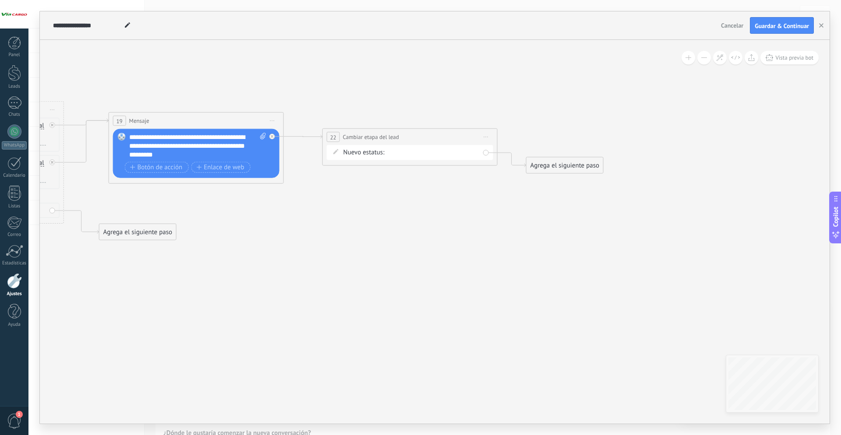
drag, startPoint x: 551, startPoint y: 190, endPoint x: 521, endPoint y: 290, distance: 103.9
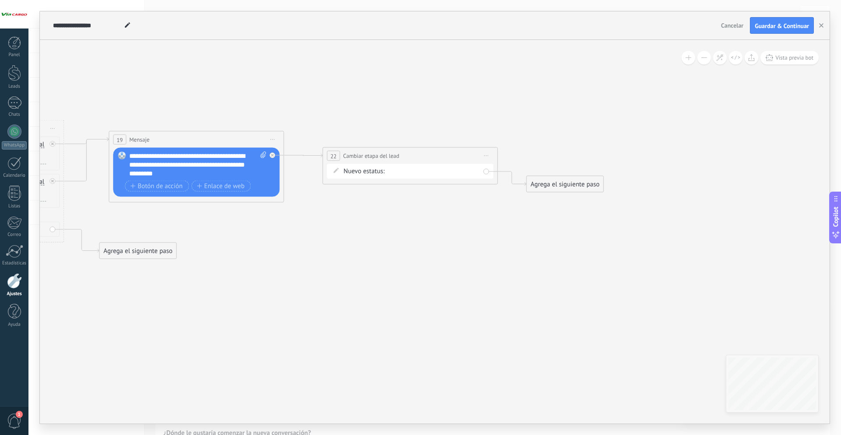
click at [0, 0] on div "Clasificación Investigación Leads ganados Leads perdidos" at bounding box center [0, 0] width 0 height 0
click at [421, 194] on span at bounding box center [417, 190] width 50 height 7
drag, startPoint x: 555, startPoint y: 85, endPoint x: 517, endPoint y: 161, distance: 85.2
click at [553, 85] on div at bounding box center [434, 200] width 813 height 435
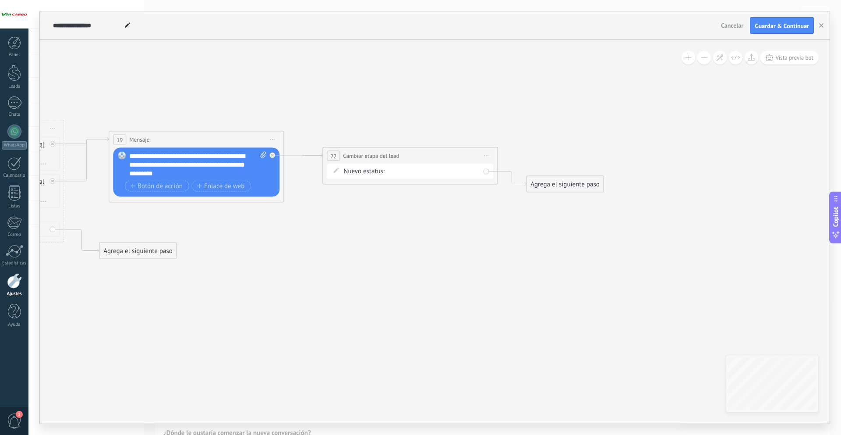
drag, startPoint x: 483, startPoint y: 149, endPoint x: 490, endPoint y: 162, distance: 14.9
click at [483, 150] on span "Iniciar vista previa aquí Cambiar nombre Duplicar [GEOGRAPHIC_DATA]" at bounding box center [486, 155] width 14 height 13
drag, startPoint x: 503, startPoint y: 212, endPoint x: 434, endPoint y: 191, distance: 71.9
click at [503, 212] on div "Borrar" at bounding box center [526, 212] width 87 height 15
drag, startPoint x: 361, startPoint y: 170, endPoint x: 372, endPoint y: 176, distance: 12.5
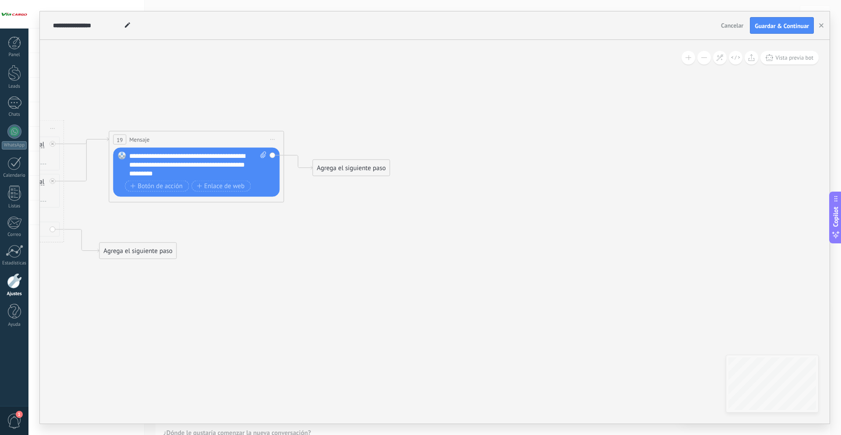
click at [361, 170] on div "Agrega el siguiente paso" at bounding box center [351, 168] width 77 height 14
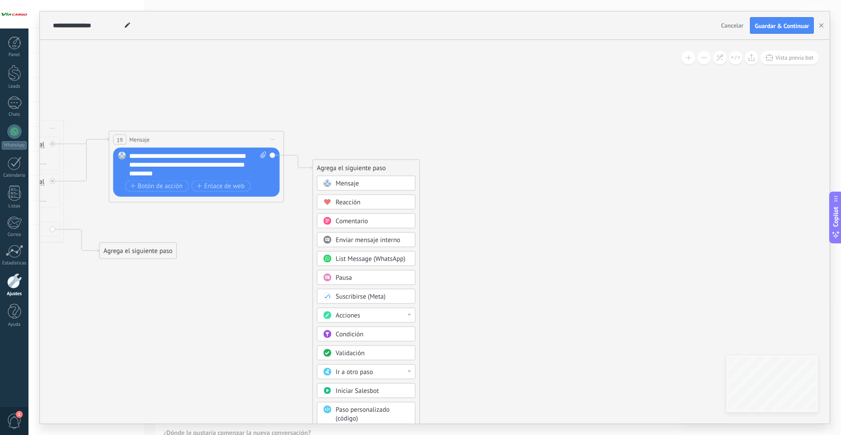
click at [366, 311] on div "Acciones" at bounding box center [373, 315] width 74 height 9
click at [376, 359] on div "Cambiar etapa del lead" at bounding box center [366, 360] width 98 height 15
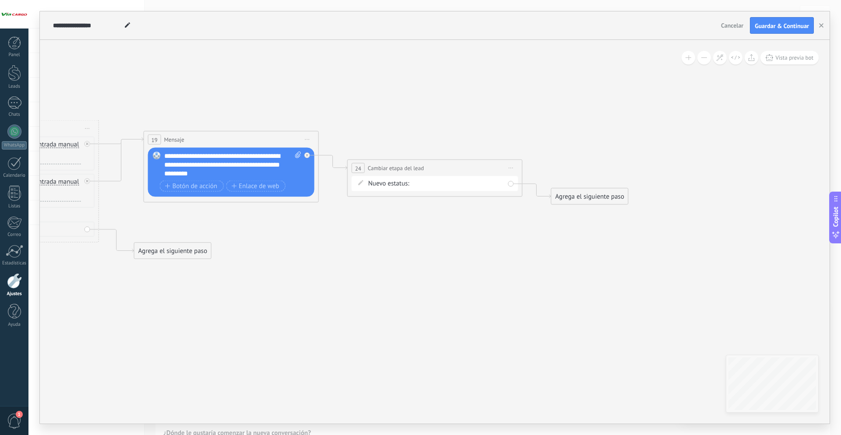
click at [0, 0] on div "Clasificación Investigación Leads ganados Leads perdidos" at bounding box center [0, 0] width 0 height 0
click at [443, 206] on span at bounding box center [442, 202] width 50 height 7
drag, startPoint x: 506, startPoint y: 282, endPoint x: 588, endPoint y: 95, distance: 204.6
click at [508, 277] on div at bounding box center [434, 200] width 813 height 435
click at [762, 32] on button "Guardar & Continuar" at bounding box center [782, 25] width 64 height 17
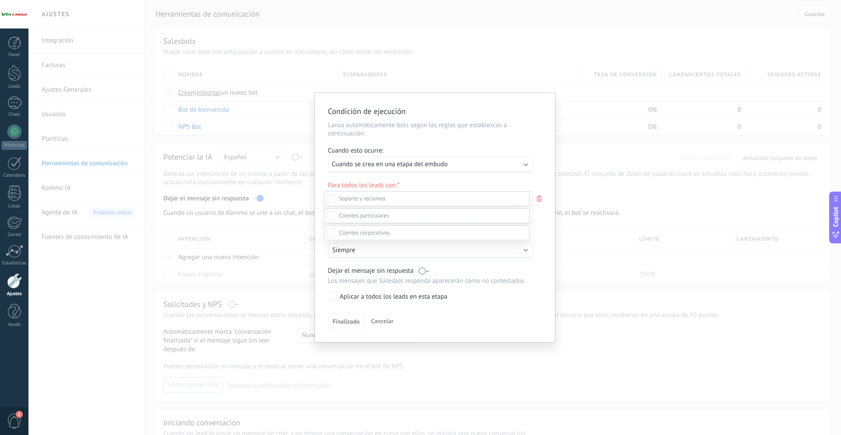
click at [447, 336] on div "Leads Entrantes Clasificación Investigación Leads ganados Leads perdidos Leads …" at bounding box center [427, 329] width 205 height 276
click at [626, 116] on div "Condición de ejecución Lanza automáticamente bots según las reglas que establez…" at bounding box center [431, 217] width 806 height 435
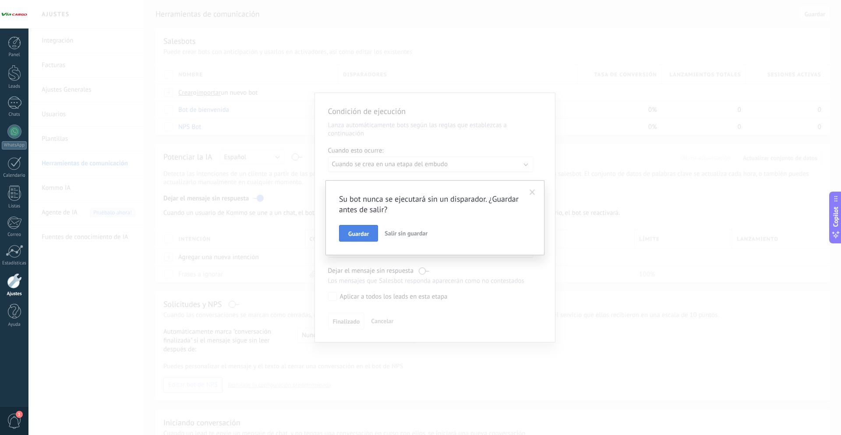
click at [368, 233] on span "Guardar" at bounding box center [358, 233] width 21 height 6
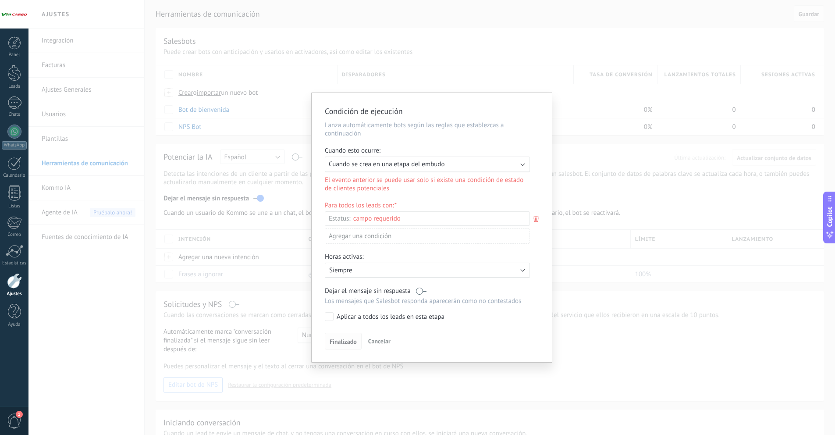
click at [353, 342] on span "Finalizado" at bounding box center [342, 341] width 27 height 6
drag, startPoint x: 347, startPoint y: 318, endPoint x: 345, endPoint y: 326, distance: 7.7
click at [347, 318] on div "Aplicar a todos los leads en esta etapa" at bounding box center [390, 316] width 108 height 9
click at [348, 313] on div "Aplicar a todos los leads en esta etapa" at bounding box center [390, 316] width 108 height 9
click at [340, 340] on span "Finalizado" at bounding box center [342, 341] width 27 height 6
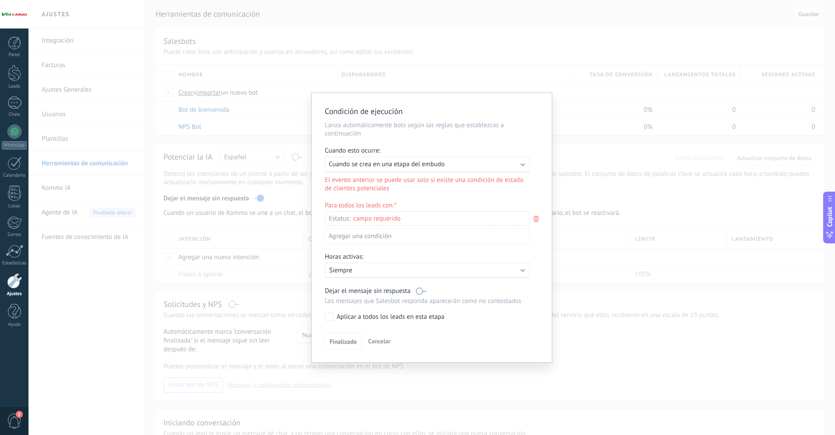
click at [407, 165] on span "Cuando se crea en una etapa del embudo" at bounding box center [387, 164] width 116 height 8
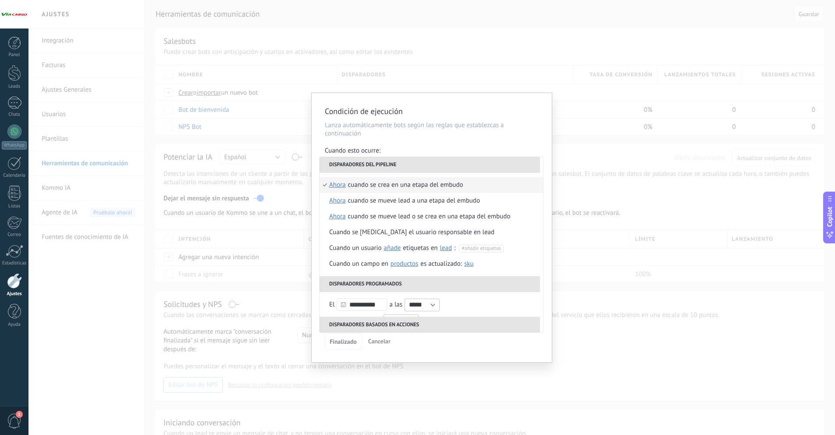
click at [407, 165] on li "Disparadores del pipeline" at bounding box center [429, 165] width 220 height 16
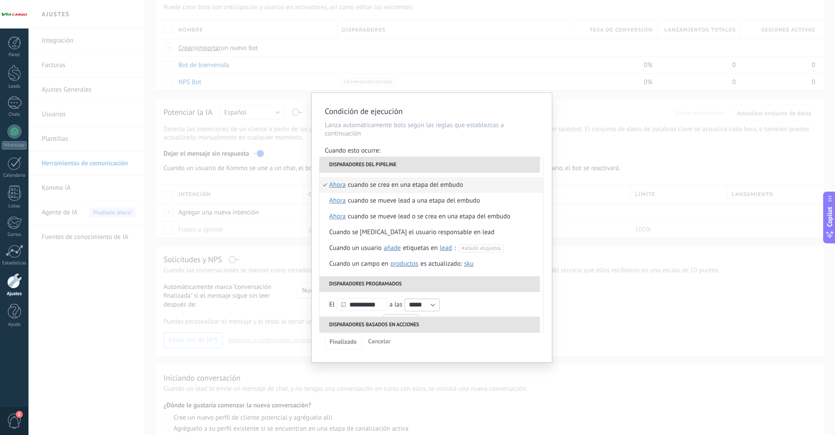
scroll to position [0, 0]
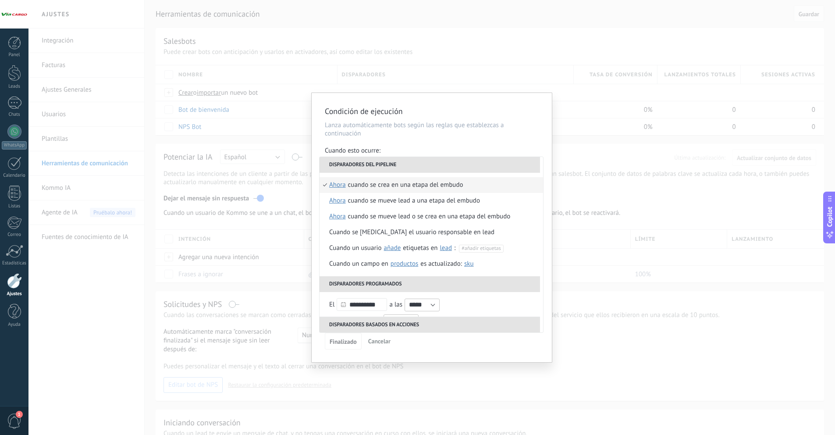
click at [389, 182] on div "Cuando se crea en una etapa del embudo" at bounding box center [405, 185] width 115 height 16
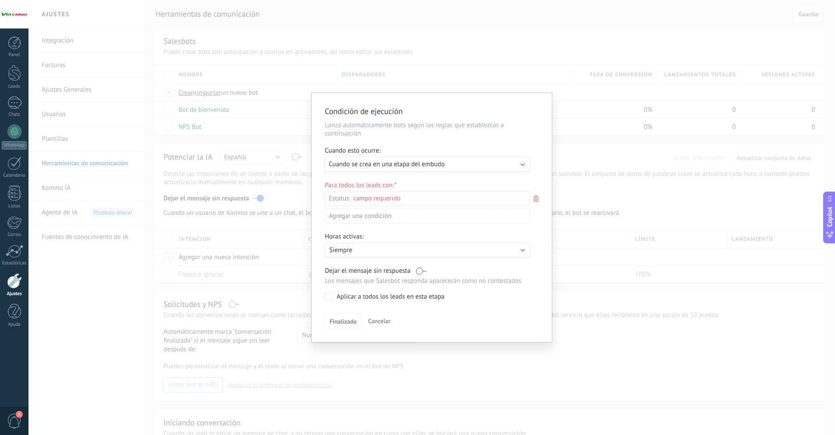
click at [0, 0] on div "Leads Entrantes Clasificación Investigación Leads ganados Leads perdidos" at bounding box center [0, 0] width 0 height 0
click at [0, 0] on label "Leads Entrantes" at bounding box center [0, 0] width 0 height 0
click at [453, 165] on div at bounding box center [434, 217] width 813 height 435
click at [355, 324] on span "Finalizado" at bounding box center [342, 323] width 27 height 6
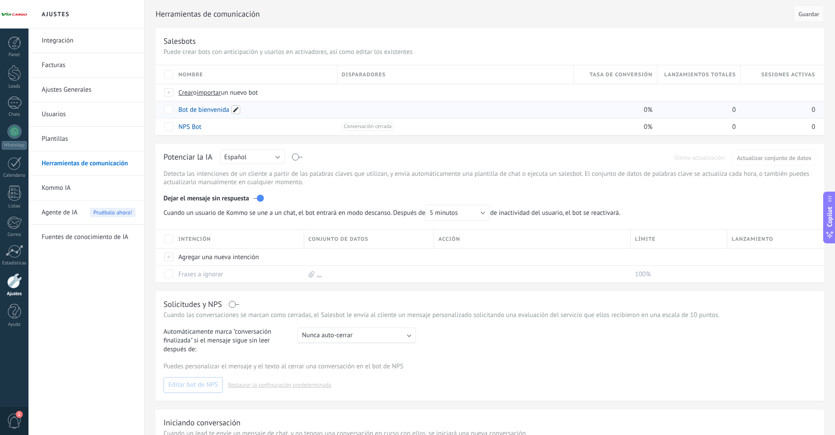
click at [237, 110] on span at bounding box center [235, 109] width 9 height 9
click at [241, 207] on span "Cuando un usuario de Kommo se une a un chat, el bot entrará en modo descanso. D…" at bounding box center [326, 213] width 326 height 16
